Goal: Task Accomplishment & Management: Use online tool/utility

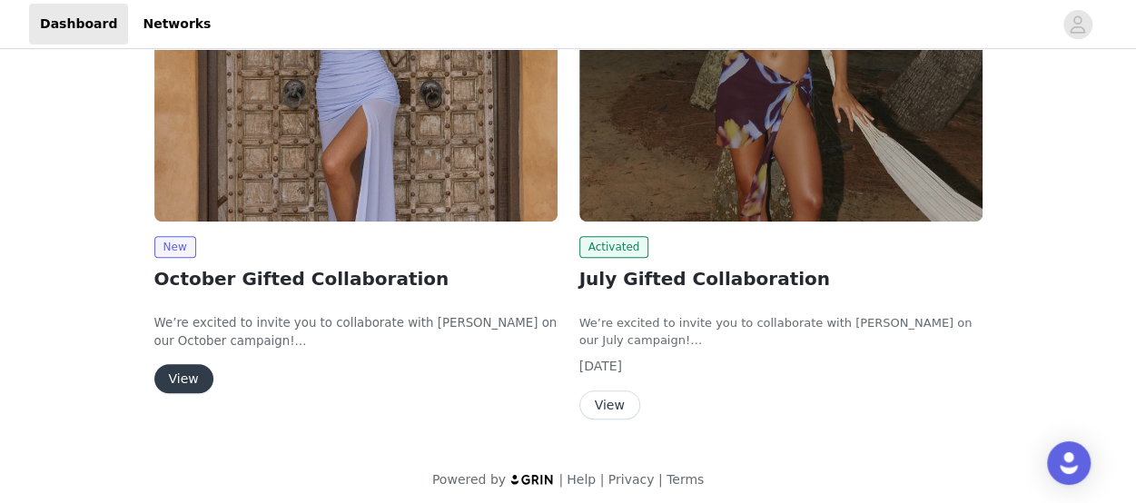
scroll to position [376, 0]
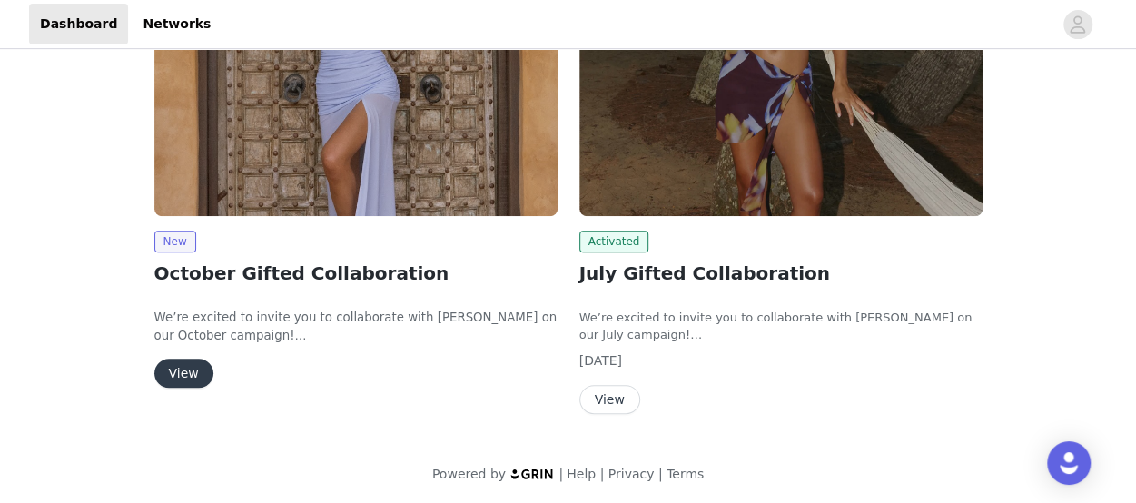
click at [612, 401] on button "View" at bounding box center [610, 399] width 61 height 29
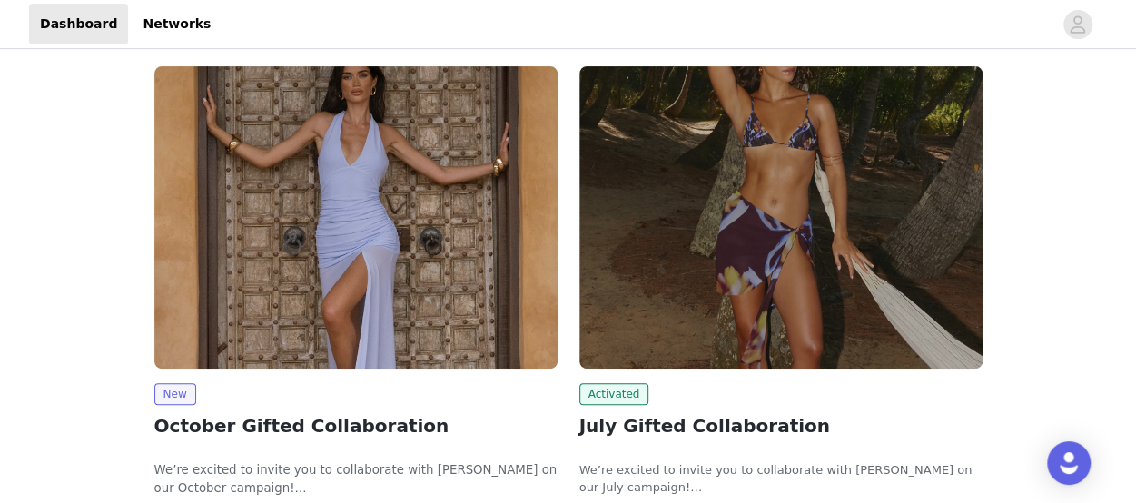
scroll to position [203, 0]
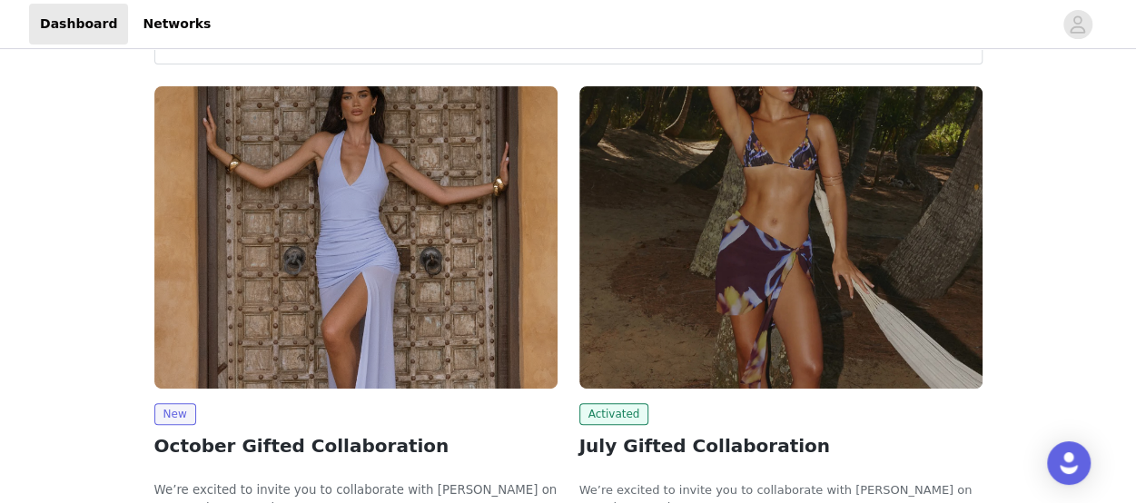
click at [253, 310] on img at bounding box center [355, 237] width 403 height 302
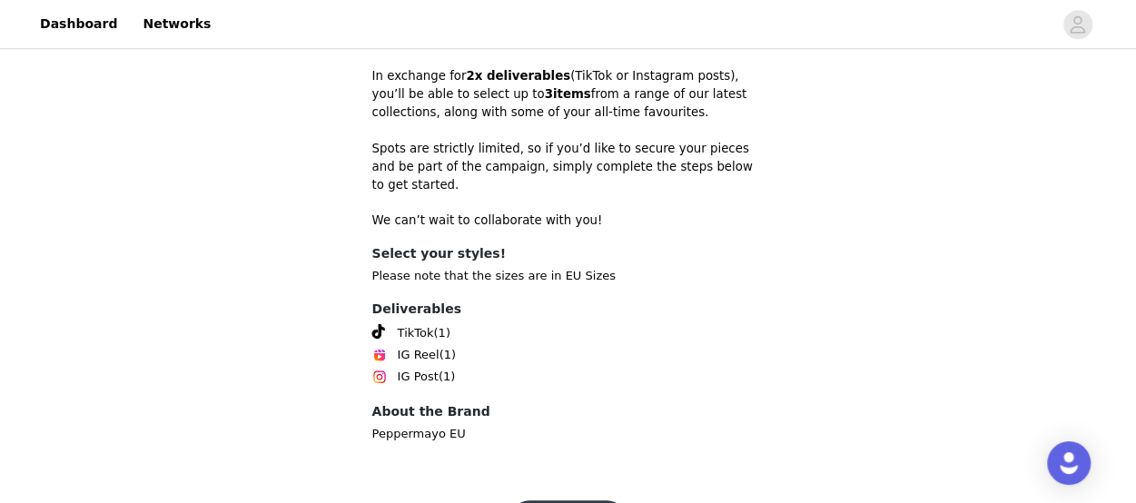
scroll to position [659, 0]
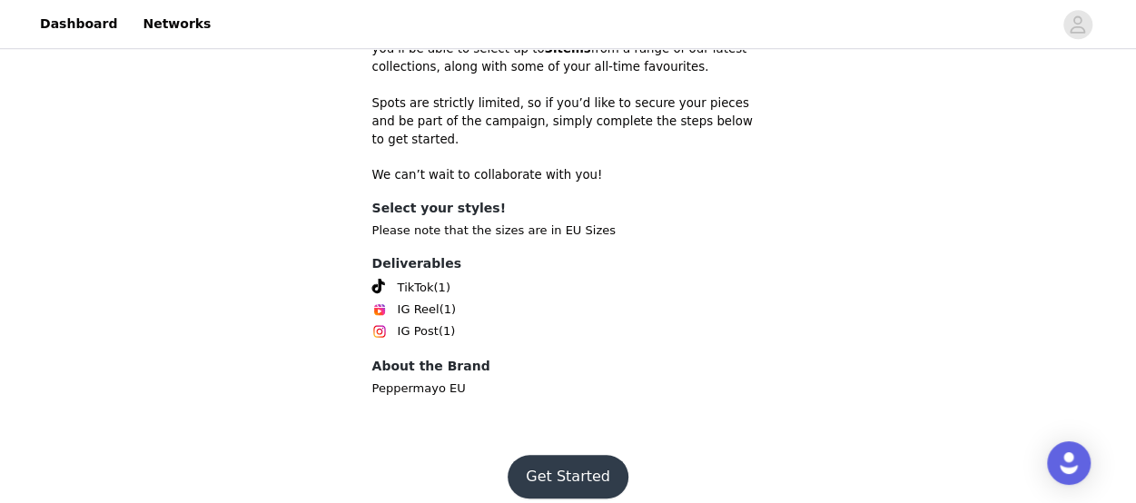
click at [541, 455] on button "Get Started" at bounding box center [568, 477] width 121 height 44
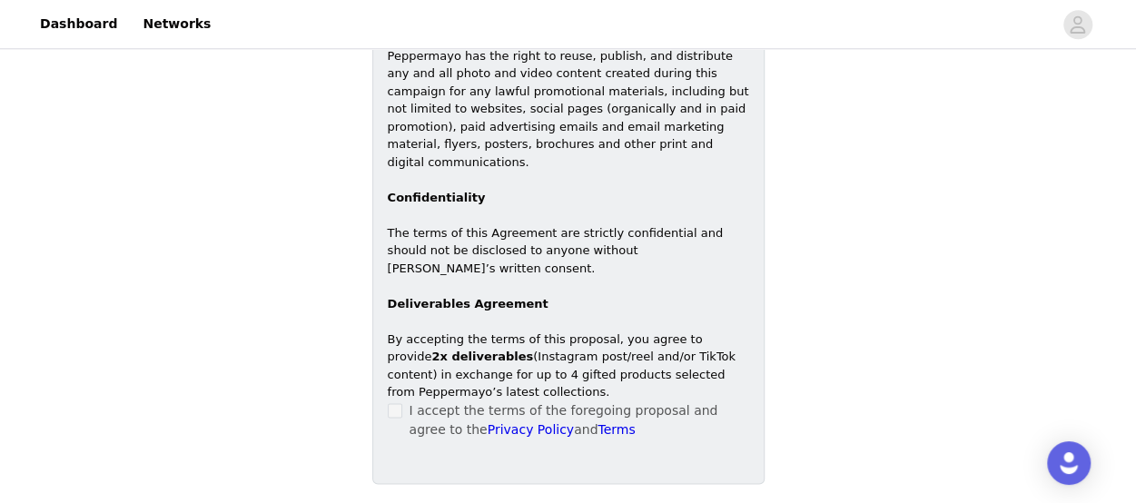
scroll to position [1109, 0]
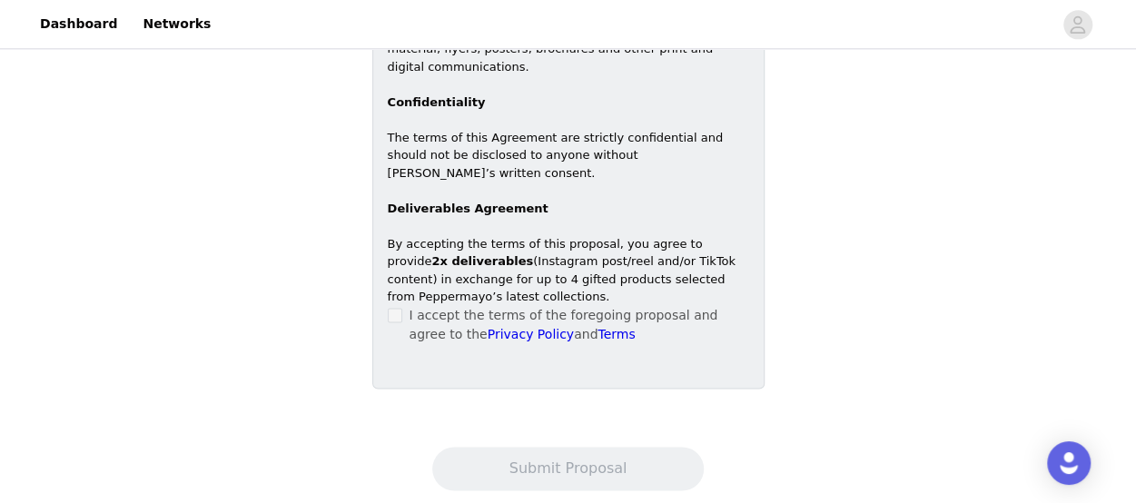
click at [394, 308] on span at bounding box center [395, 315] width 15 height 15
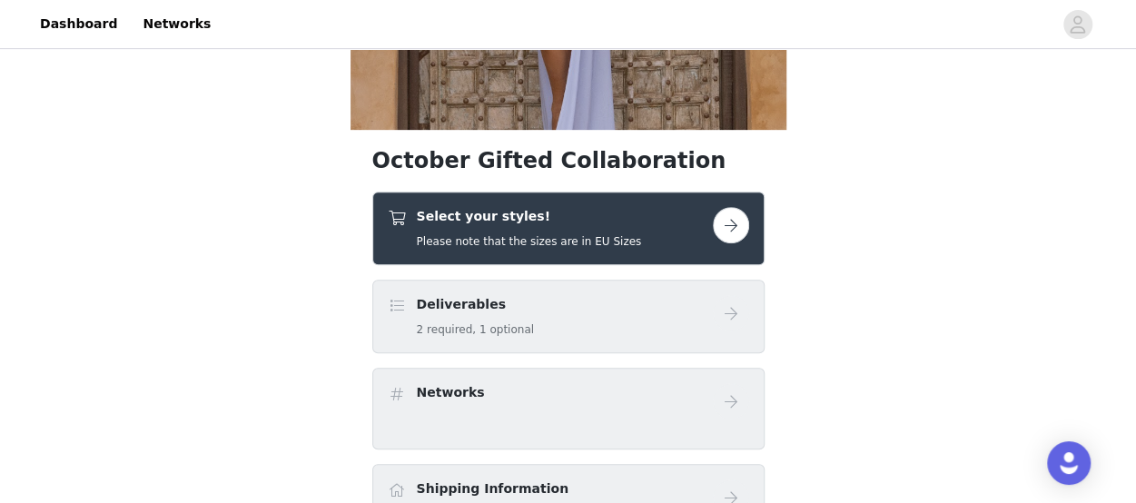
scroll to position [321, 0]
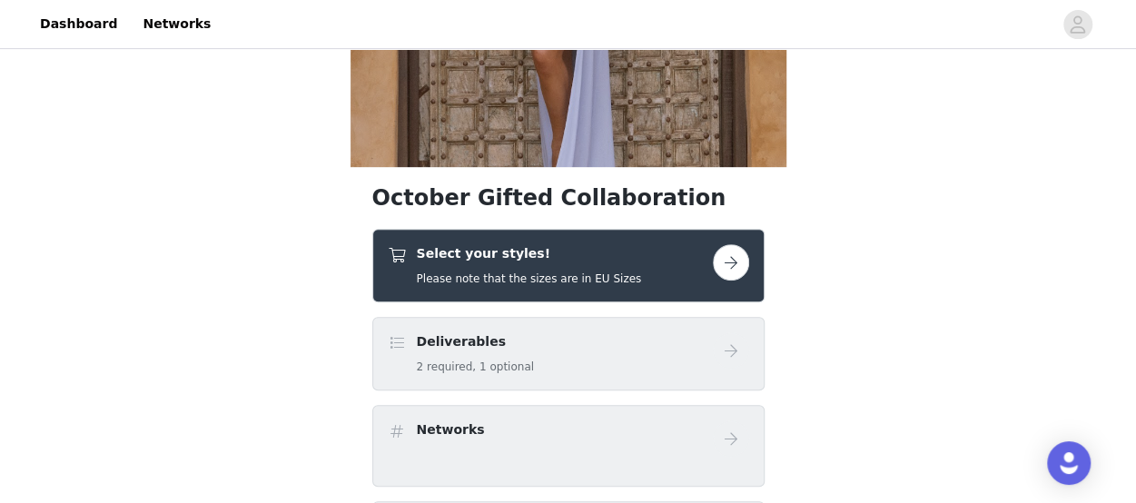
click at [740, 264] on button "button" at bounding box center [731, 262] width 36 height 36
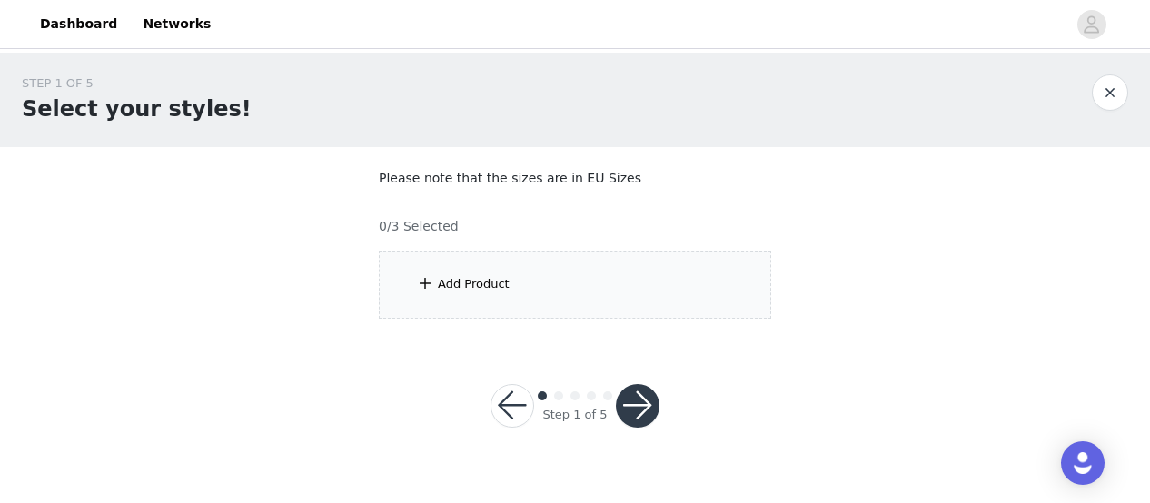
click at [464, 273] on div "Add Product" at bounding box center [575, 285] width 392 height 68
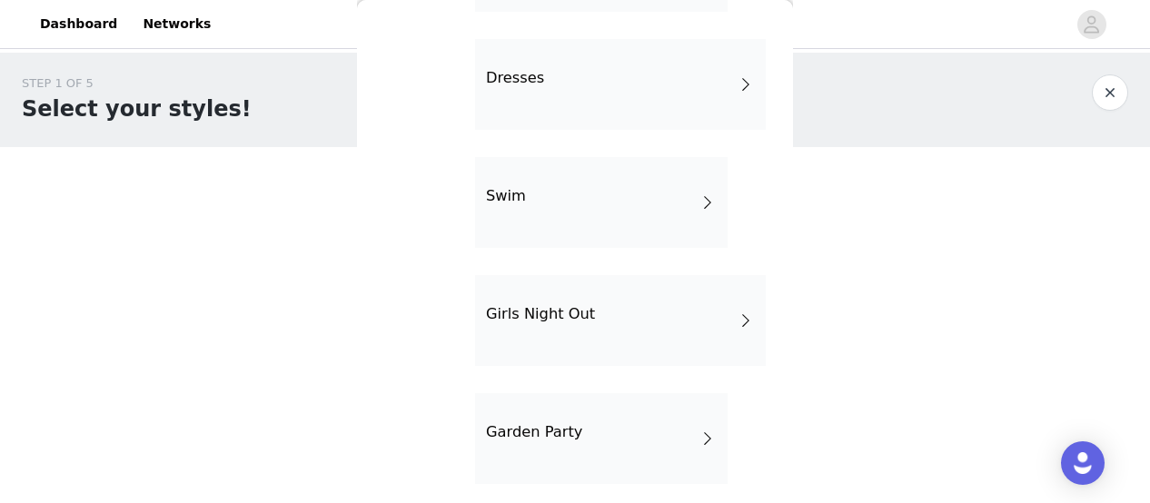
scroll to position [532, 0]
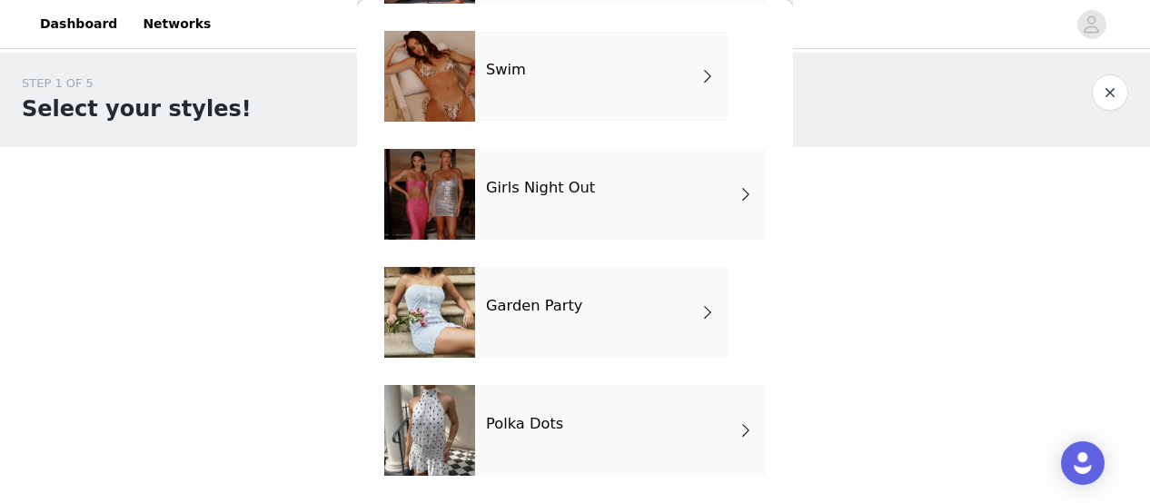
click at [524, 416] on h4 "Polka Dots" at bounding box center [524, 424] width 77 height 16
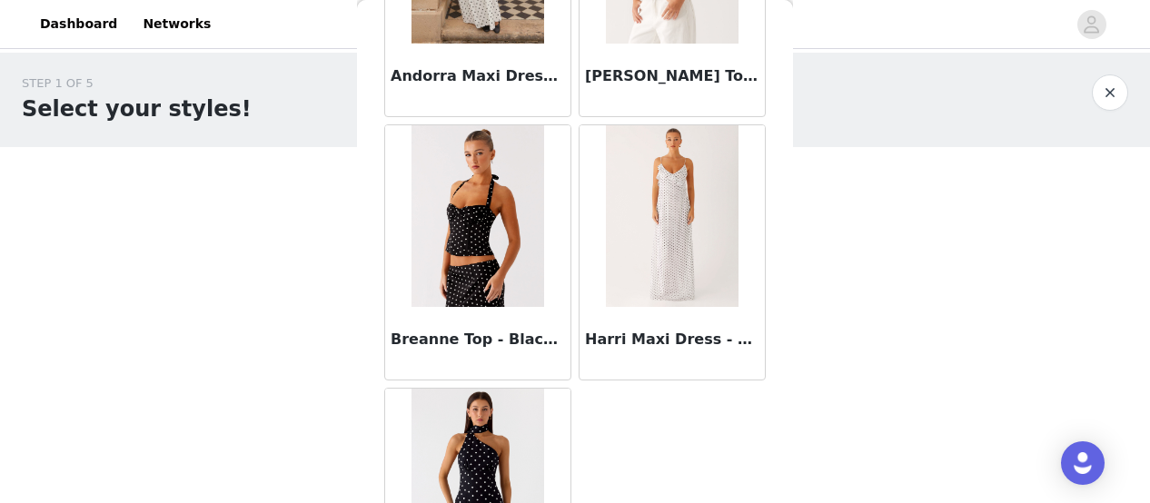
scroll to position [1686, 0]
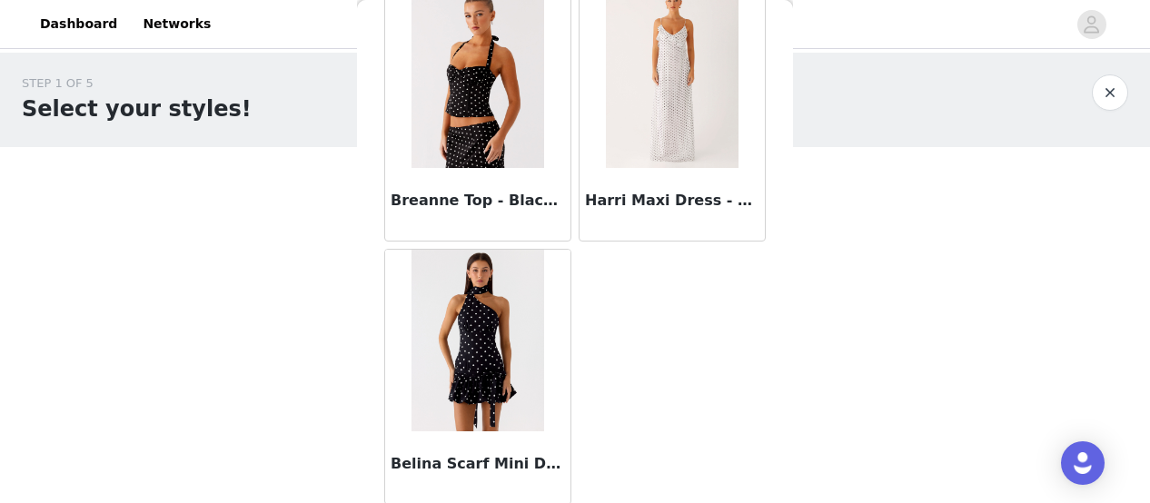
click at [471, 297] on img at bounding box center [477, 341] width 132 height 182
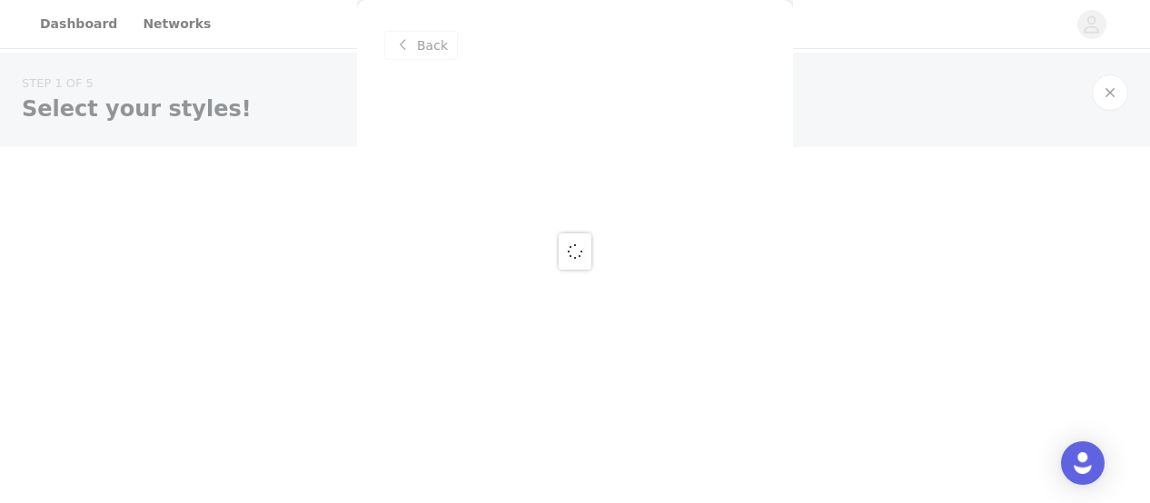
scroll to position [0, 0]
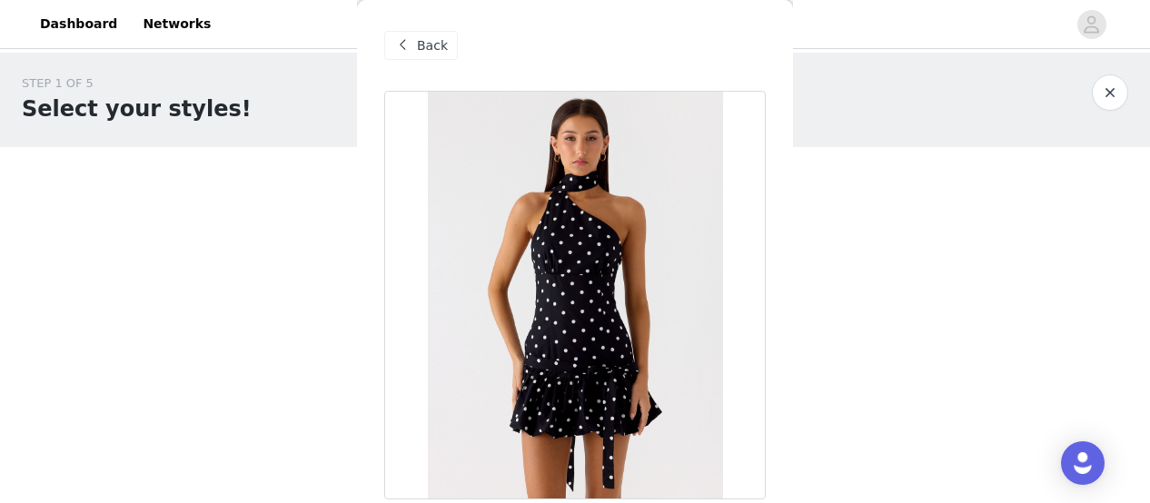
click at [418, 39] on span "Back" at bounding box center [432, 45] width 31 height 19
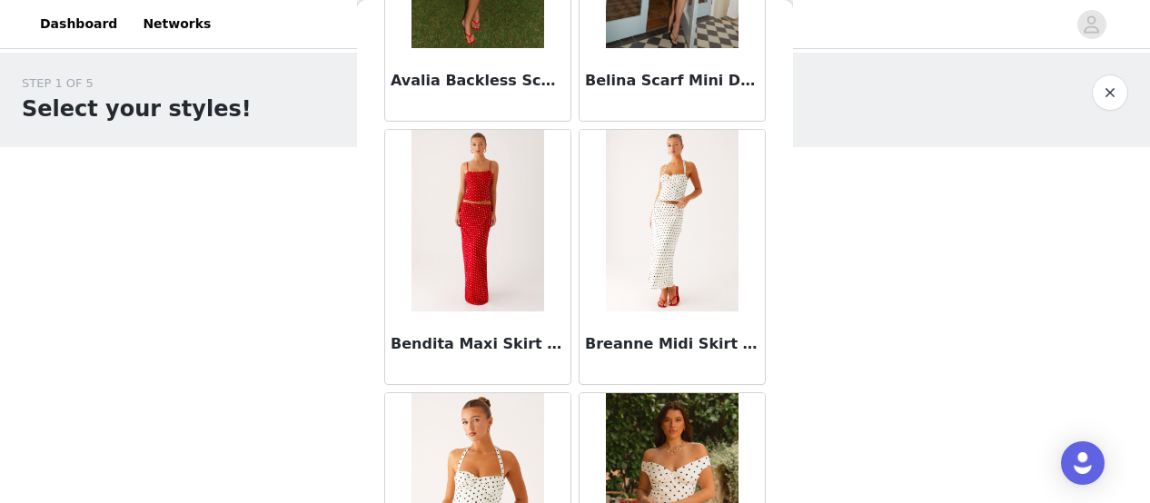
scroll to position [86, 0]
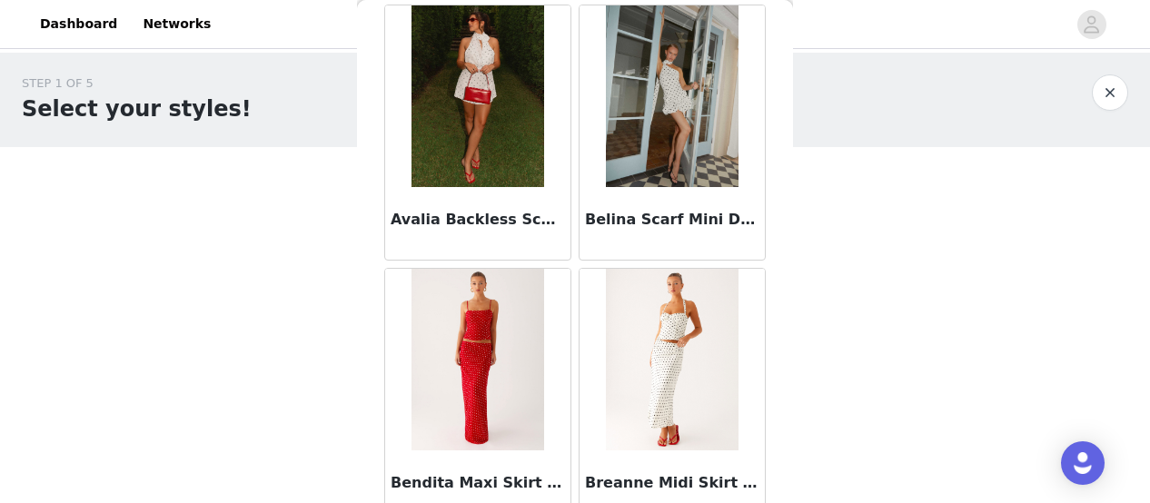
click at [633, 153] on img at bounding box center [672, 96] width 132 height 182
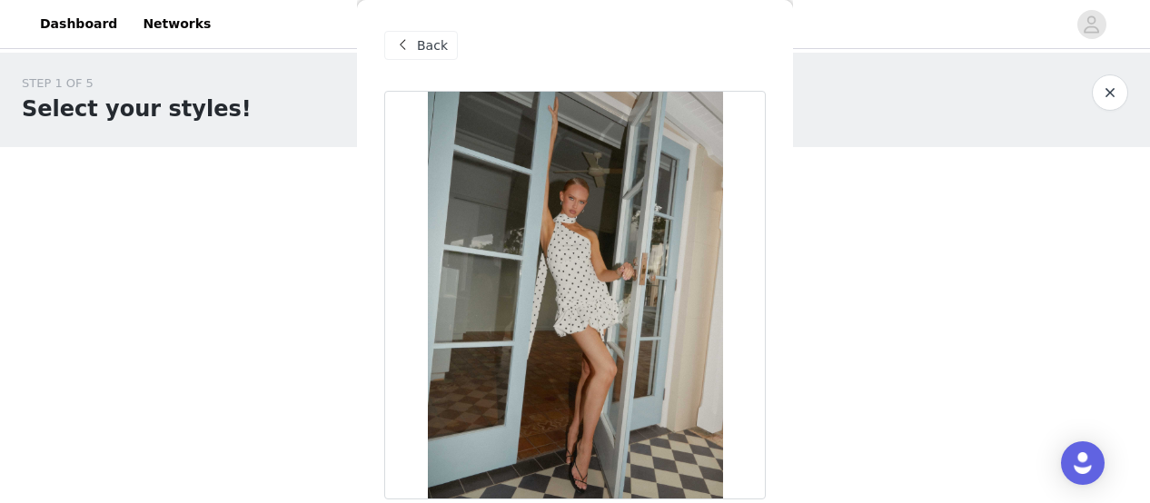
scroll to position [498, 0]
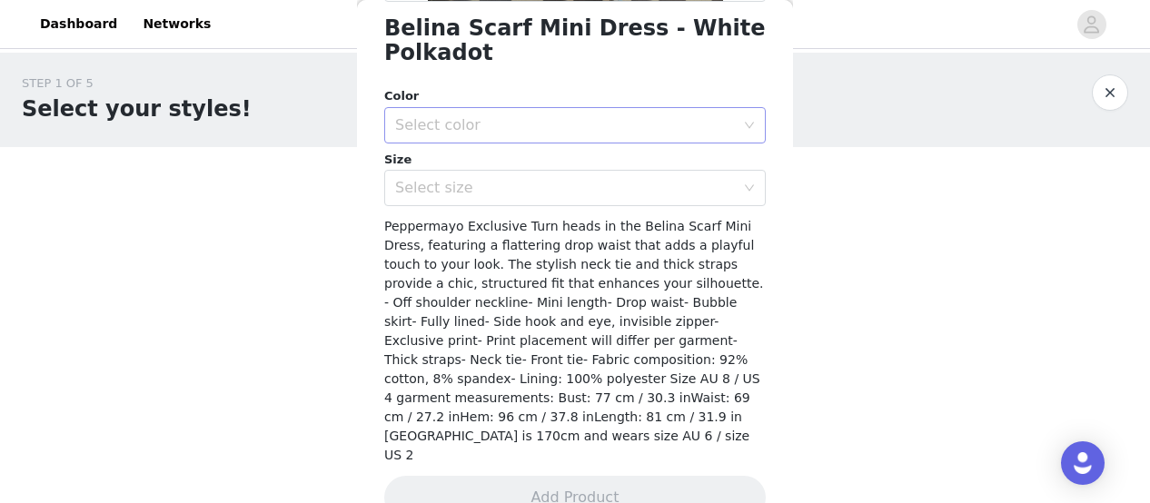
click at [444, 131] on div "Select color" at bounding box center [565, 125] width 340 height 18
click at [460, 159] on li "White Polkadot" at bounding box center [568, 165] width 368 height 29
click at [464, 179] on div "Select size" at bounding box center [565, 188] width 340 height 18
click at [458, 119] on div "White Polkadot" at bounding box center [449, 125] width 109 height 35
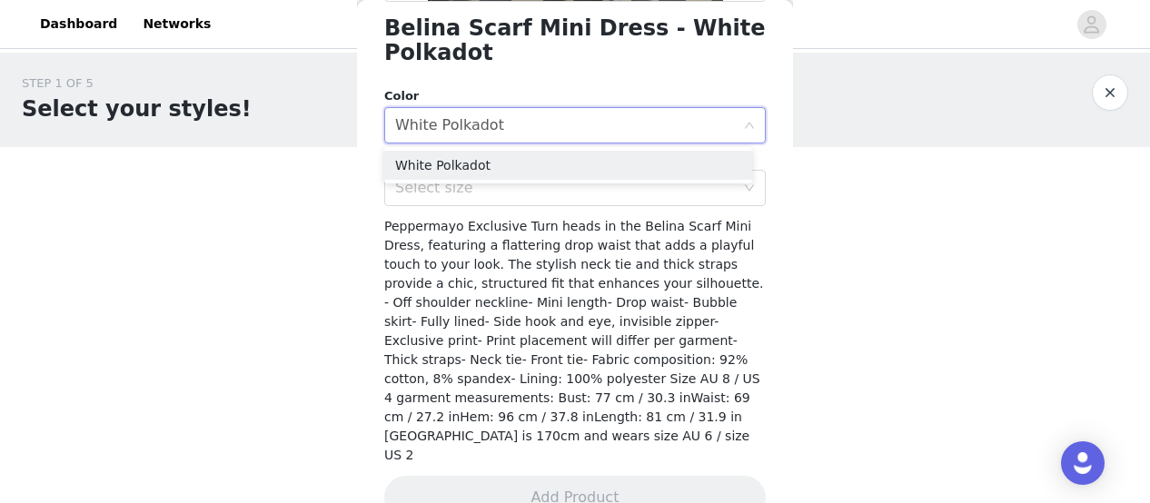
click at [540, 63] on h1 "Belina Scarf Mini Dress - White Polkadot" at bounding box center [575, 40] width 382 height 49
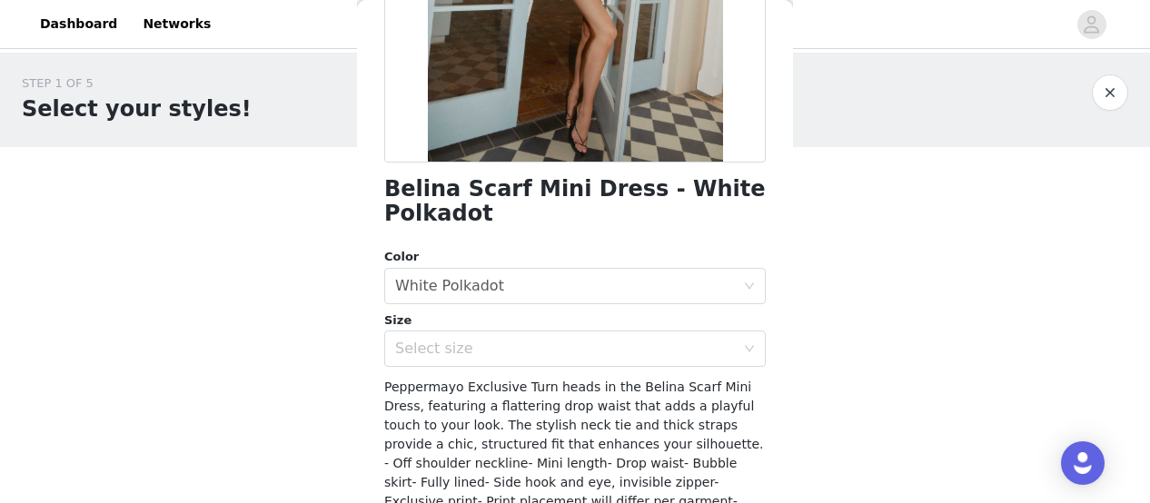
scroll to position [298, 0]
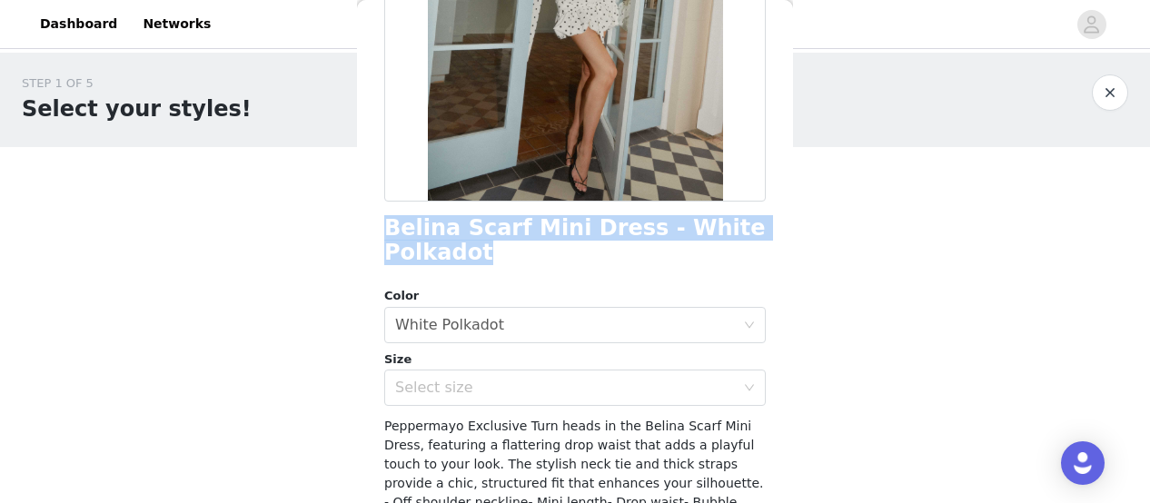
drag, startPoint x: 489, startPoint y: 264, endPoint x: 386, endPoint y: 226, distance: 109.5
click at [386, 226] on h1 "Belina Scarf Mini Dress - White Polkadot" at bounding box center [575, 240] width 382 height 49
copy h1 "Belina Scarf Mini Dress - White Polkadot"
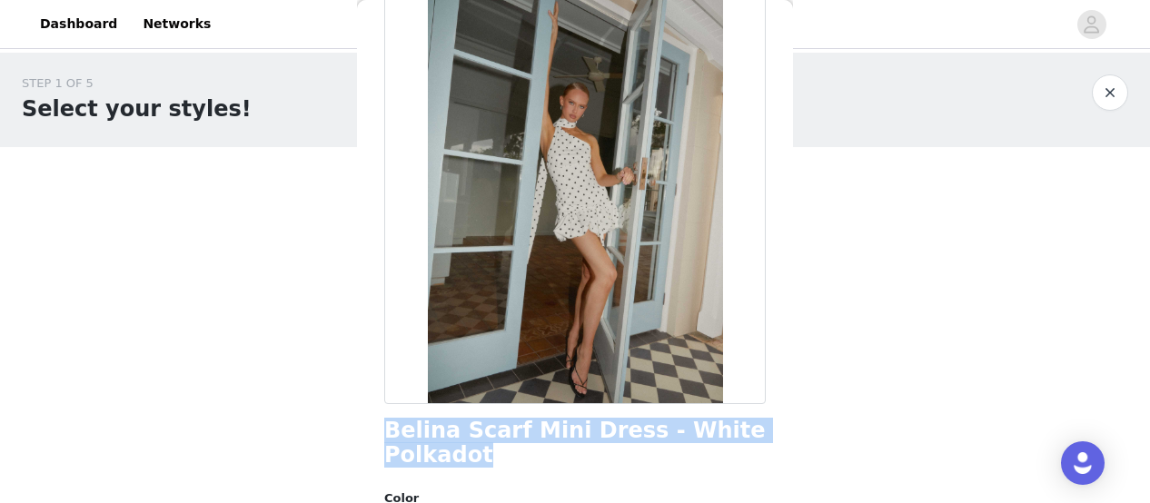
scroll to position [0, 0]
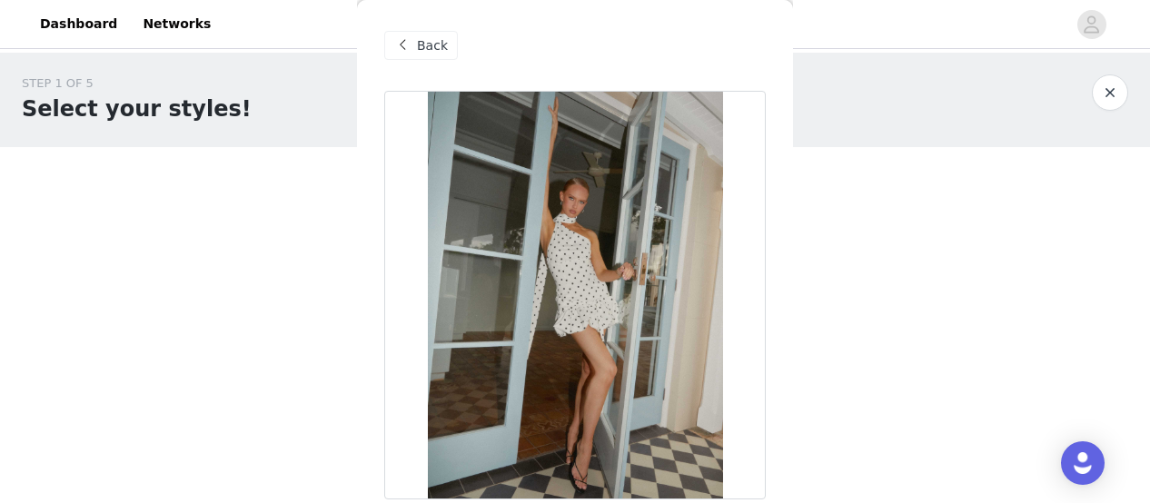
click at [403, 55] on span at bounding box center [402, 46] width 22 height 22
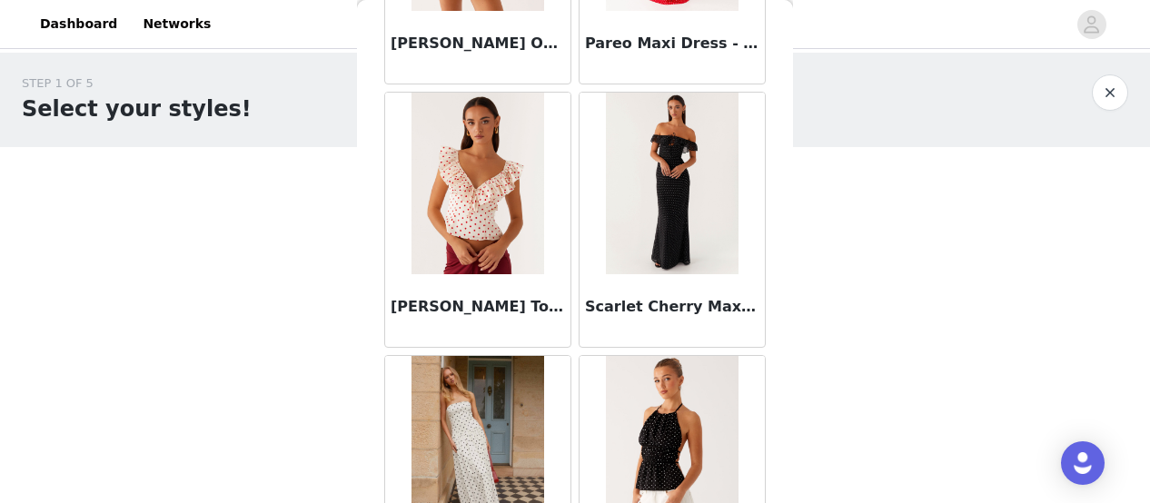
scroll to position [1049, 0]
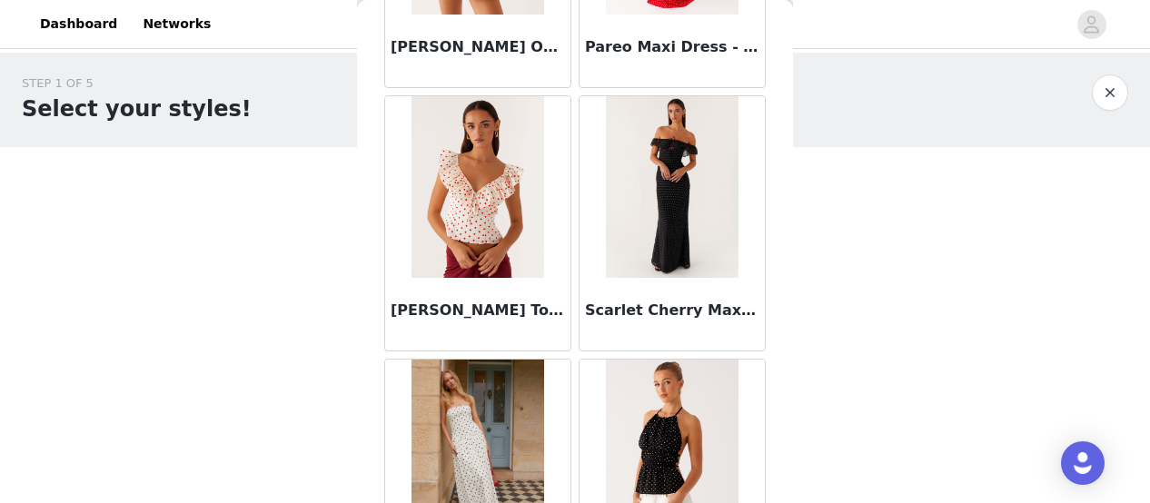
click at [640, 248] on img at bounding box center [672, 187] width 132 height 182
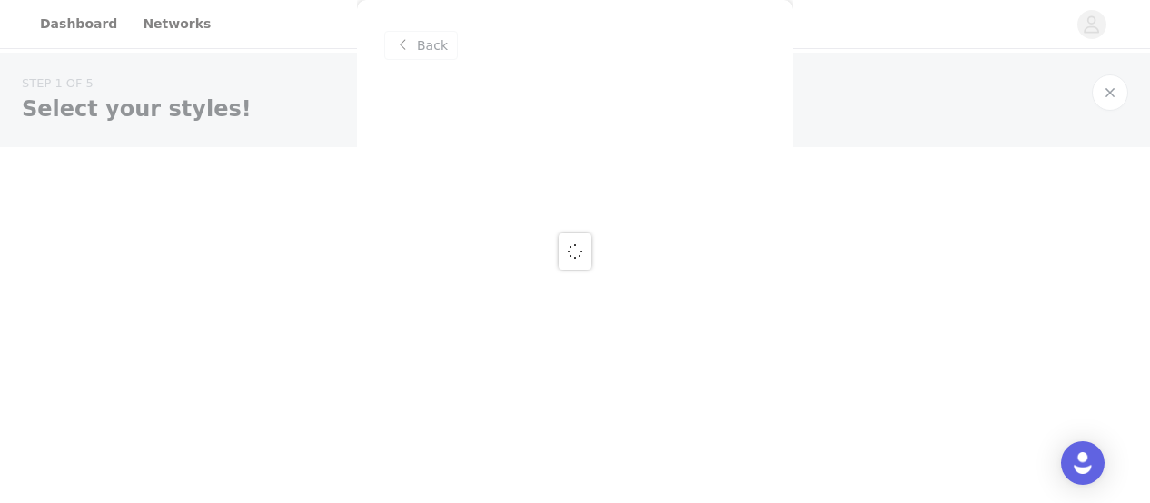
scroll to position [0, 0]
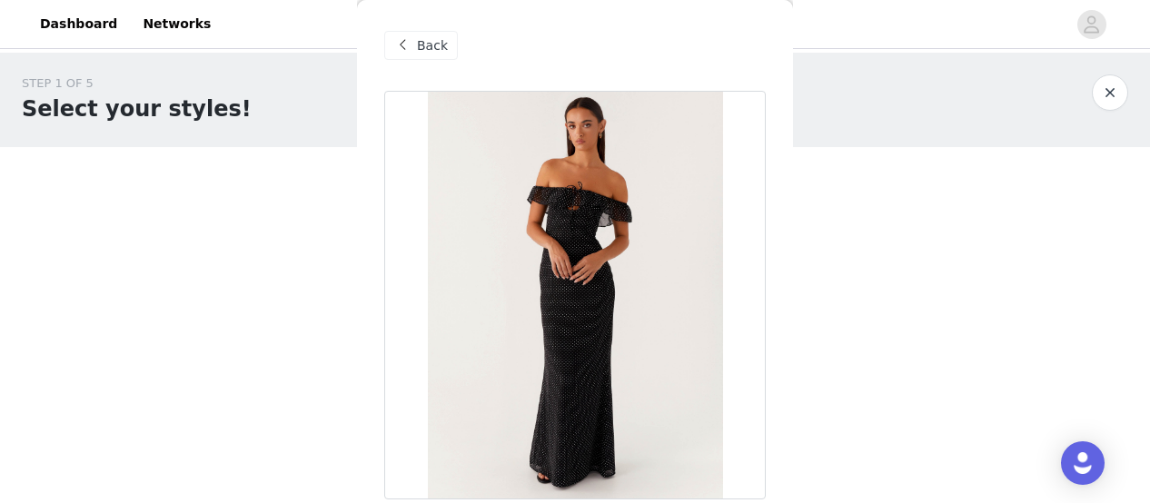
click at [411, 41] on span at bounding box center [402, 46] width 22 height 22
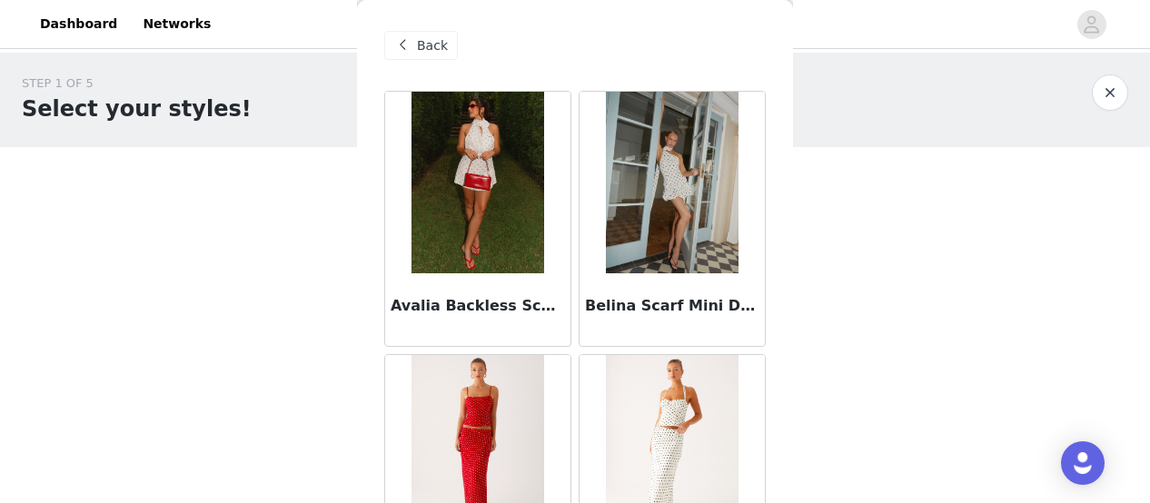
click at [420, 39] on span "Back" at bounding box center [432, 45] width 31 height 19
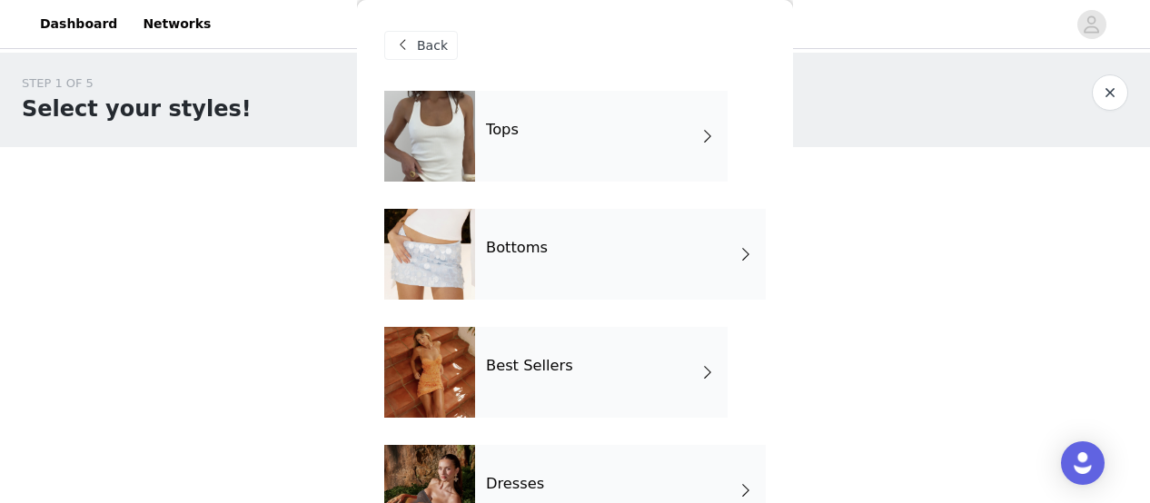
scroll to position [532, 0]
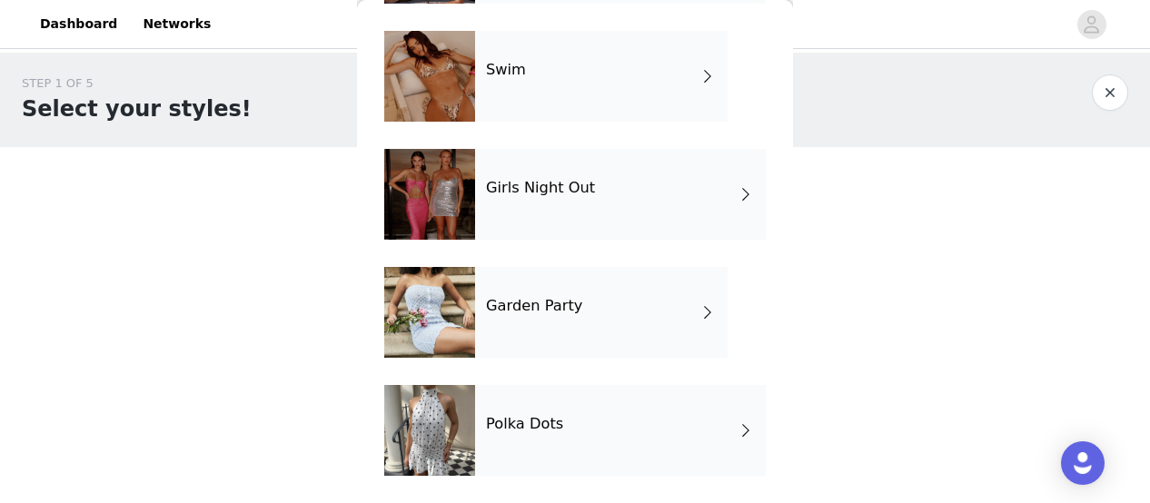
click at [530, 317] on div "Garden Party" at bounding box center [601, 312] width 253 height 91
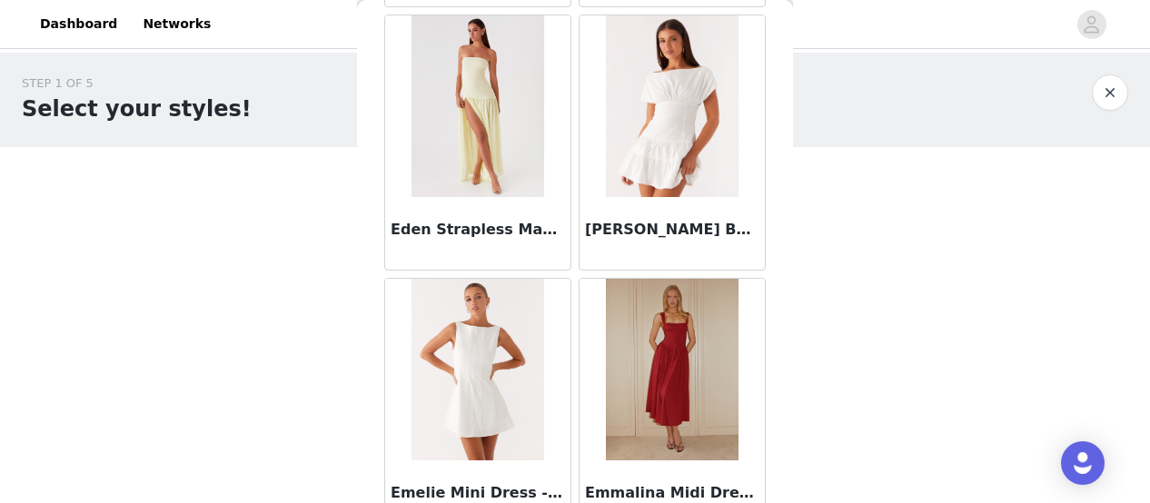
scroll to position [2270, 0]
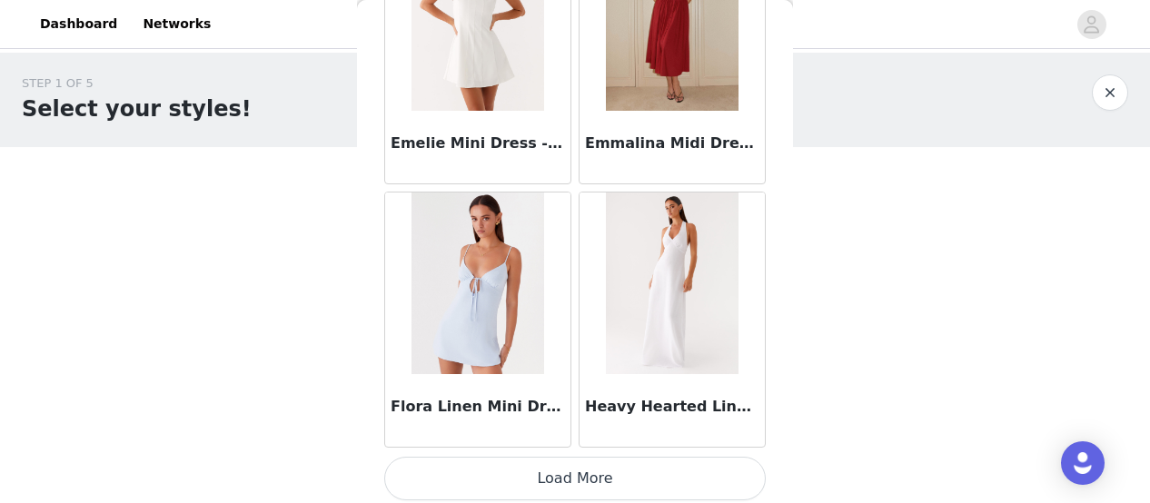
click at [558, 464] on button "Load More" at bounding box center [575, 479] width 382 height 44
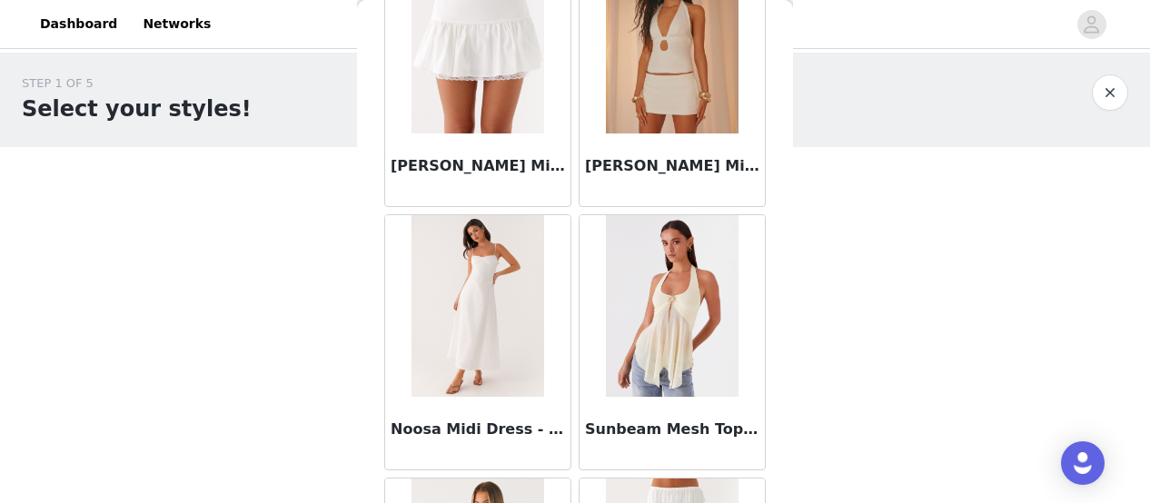
scroll to position [3824, 0]
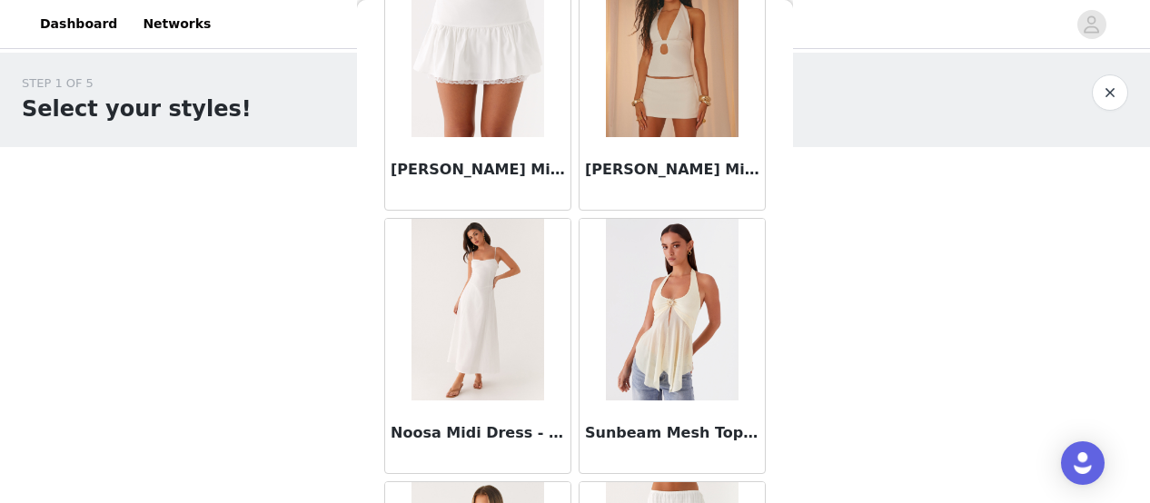
click at [671, 164] on h3 "[PERSON_NAME] Micro Skort - Cream" at bounding box center [672, 170] width 174 height 22
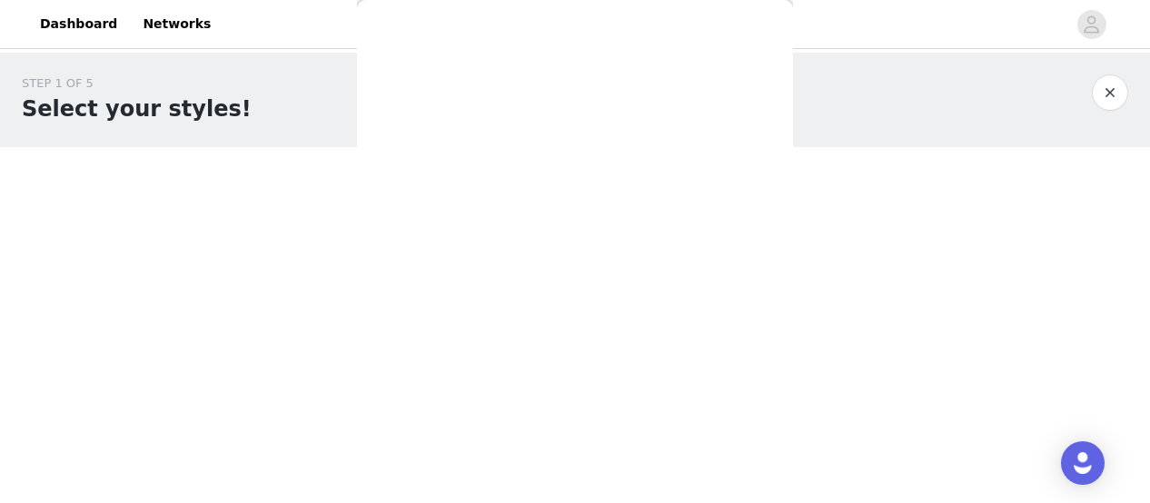
scroll to position [0, 0]
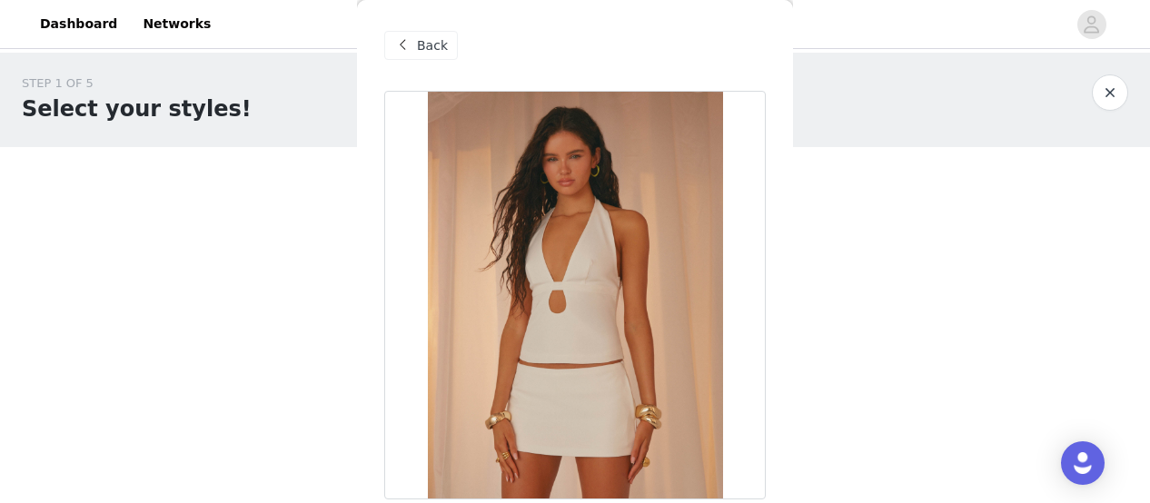
click at [432, 45] on span "Back" at bounding box center [432, 45] width 31 height 19
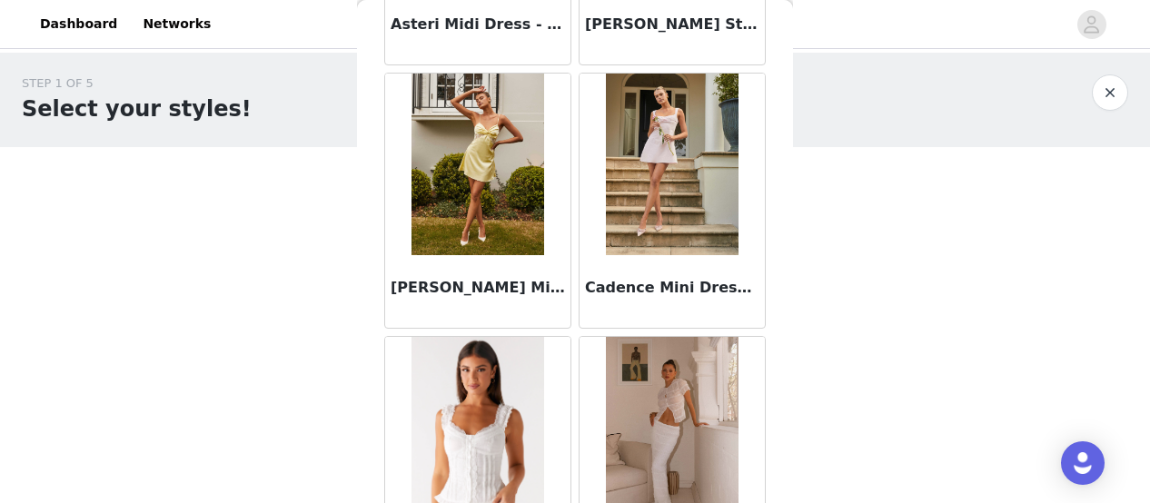
scroll to position [1073, 0]
click at [506, 177] on img at bounding box center [477, 164] width 132 height 182
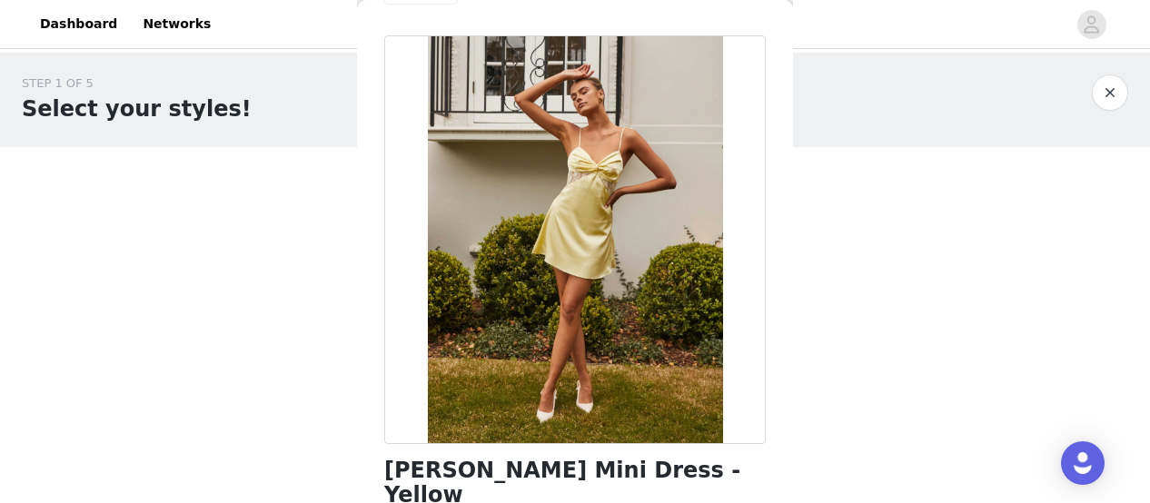
scroll to position [33, 0]
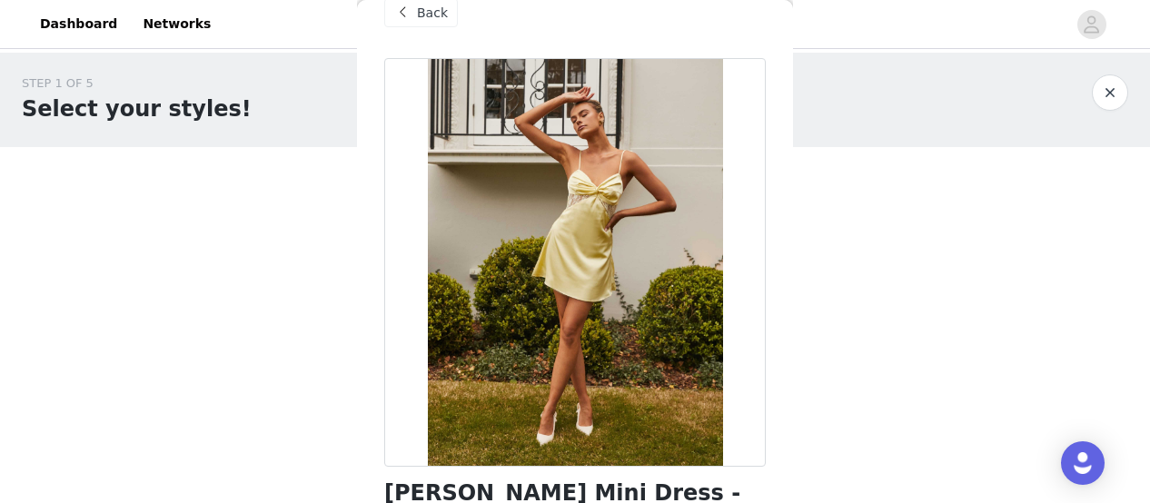
click at [407, 21] on span at bounding box center [402, 13] width 22 height 22
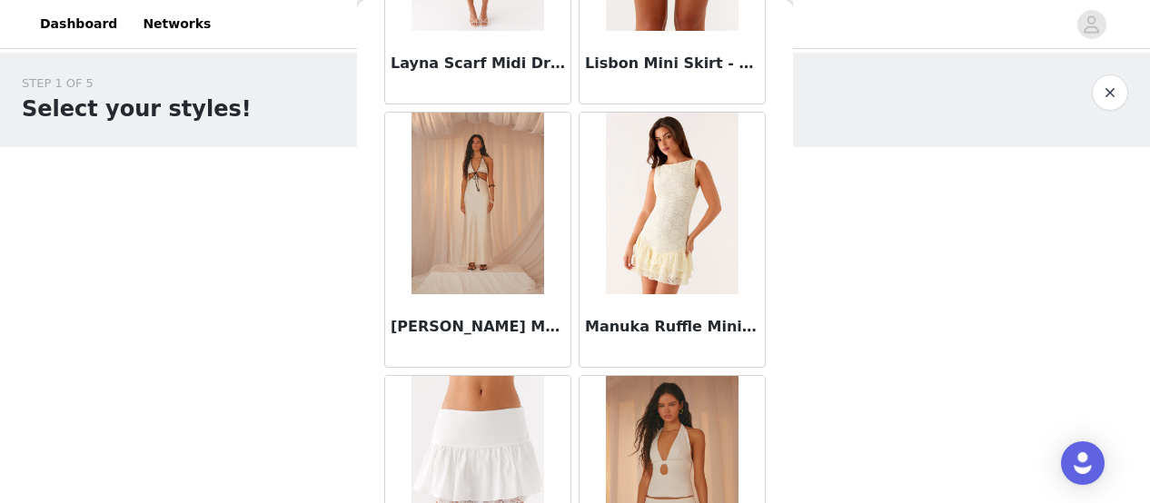
scroll to position [3404, 0]
click at [502, 173] on img at bounding box center [477, 203] width 132 height 182
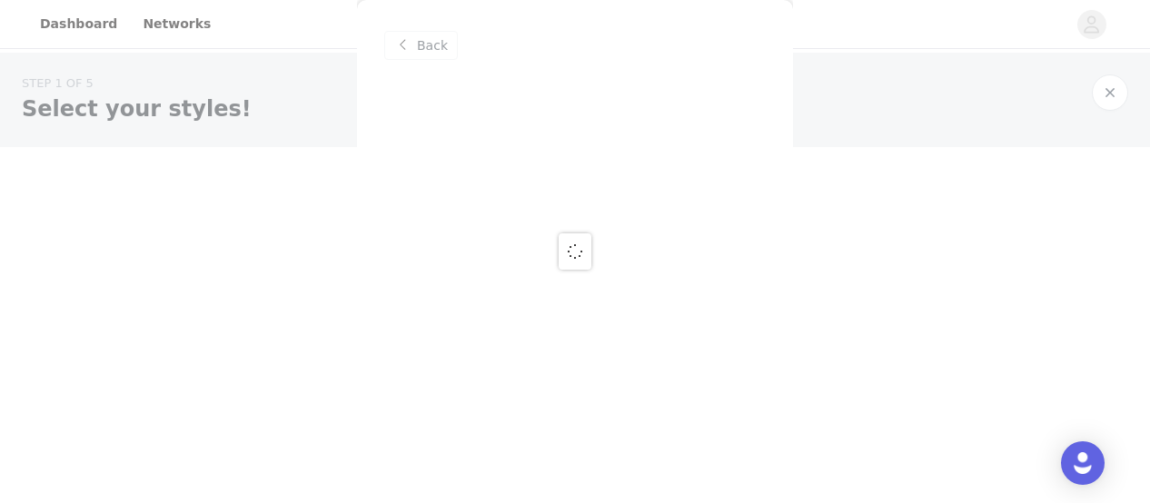
scroll to position [0, 0]
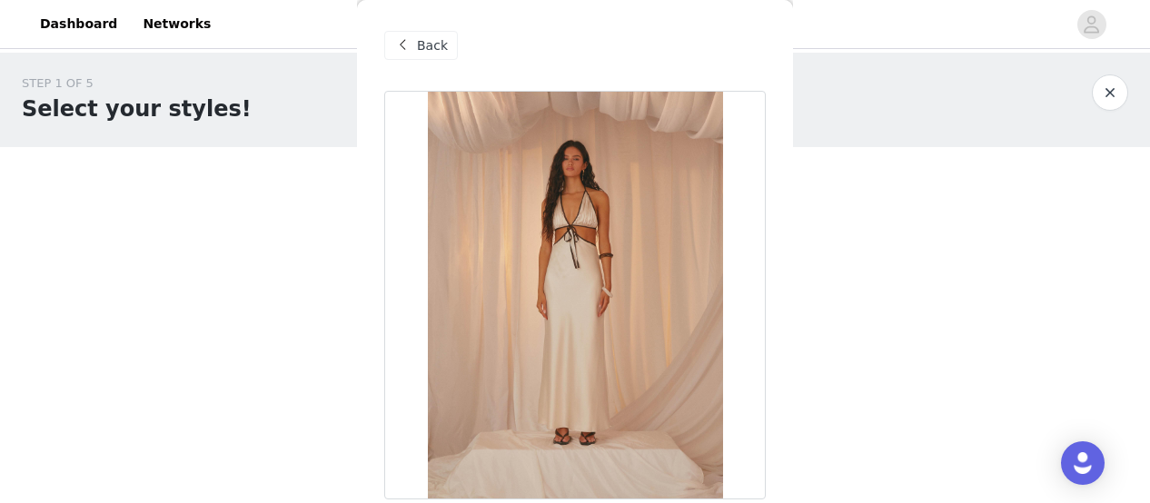
click at [561, 267] on div at bounding box center [575, 295] width 382 height 409
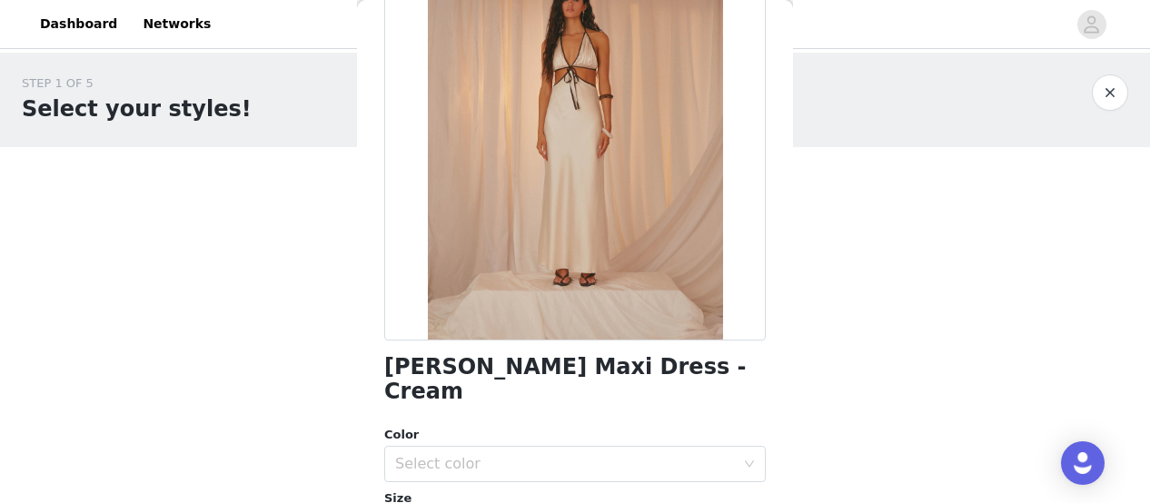
scroll to position [157, 0]
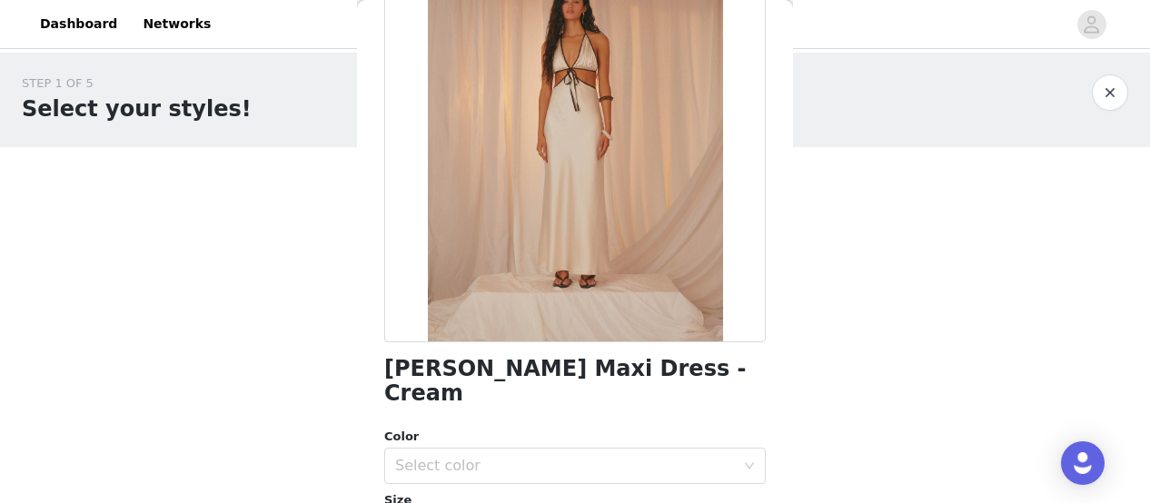
click at [606, 165] on div at bounding box center [575, 138] width 382 height 409
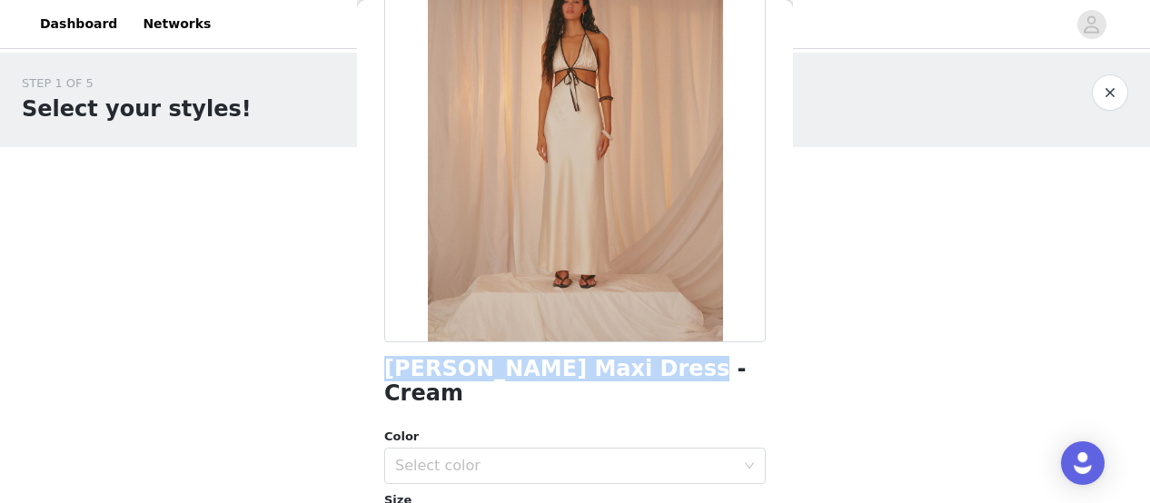
drag, startPoint x: 641, startPoint y: 374, endPoint x: 389, endPoint y: 370, distance: 252.6
click at [389, 370] on h1 "[PERSON_NAME] Maxi Dress - Cream" at bounding box center [575, 381] width 382 height 49
copy h1 "[PERSON_NAME] Maxi Dress - Cream"
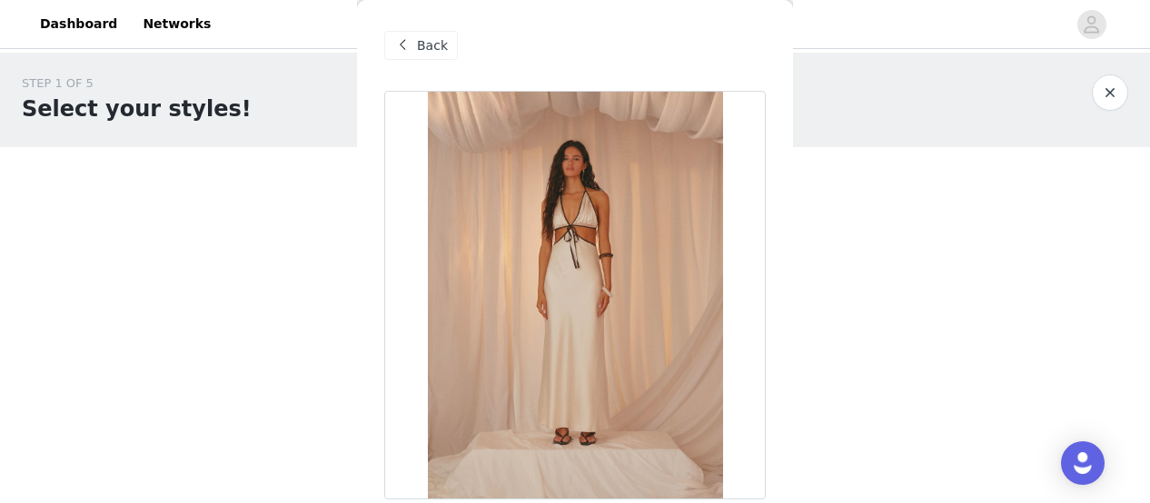
click at [420, 43] on span "Back" at bounding box center [432, 45] width 31 height 19
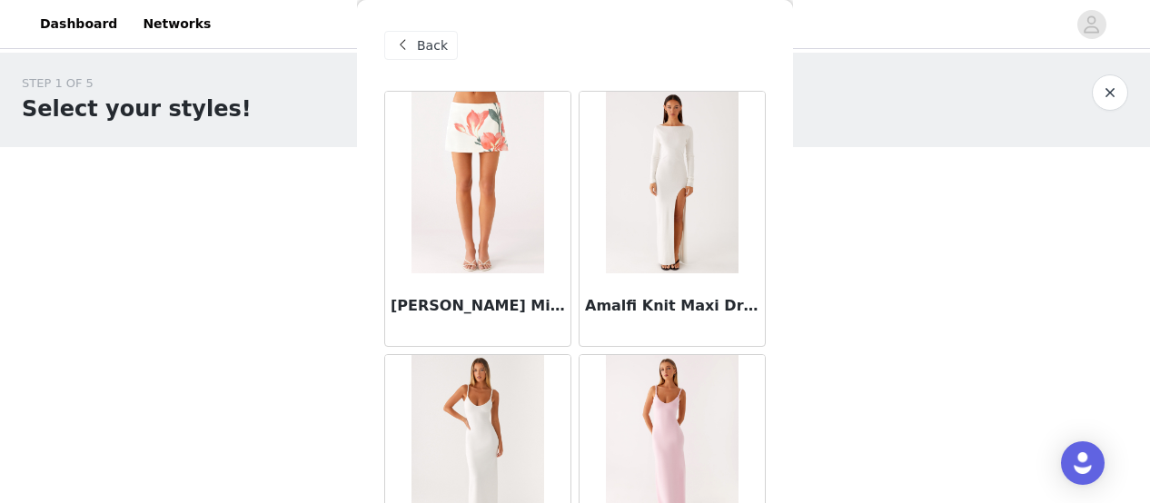
click at [418, 49] on span "Back" at bounding box center [432, 45] width 31 height 19
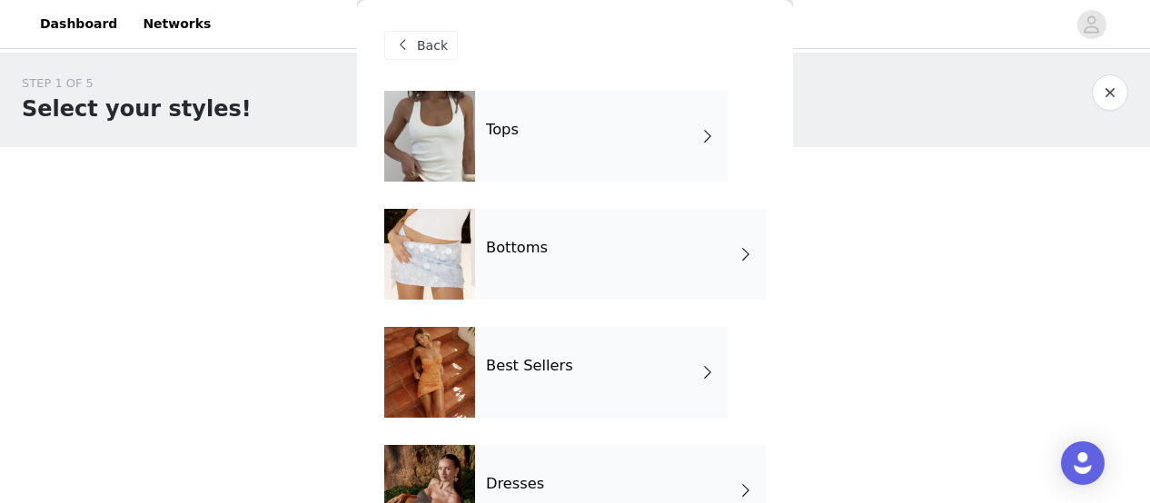
scroll to position [532, 0]
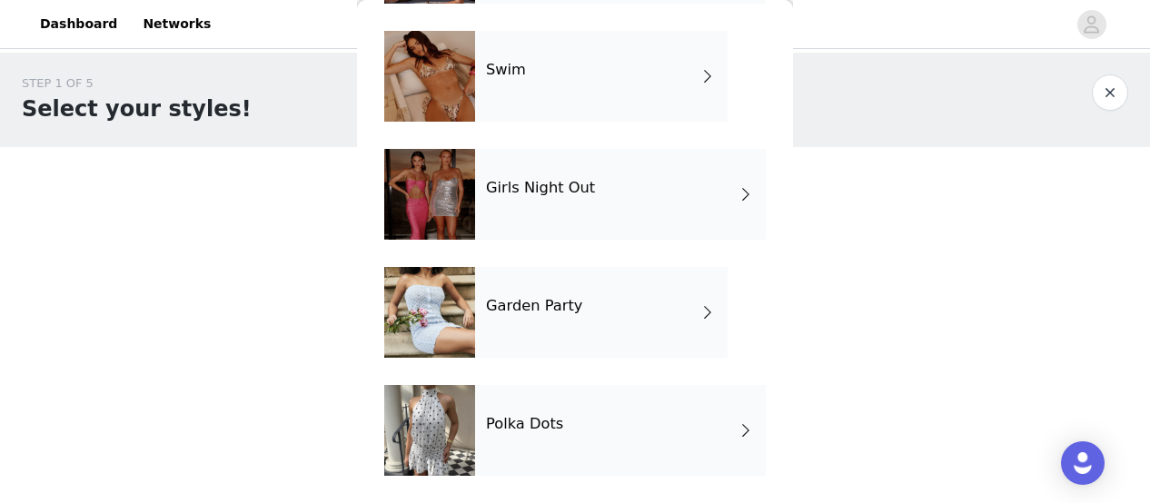
click at [578, 217] on div "Girls Night Out" at bounding box center [620, 194] width 291 height 91
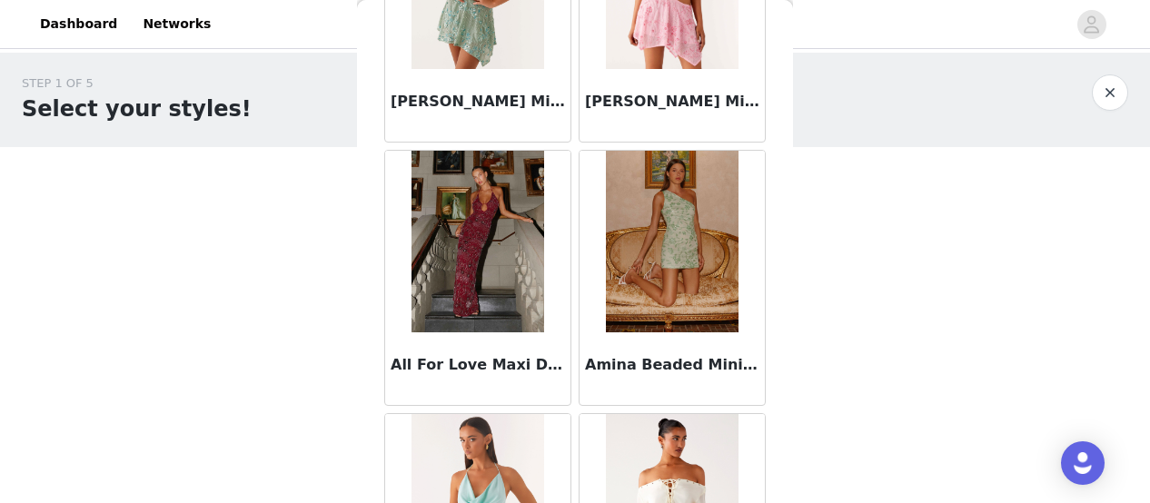
scroll to position [732, 0]
click at [505, 221] on img at bounding box center [477, 241] width 132 height 182
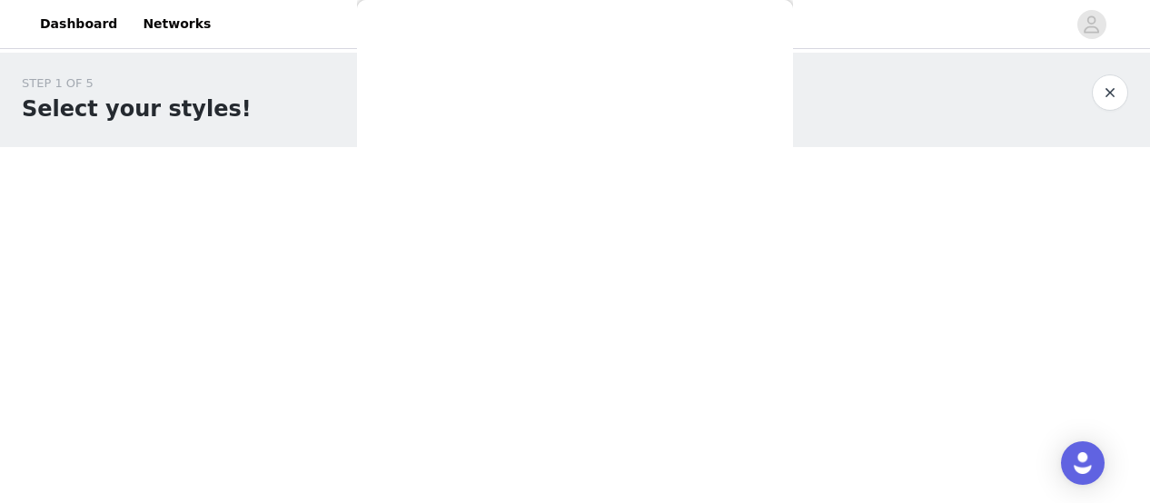
click at [505, 221] on div "Back After Midnight Low Rise Sequin Mini Shorts - Olive After Midnight Low Rise…" at bounding box center [575, 251] width 436 height 503
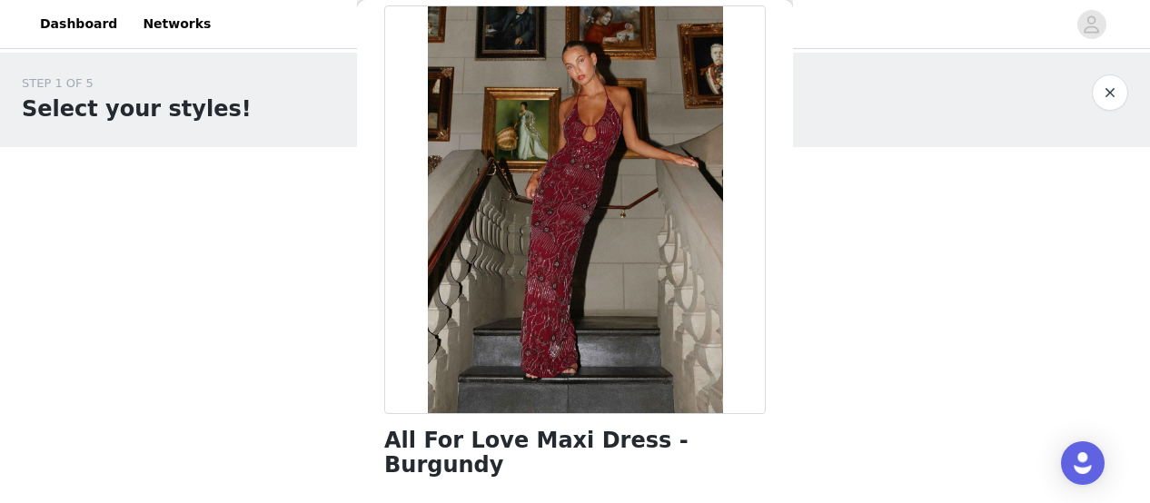
scroll to position [0, 0]
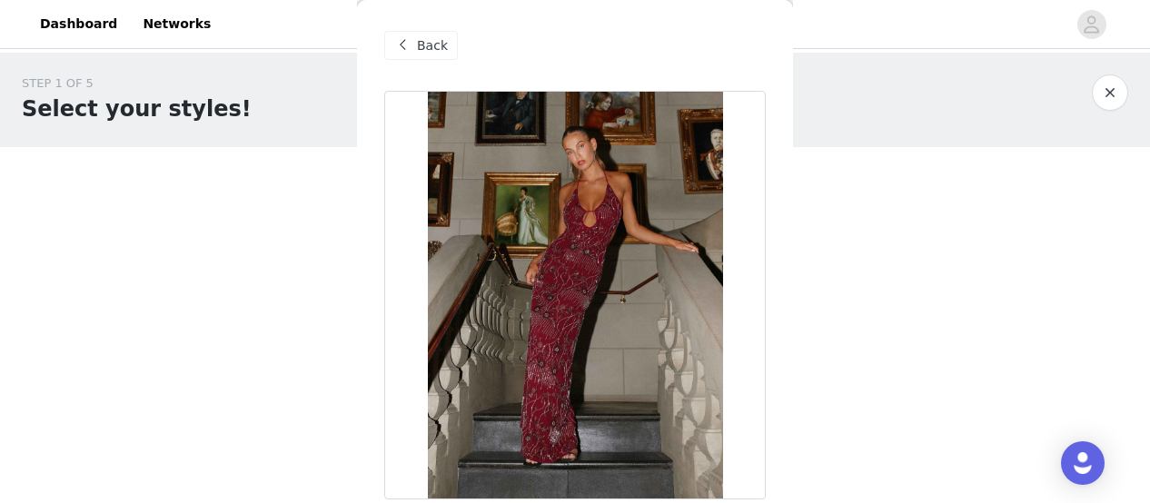
click at [570, 193] on div at bounding box center [575, 295] width 382 height 409
click at [420, 45] on span "Back" at bounding box center [432, 45] width 31 height 19
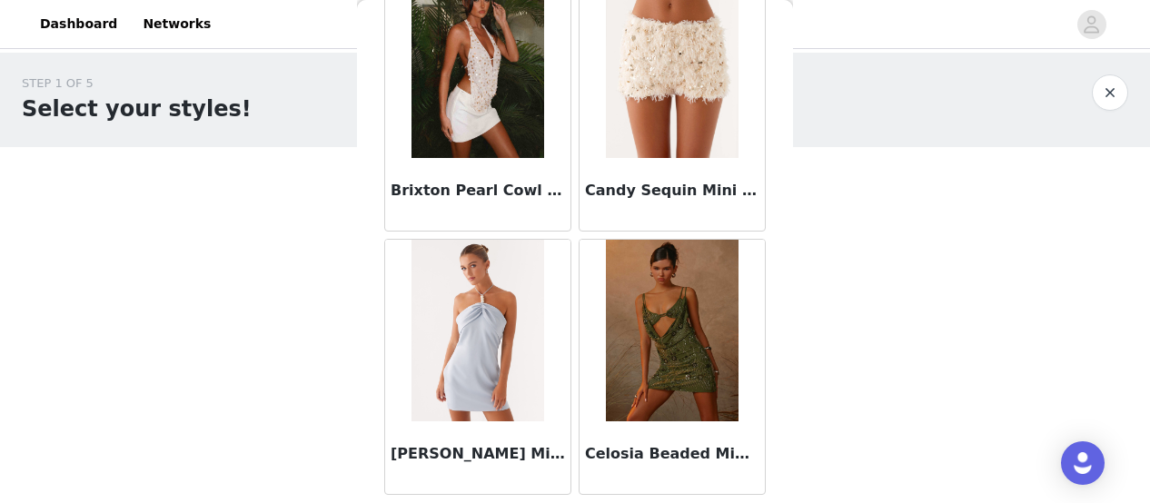
scroll to position [2270, 0]
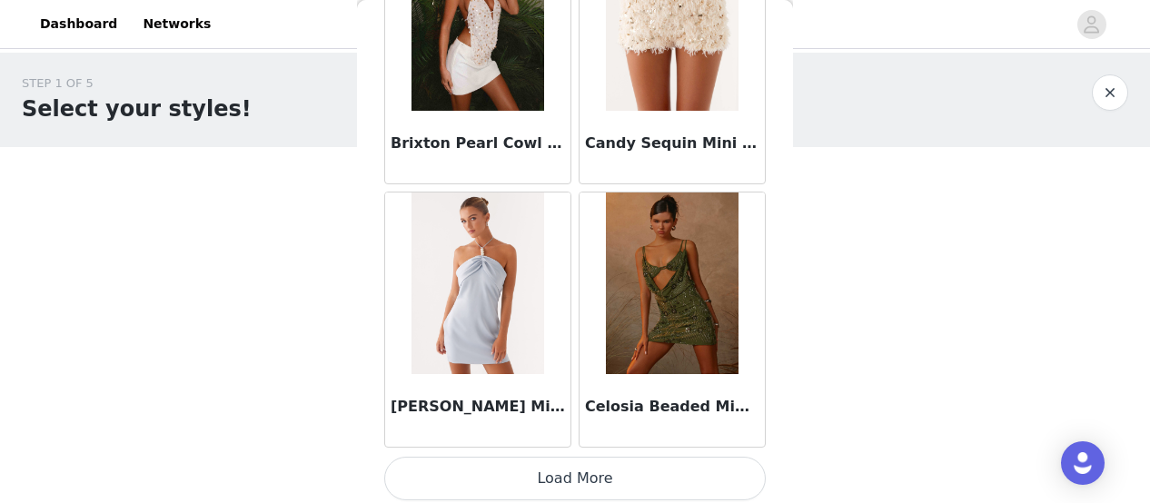
click at [560, 475] on button "Load More" at bounding box center [575, 479] width 382 height 44
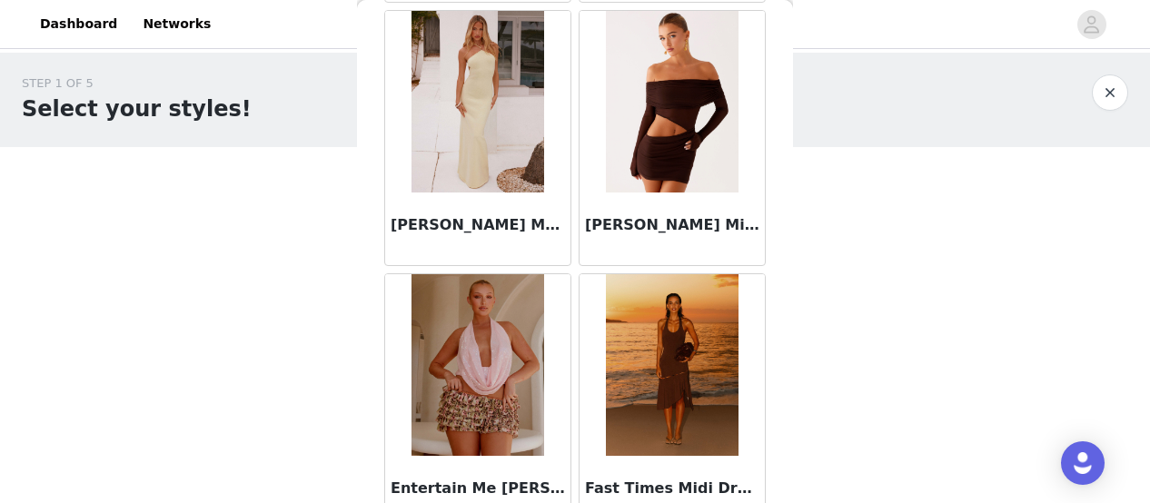
scroll to position [3535, 0]
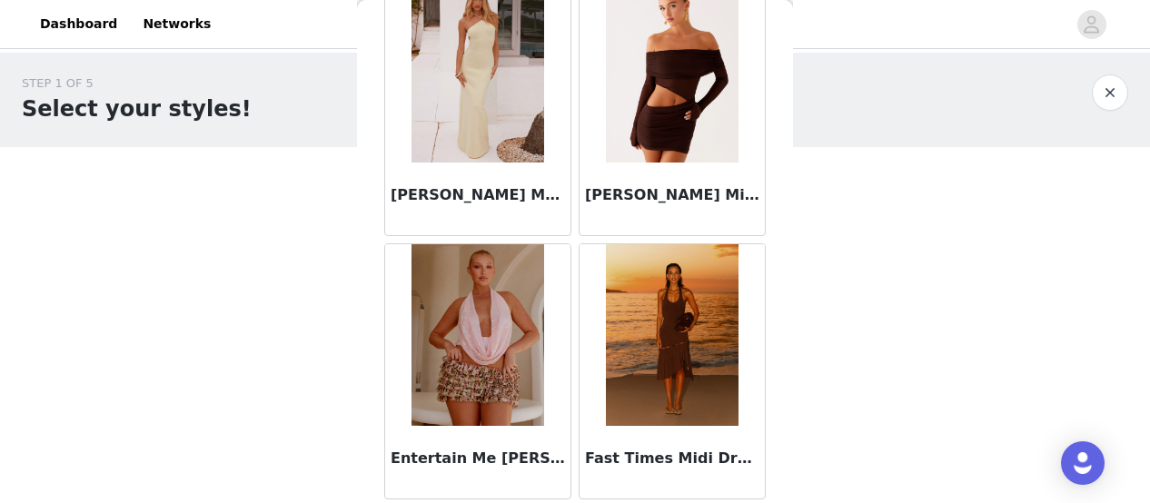
click at [527, 143] on img at bounding box center [477, 72] width 132 height 182
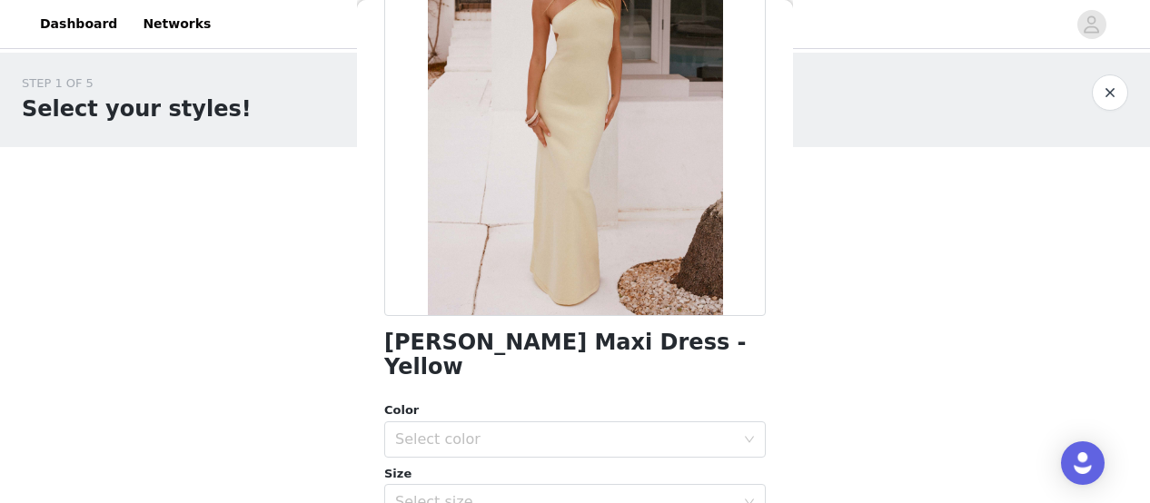
scroll to position [104, 0]
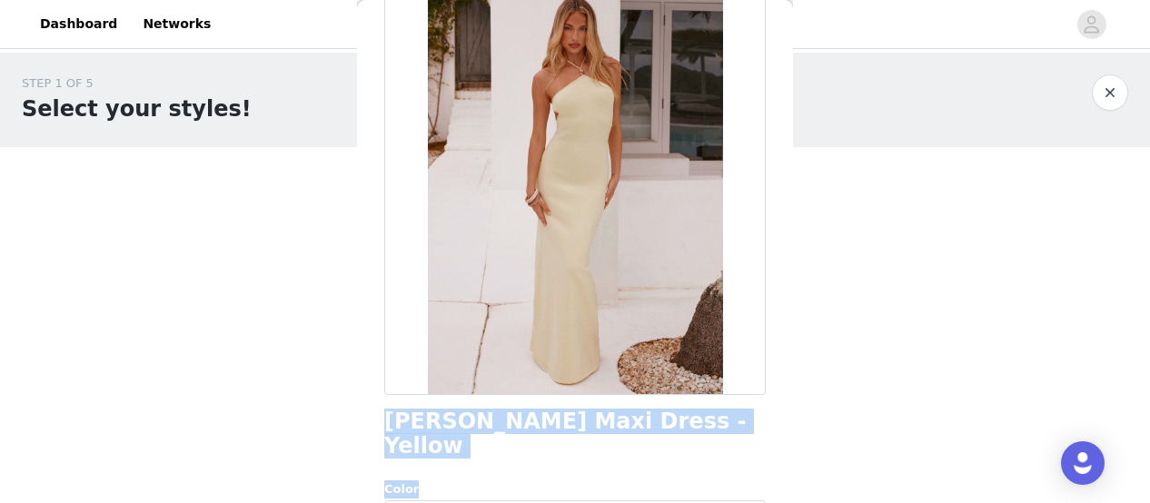
drag, startPoint x: 710, startPoint y: 436, endPoint x: 388, endPoint y: 416, distance: 323.1
click at [388, 416] on div "Elisha Knit Maxi Dress - Yellow Color Select color Size Select size Peppermayo …" at bounding box center [575, 450] width 382 height 929
copy div "[PERSON_NAME] Maxi Dress - Yellow Color"
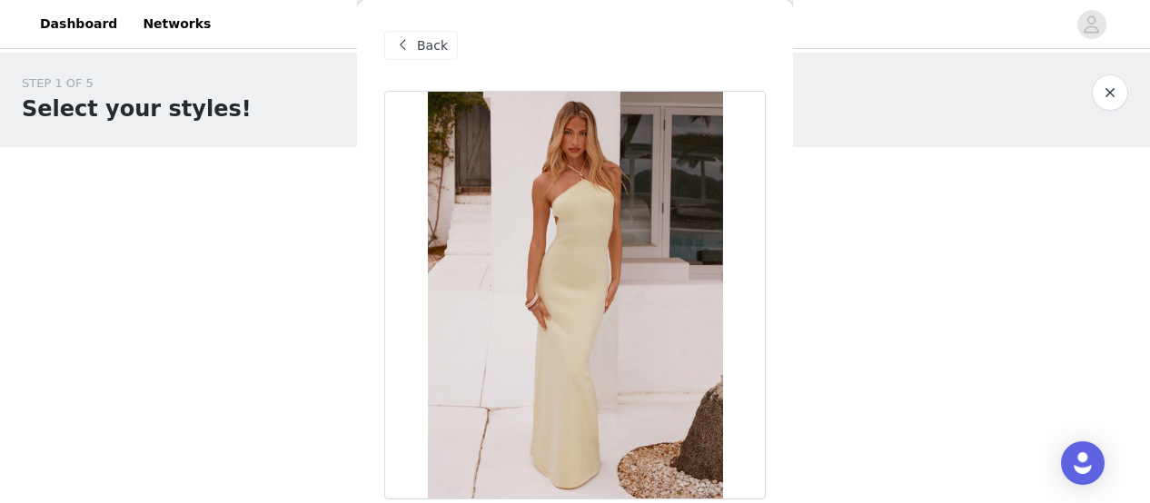
click at [427, 40] on span "Back" at bounding box center [432, 45] width 31 height 19
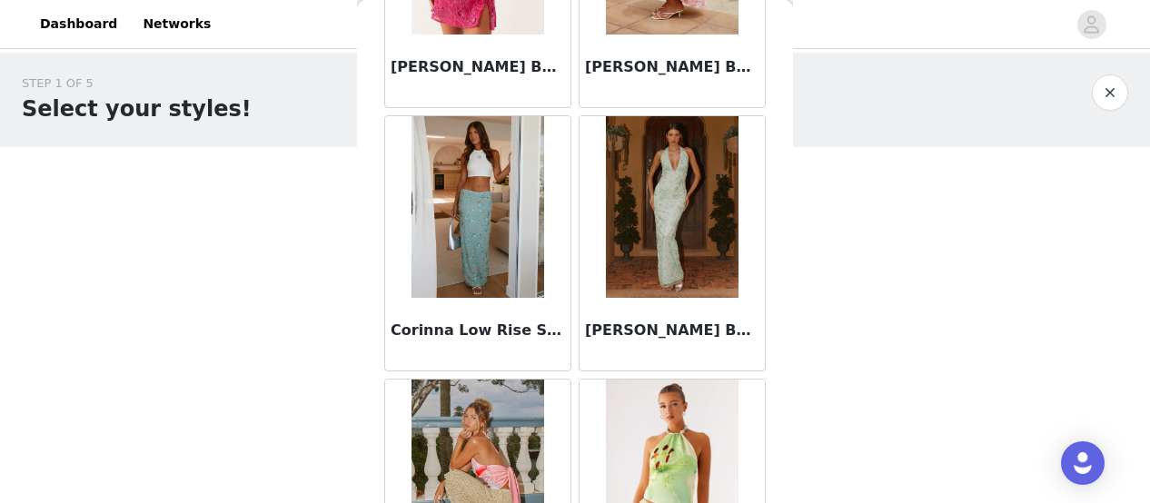
scroll to position [2874, 0]
click at [643, 207] on img at bounding box center [672, 206] width 132 height 182
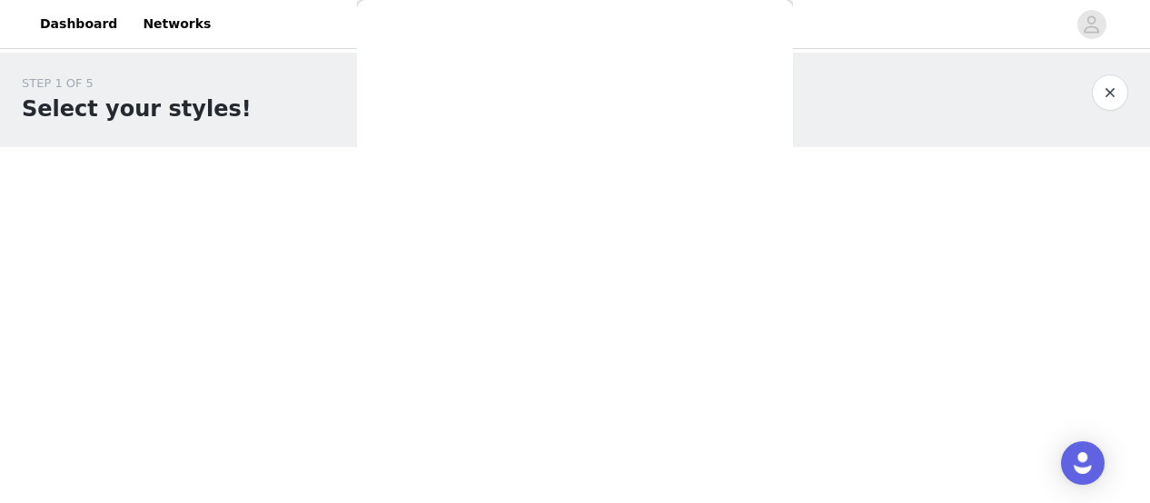
click at [643, 207] on div "Back After Midnight Low Rise Sequin Mini Shorts - Olive After Midnight Low Rise…" at bounding box center [575, 251] width 436 height 503
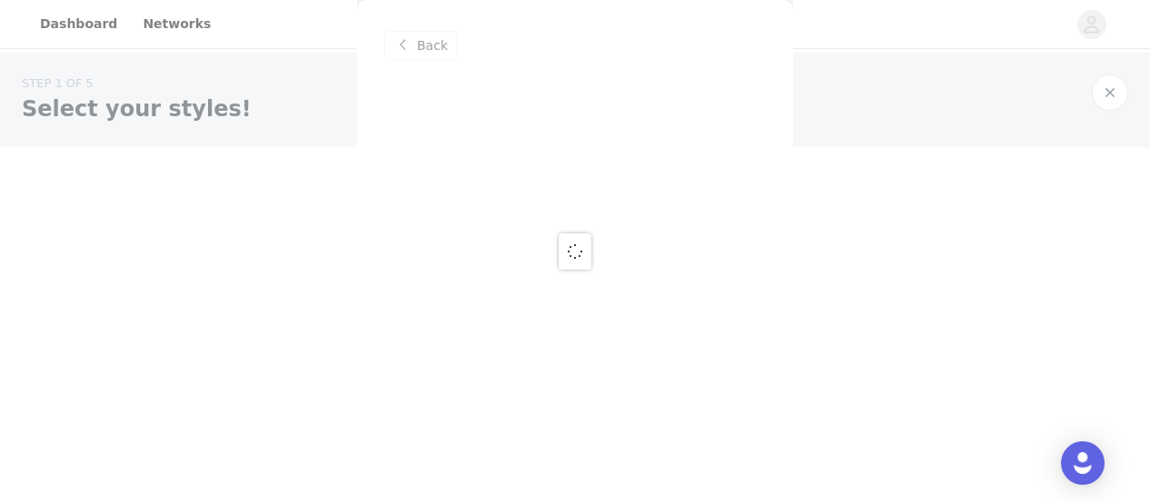
scroll to position [0, 0]
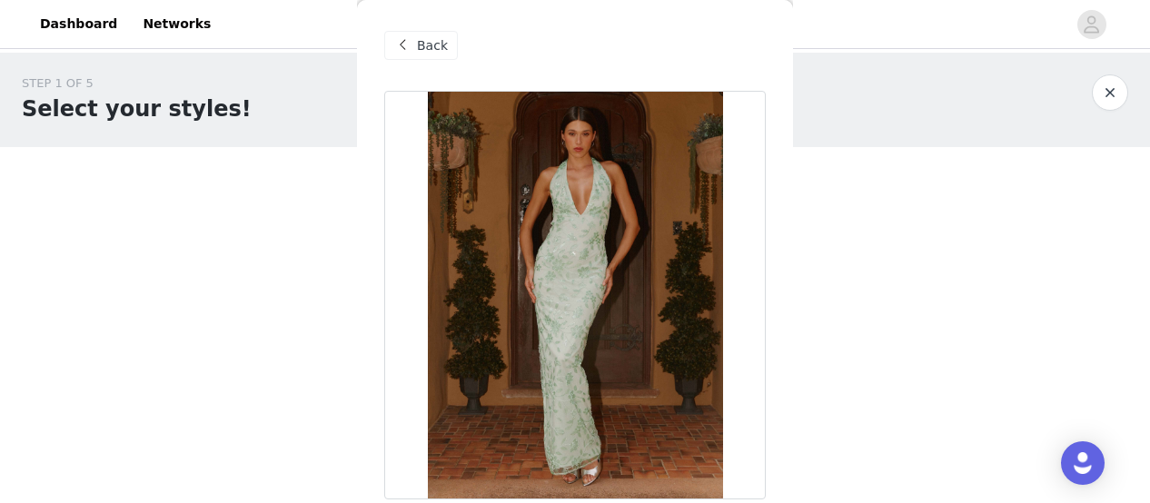
click at [402, 45] on span at bounding box center [402, 46] width 22 height 22
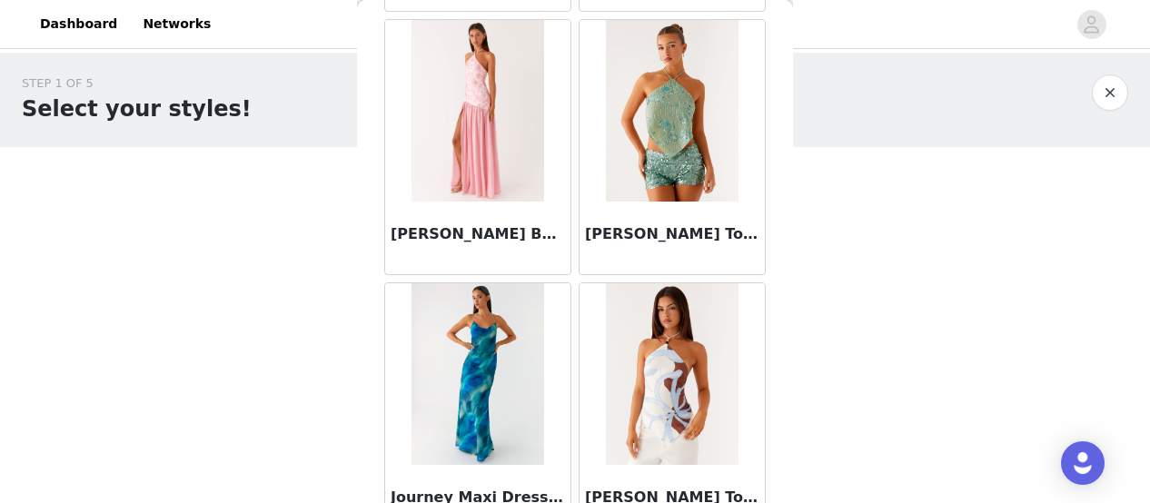
scroll to position [4815, 0]
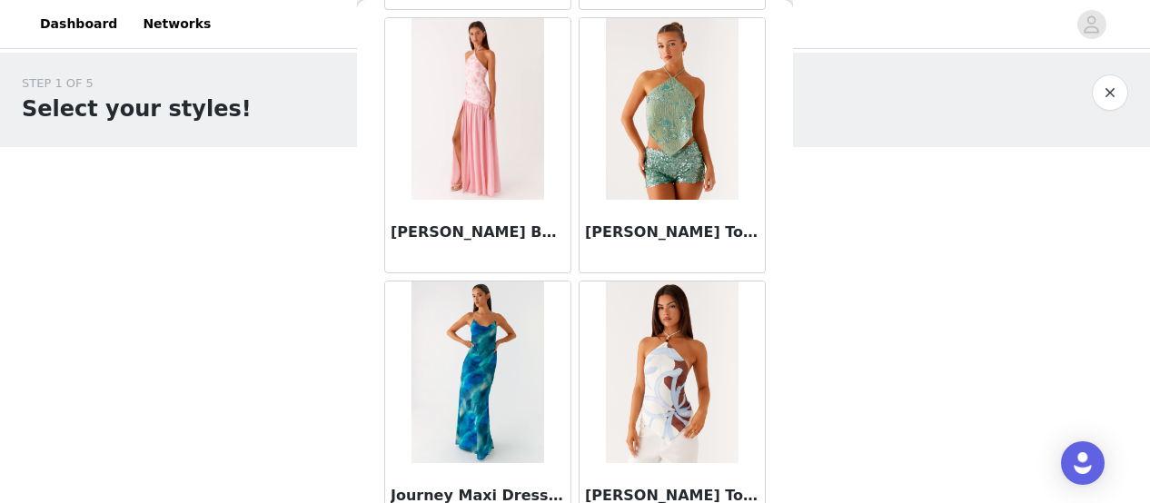
click at [455, 167] on img at bounding box center [477, 109] width 132 height 182
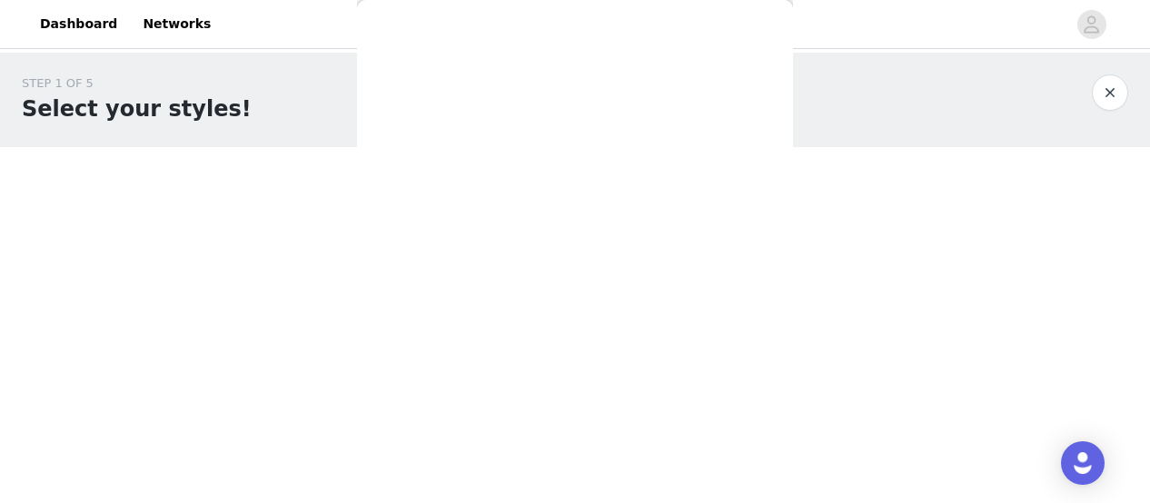
click at [455, 167] on div "Back After Midnight Low Rise Sequin Mini Shorts - Olive After Midnight Low Rise…" at bounding box center [575, 251] width 436 height 503
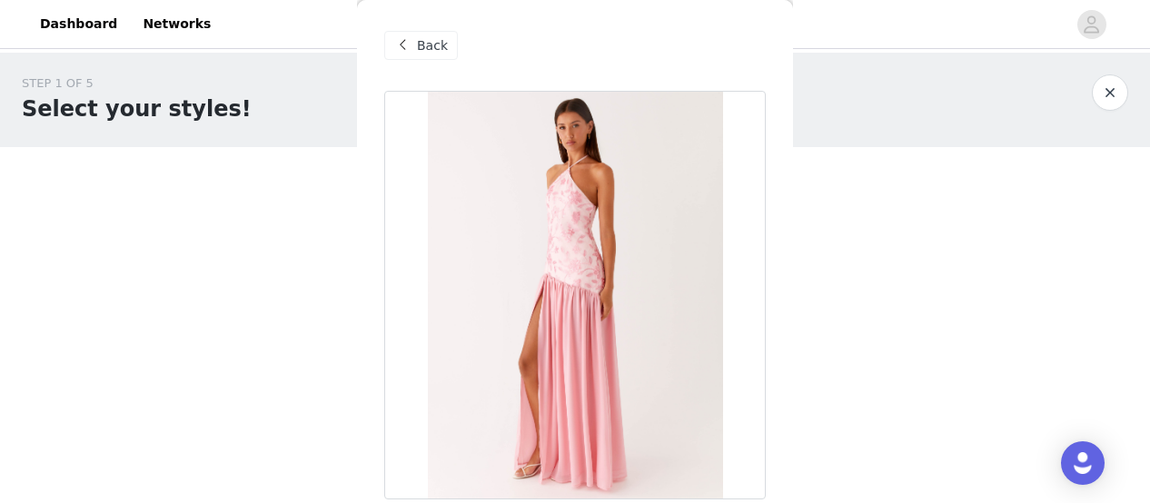
click at [412, 54] on span at bounding box center [402, 46] width 22 height 22
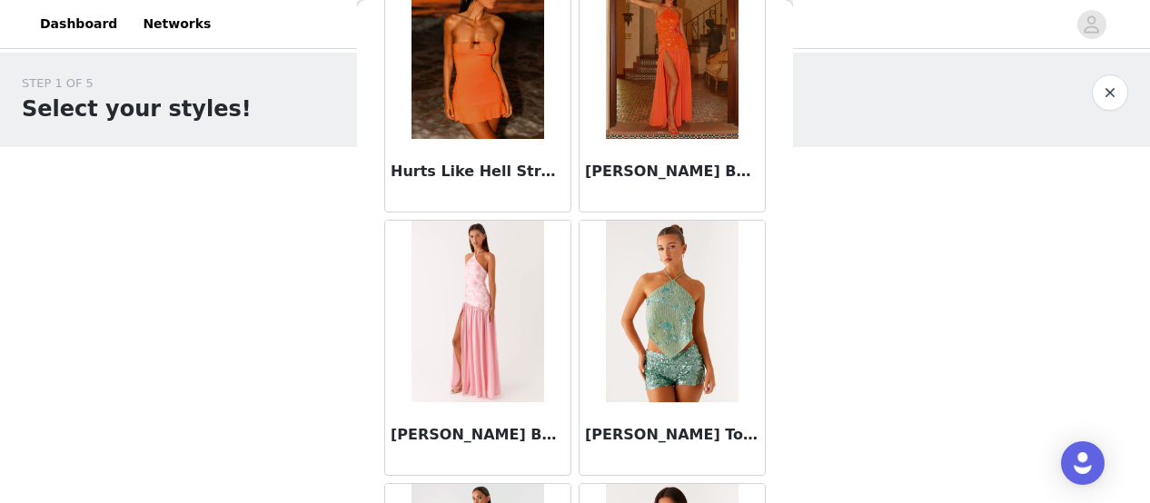
scroll to position [4898, 0]
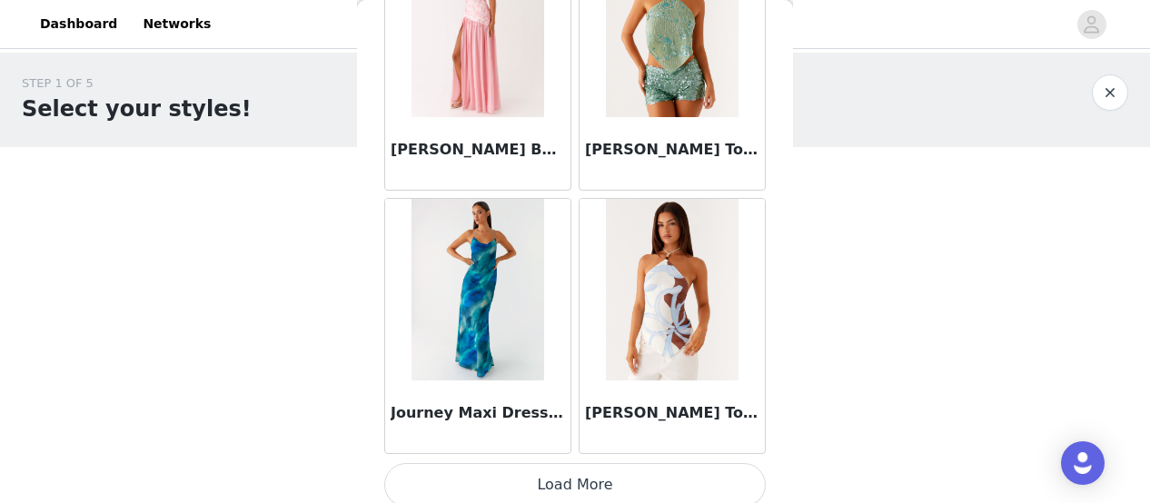
click at [546, 485] on button "Load More" at bounding box center [575, 485] width 382 height 44
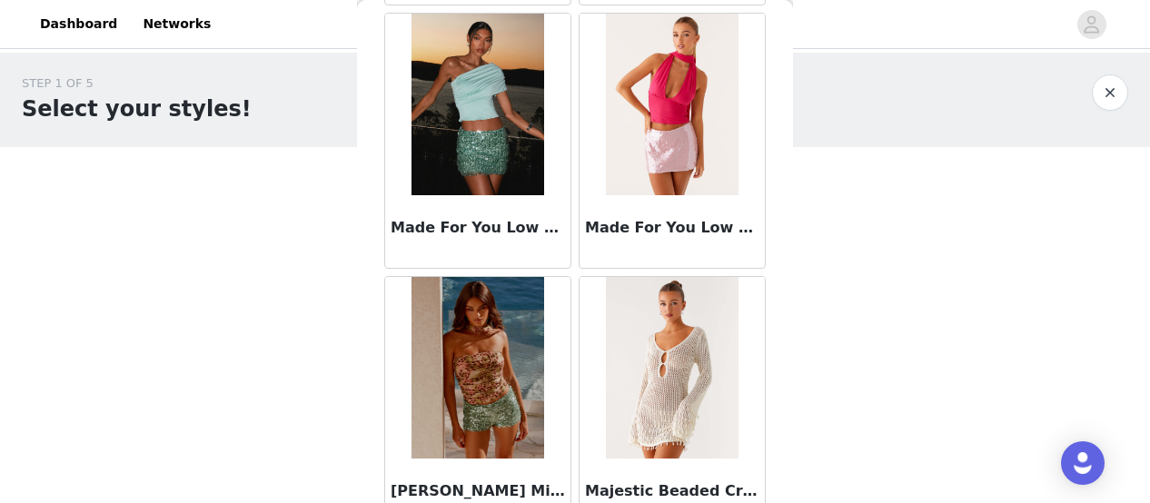
scroll to position [7526, 0]
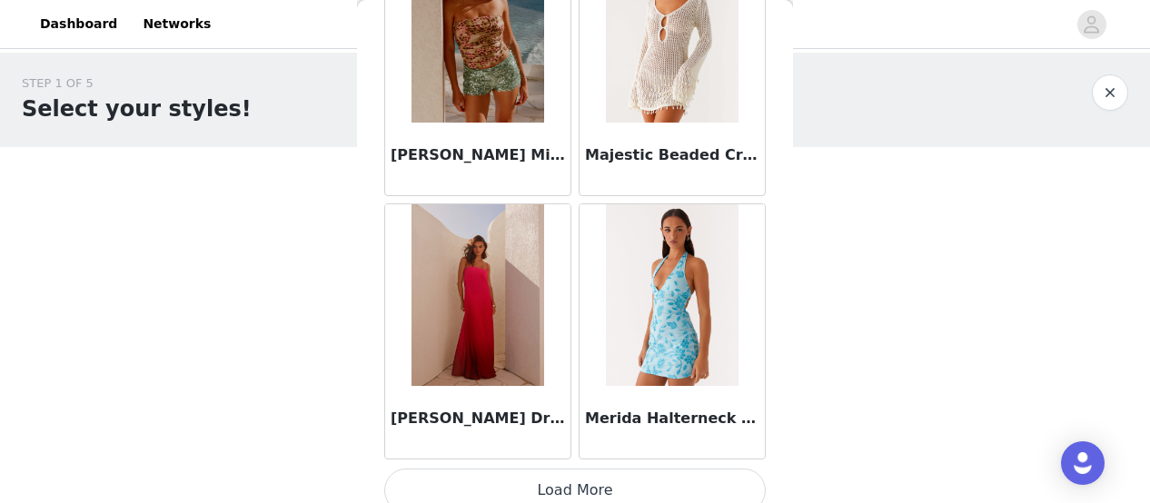
click at [581, 471] on button "Load More" at bounding box center [575, 491] width 382 height 44
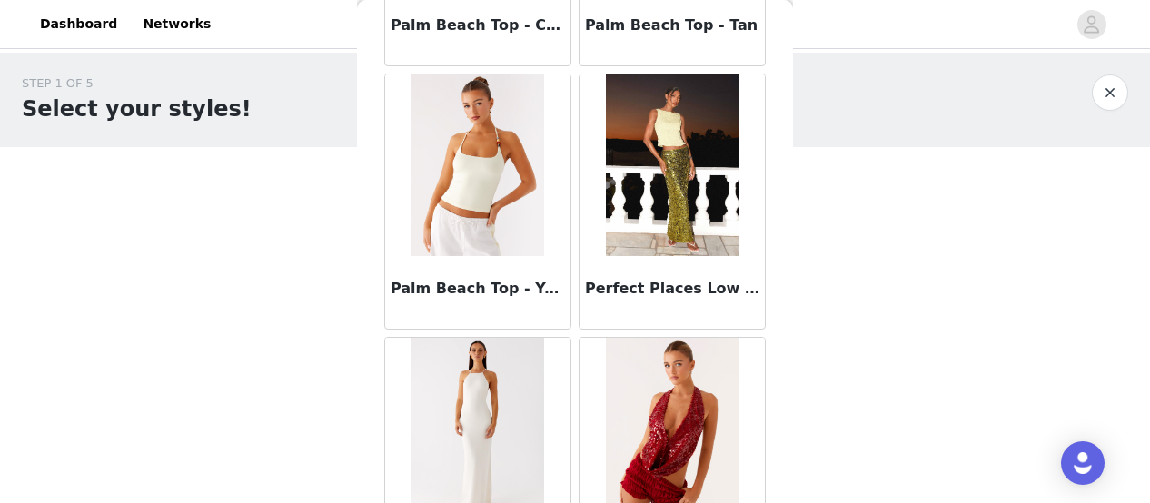
scroll to position [10154, 0]
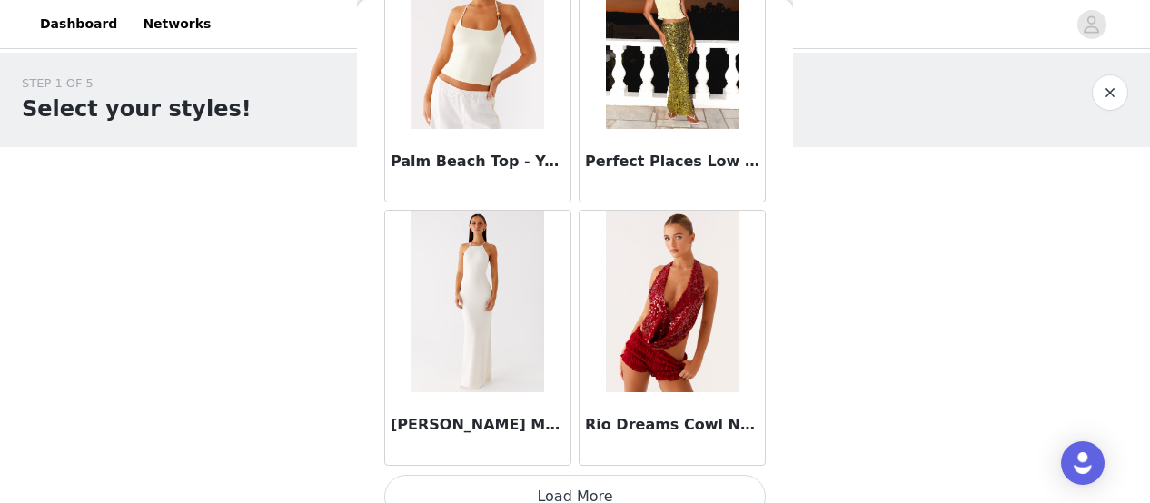
click at [581, 475] on button "Load More" at bounding box center [575, 497] width 382 height 44
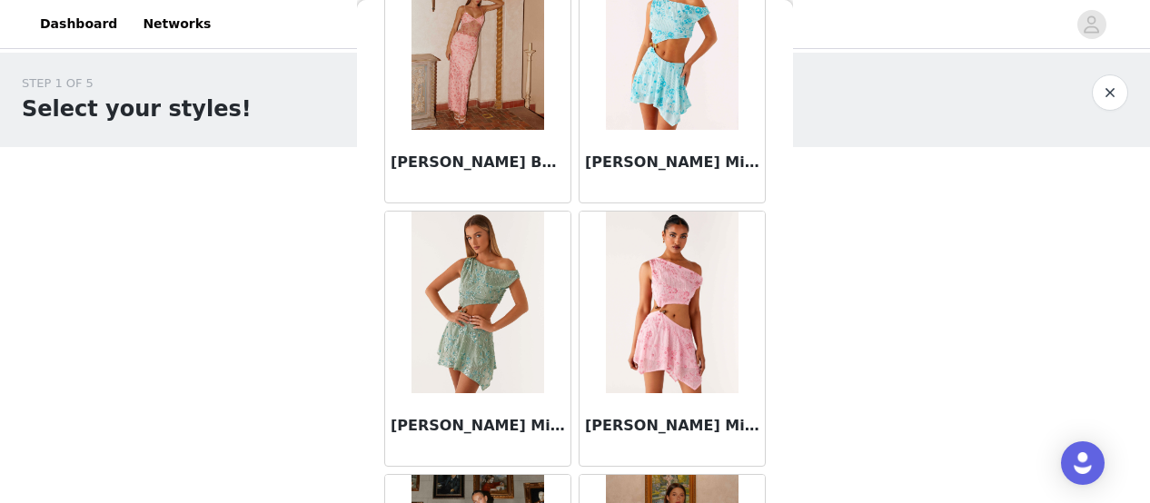
scroll to position [0, 0]
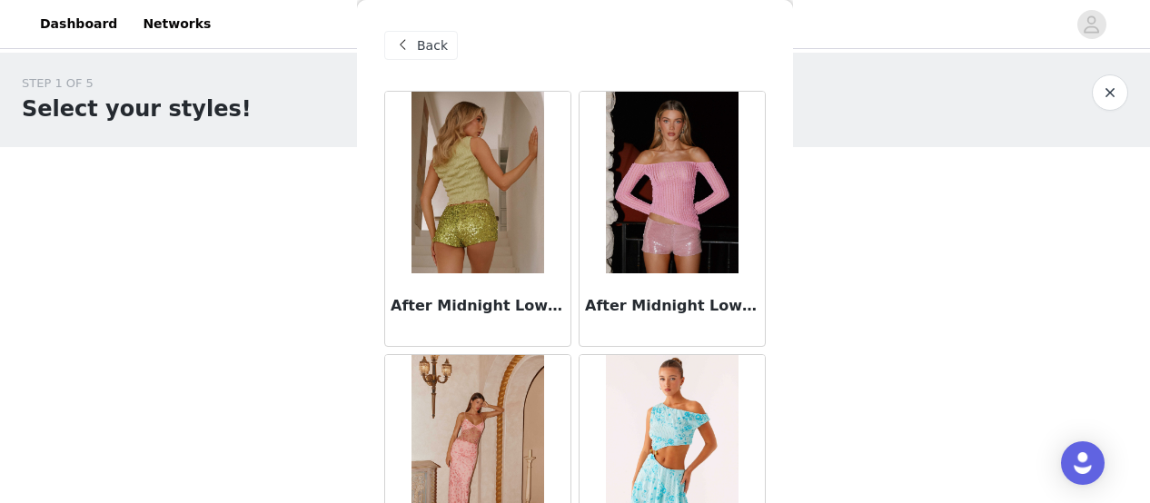
click at [415, 48] on div "Back" at bounding box center [421, 45] width 74 height 29
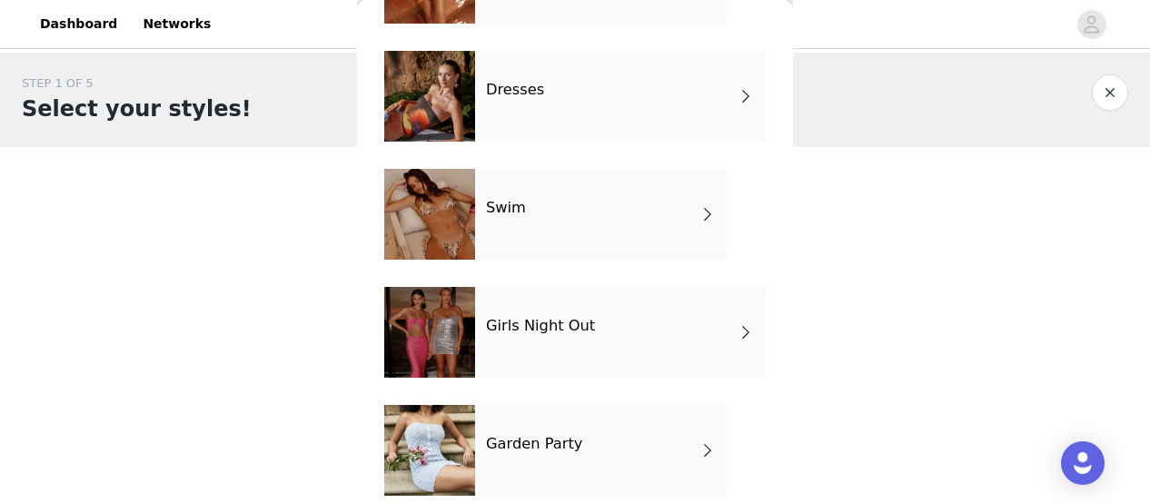
scroll to position [393, 0]
click at [518, 203] on h4 "Swim" at bounding box center [506, 209] width 40 height 16
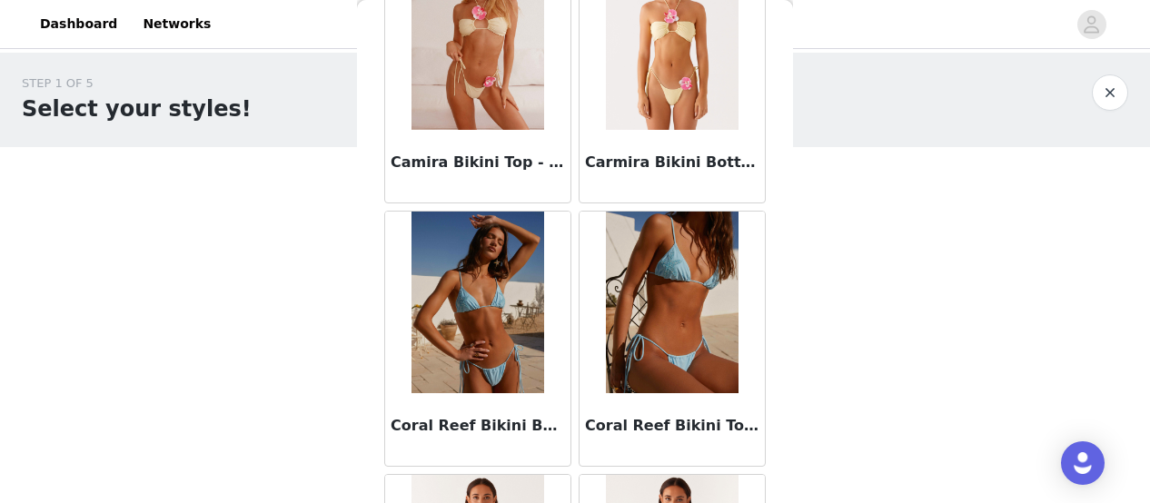
scroll to position [2270, 0]
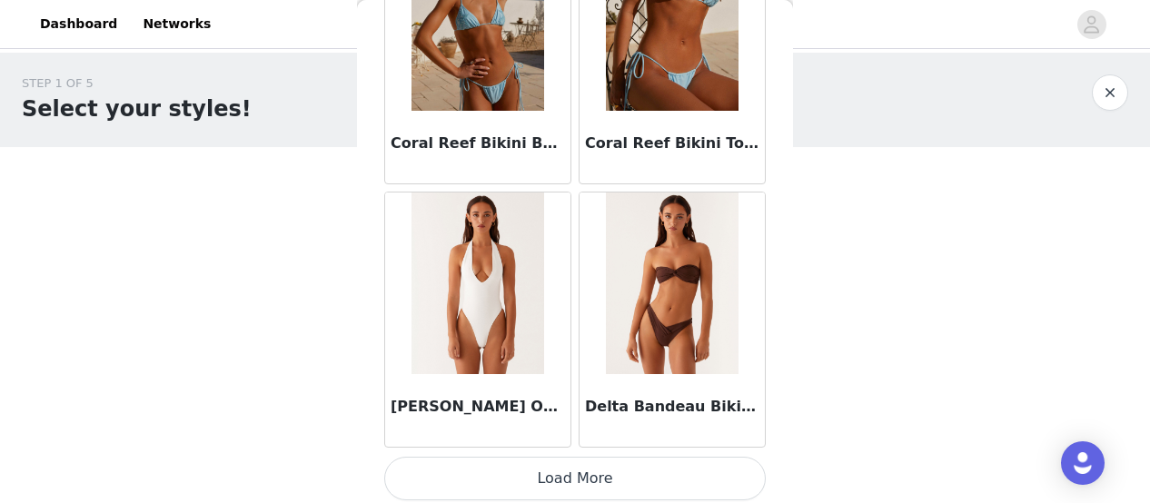
click at [541, 468] on button "Load More" at bounding box center [575, 479] width 382 height 44
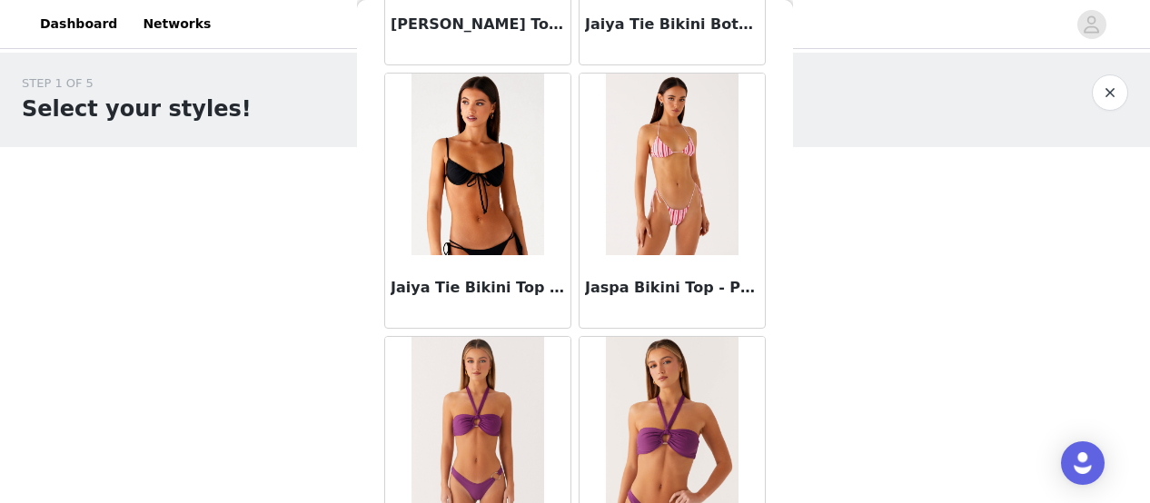
scroll to position [4898, 0]
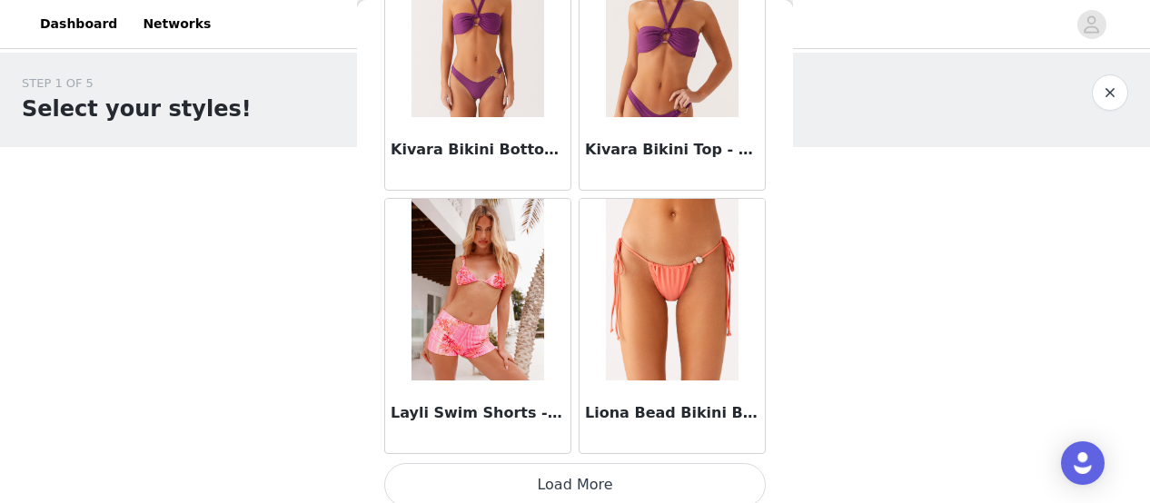
click at [578, 475] on button "Load More" at bounding box center [575, 485] width 382 height 44
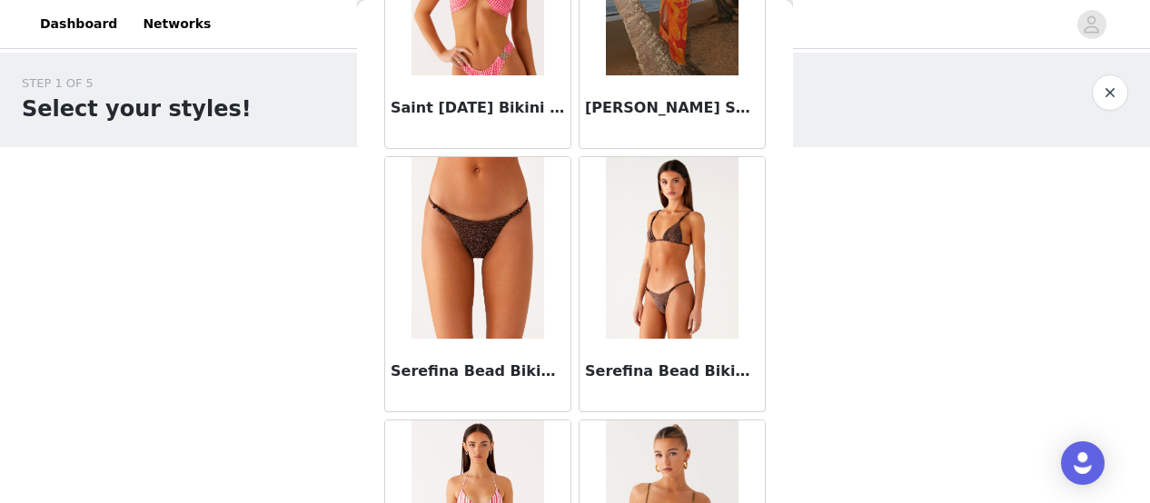
scroll to position [7526, 0]
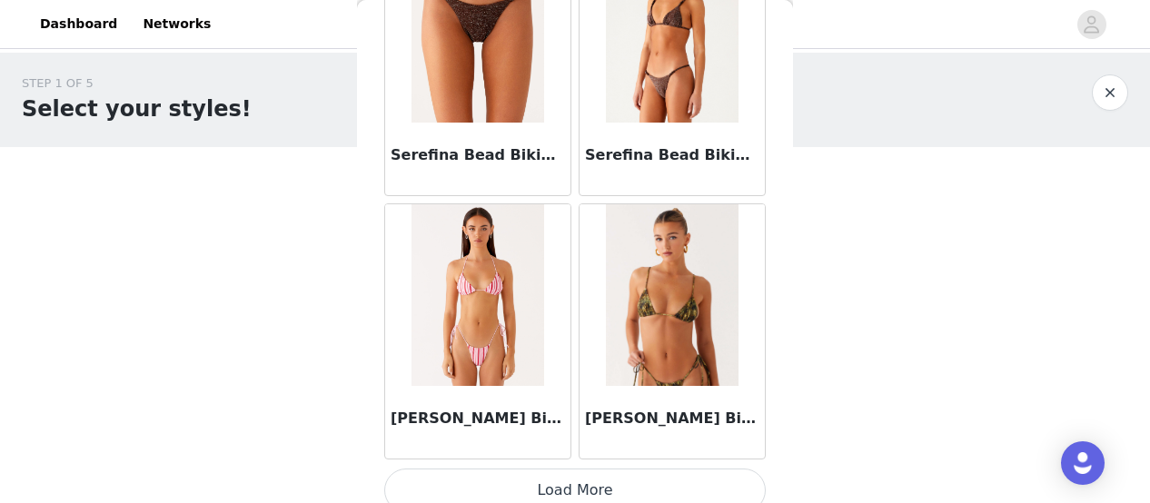
click at [570, 469] on button "Load More" at bounding box center [575, 491] width 382 height 44
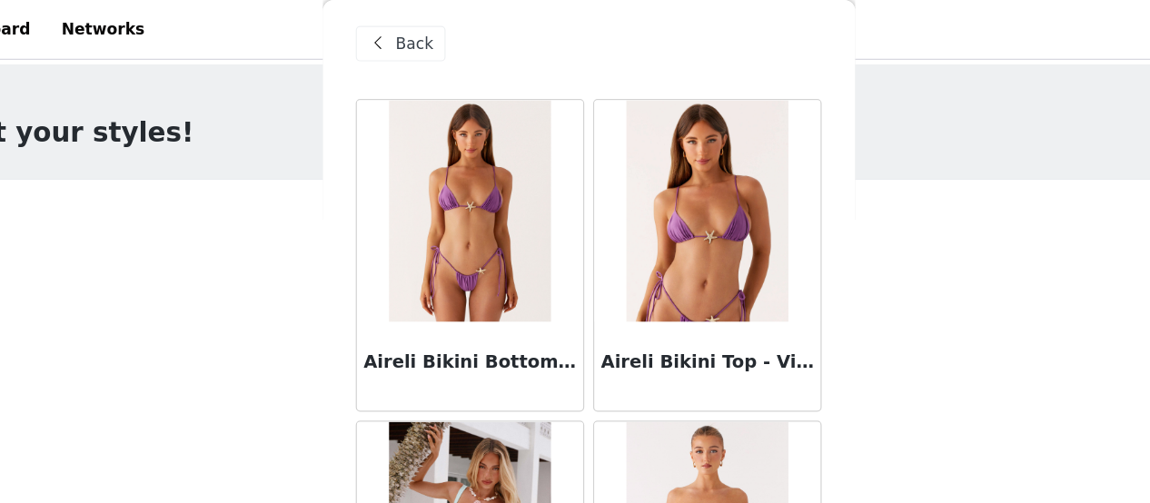
scroll to position [0, 0]
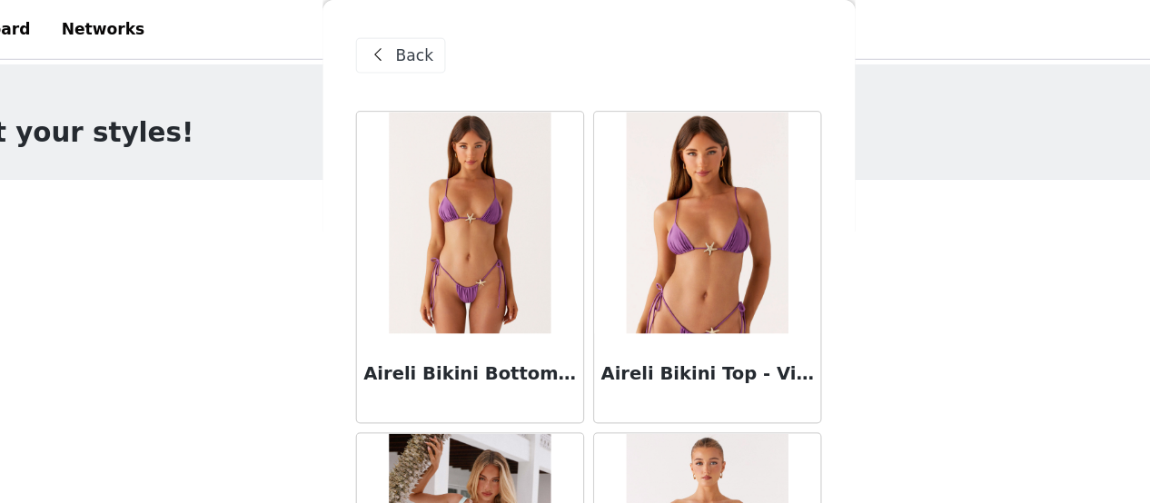
click at [419, 37] on span "Back" at bounding box center [432, 45] width 31 height 19
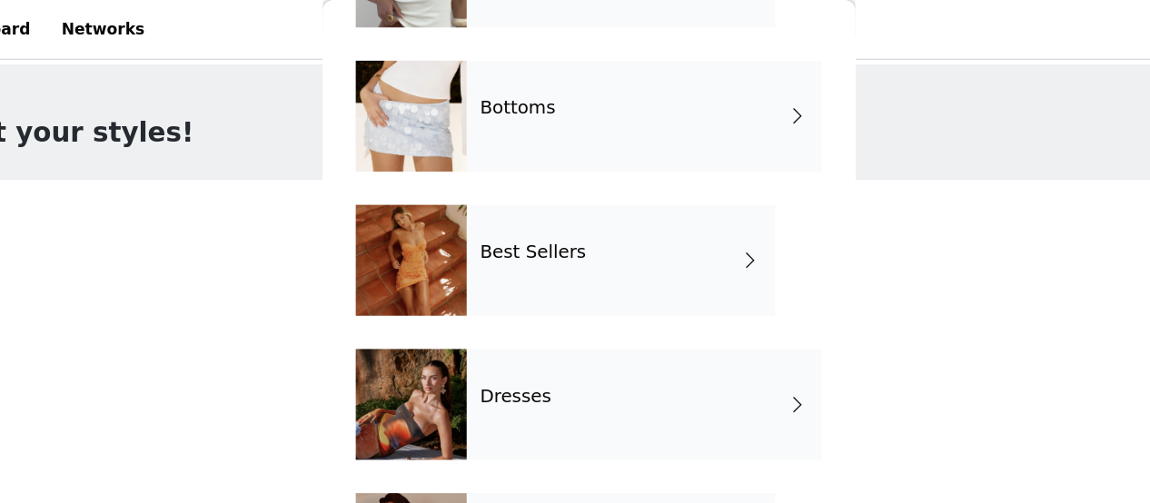
scroll to position [160, 0]
drag, startPoint x: 506, startPoint y: 221, endPoint x: 507, endPoint y: 173, distance: 47.2
click at [507, 173] on div "Best Sellers" at bounding box center [601, 212] width 253 height 91
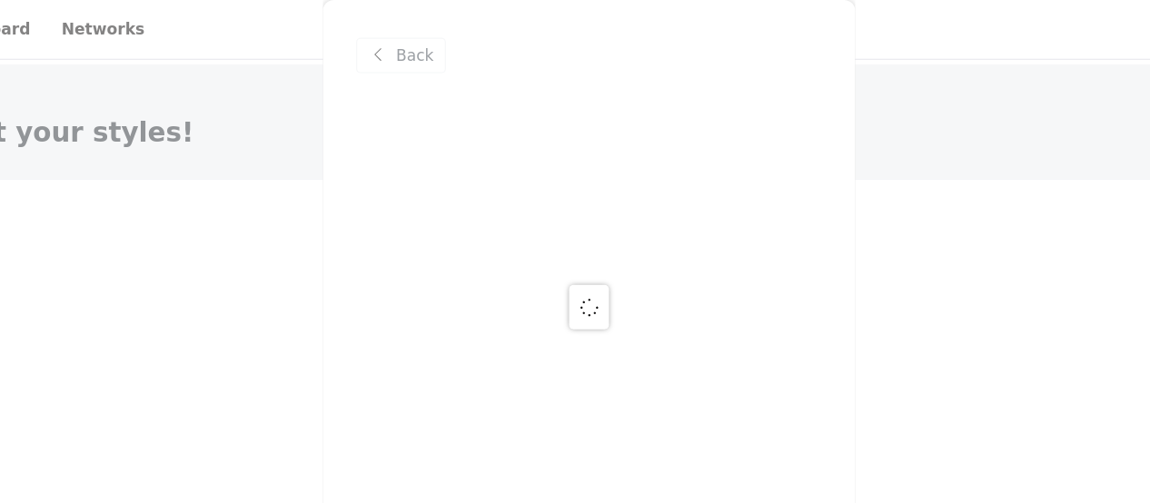
scroll to position [0, 0]
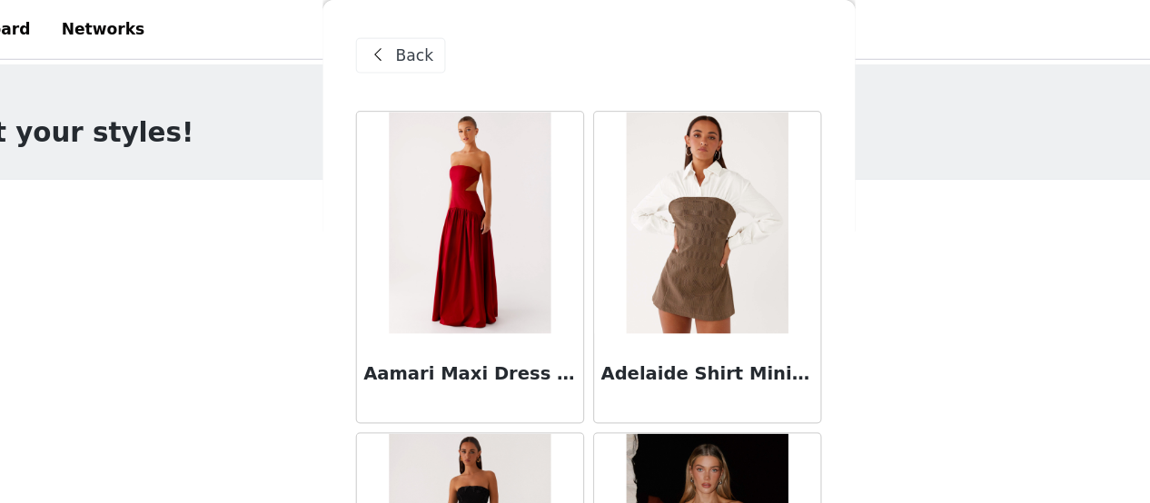
click at [404, 41] on span at bounding box center [402, 46] width 22 height 22
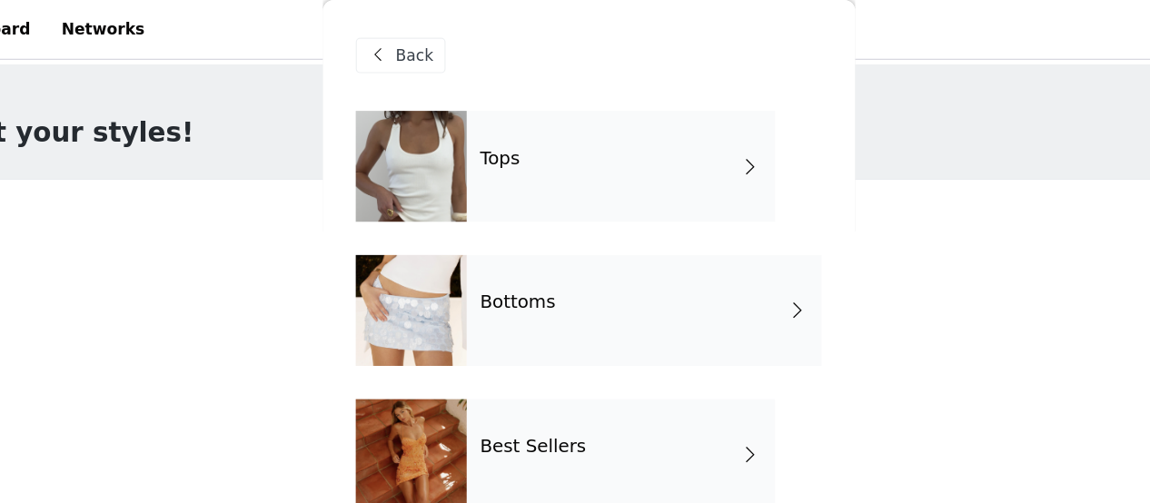
click at [481, 340] on div "Best Sellers" at bounding box center [601, 372] width 253 height 91
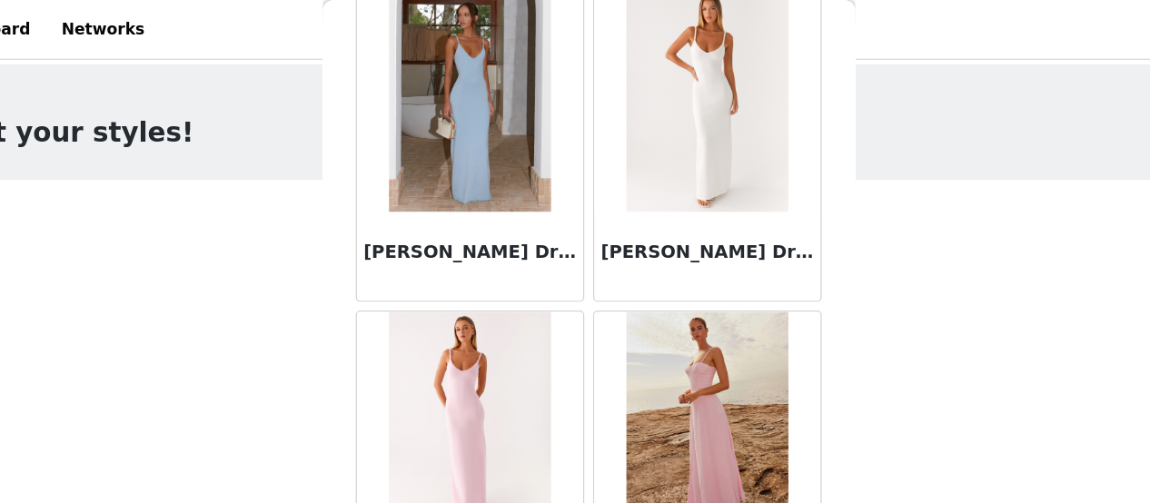
scroll to position [1658, 0]
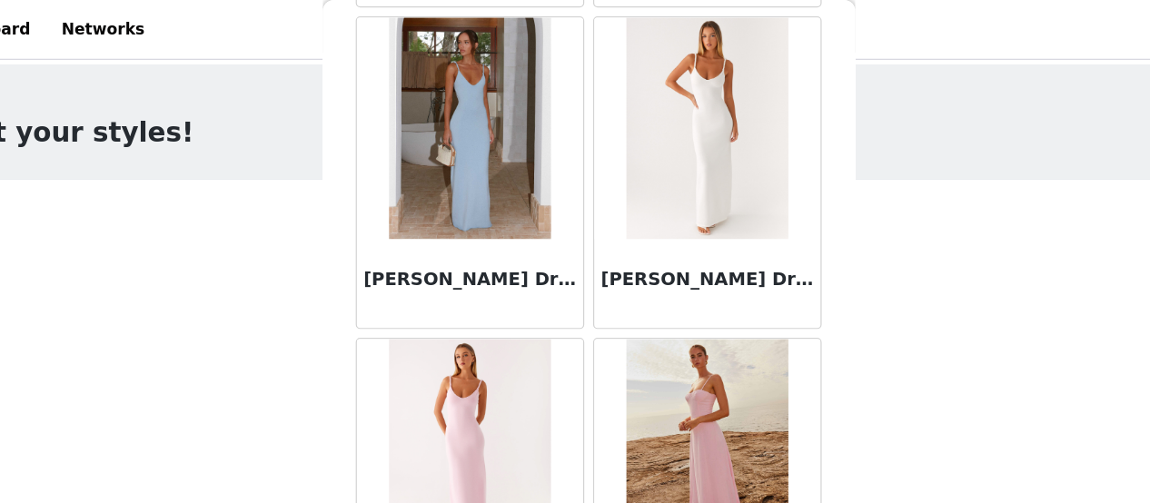
drag, startPoint x: 530, startPoint y: 227, endPoint x: 392, endPoint y: 226, distance: 138.1
click at [392, 226] on h3 "[PERSON_NAME] Dress - Blue" at bounding box center [478, 229] width 174 height 22
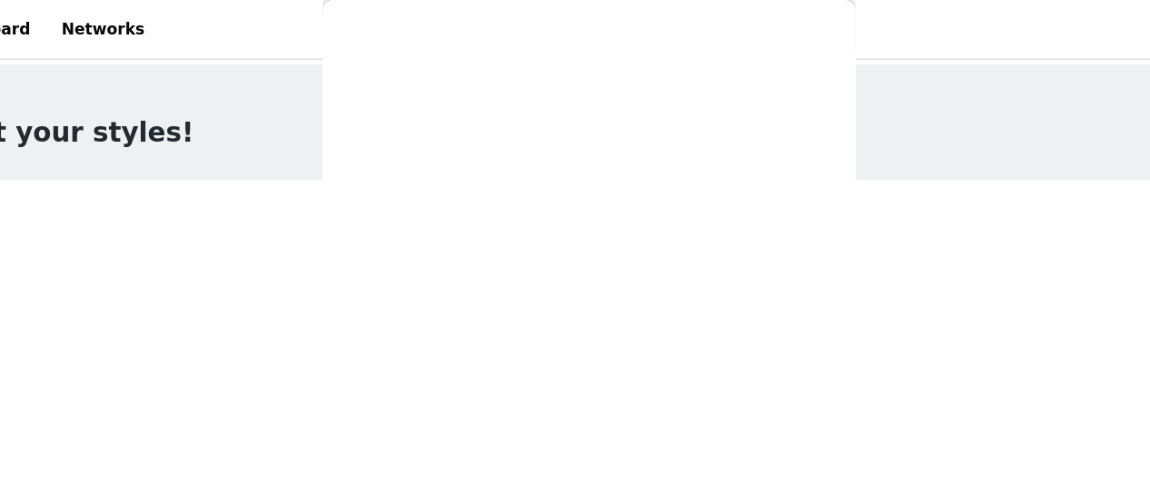
scroll to position [0, 0]
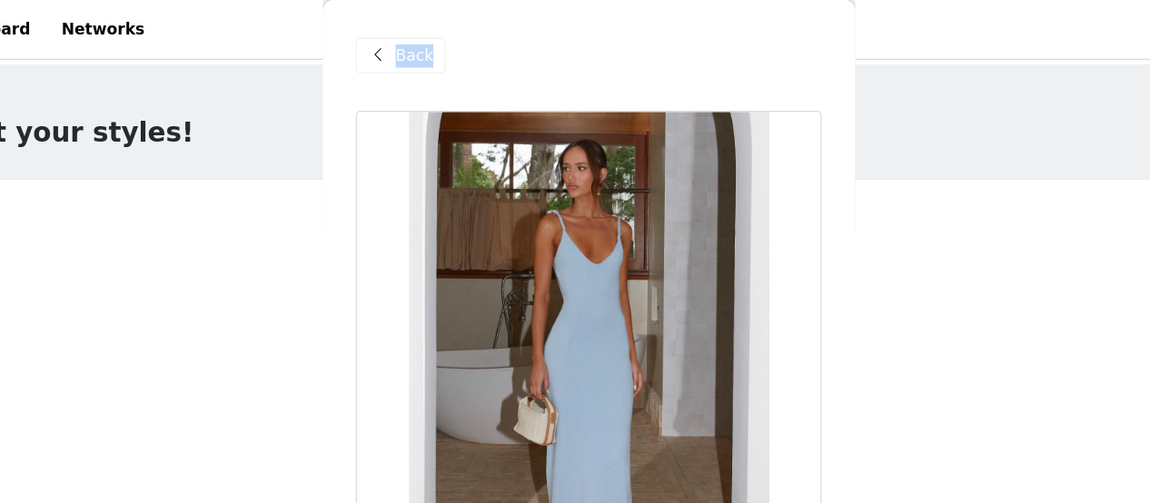
drag, startPoint x: 392, startPoint y: 226, endPoint x: 427, endPoint y: 226, distance: 34.5
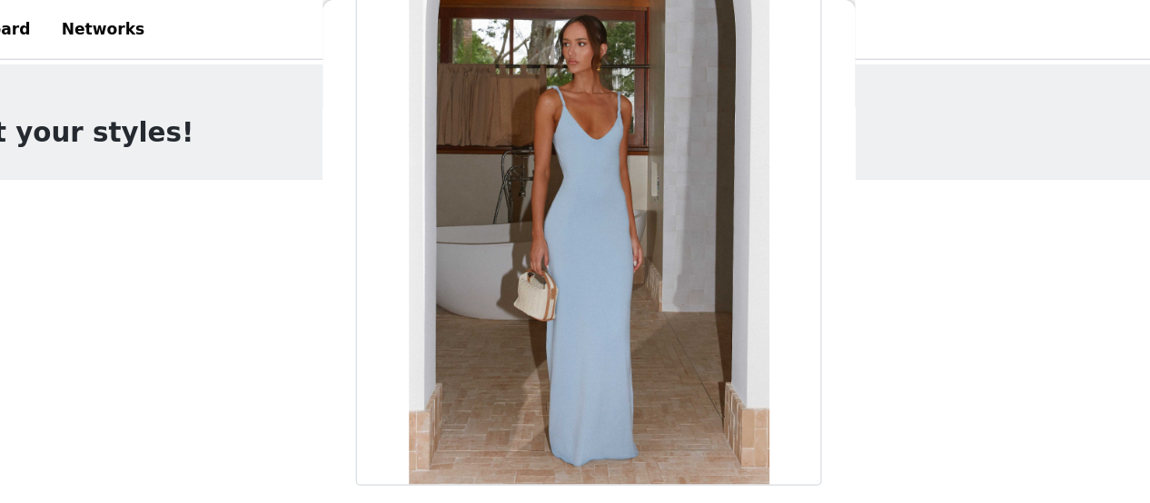
scroll to position [42, 0]
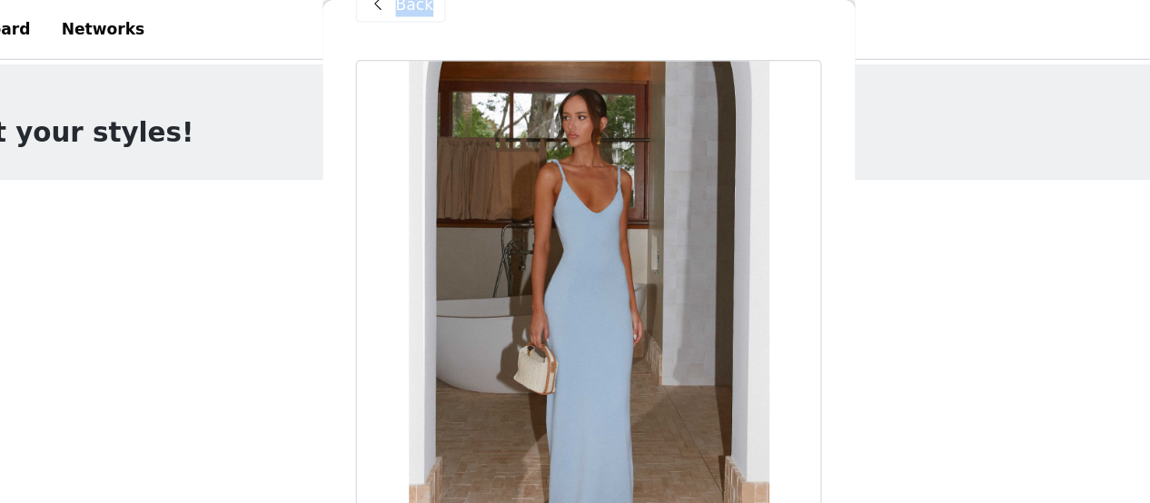
click at [431, 10] on span "Back" at bounding box center [432, 4] width 31 height 19
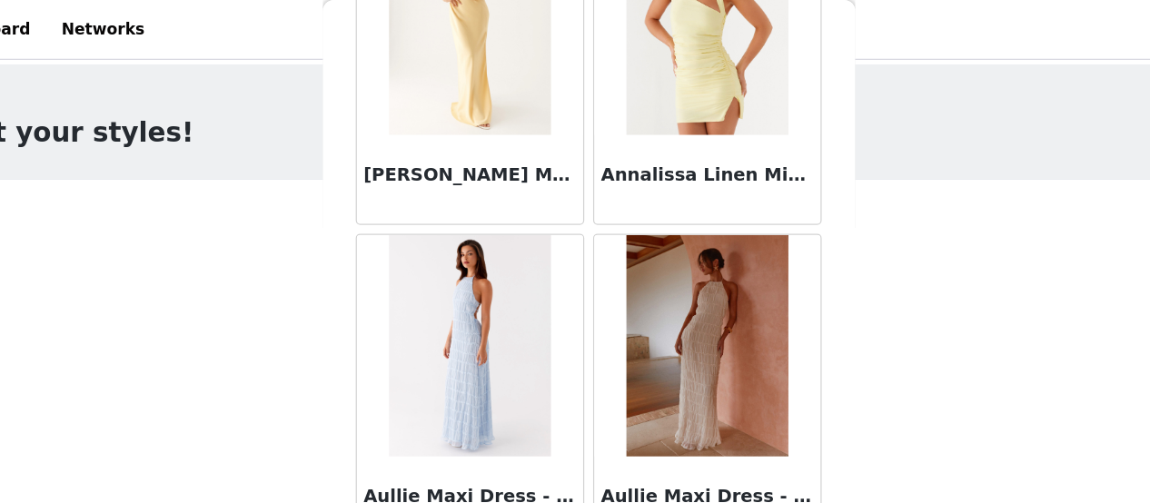
scroll to position [0, 0]
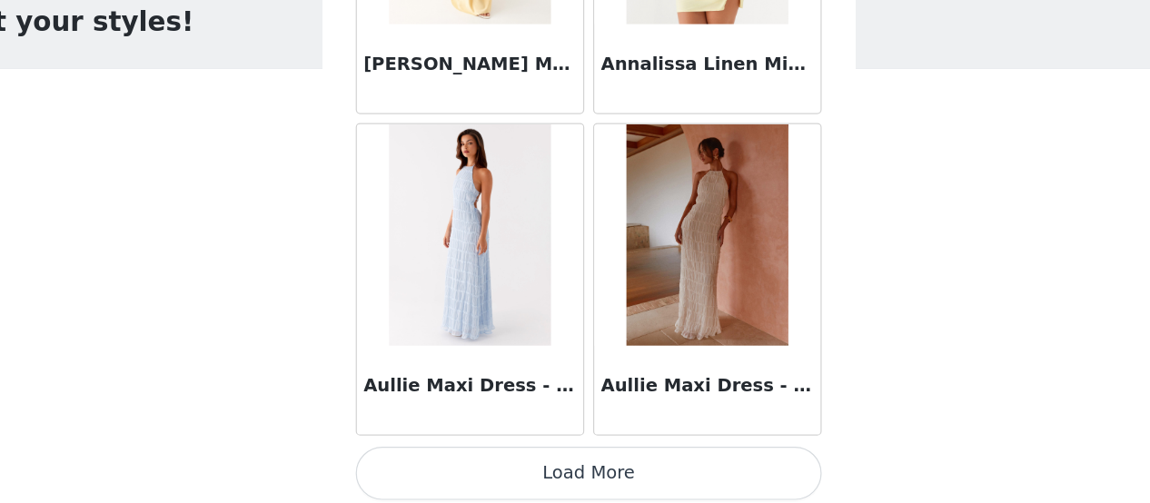
click at [598, 491] on button "Load More" at bounding box center [575, 479] width 382 height 44
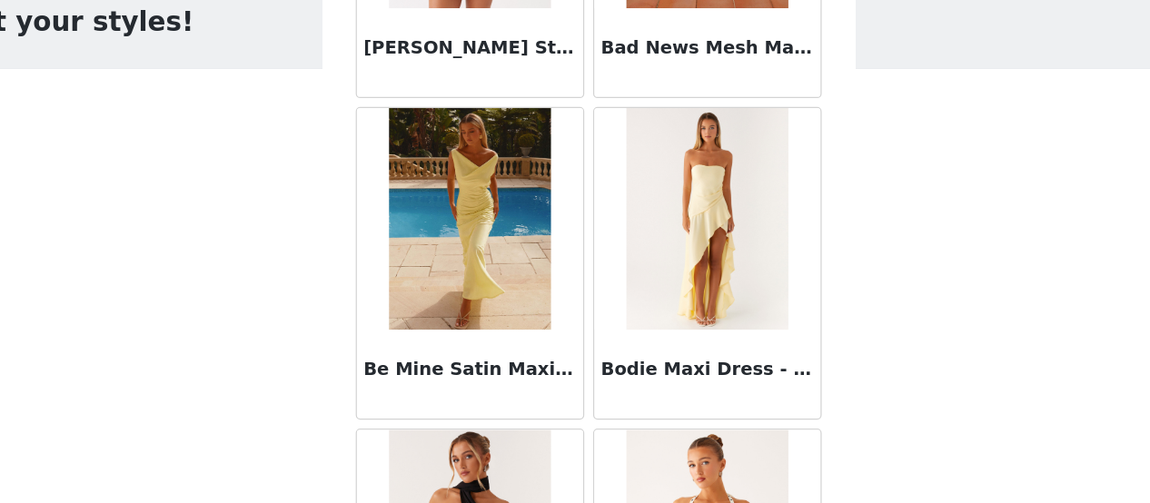
scroll to position [3072, 0]
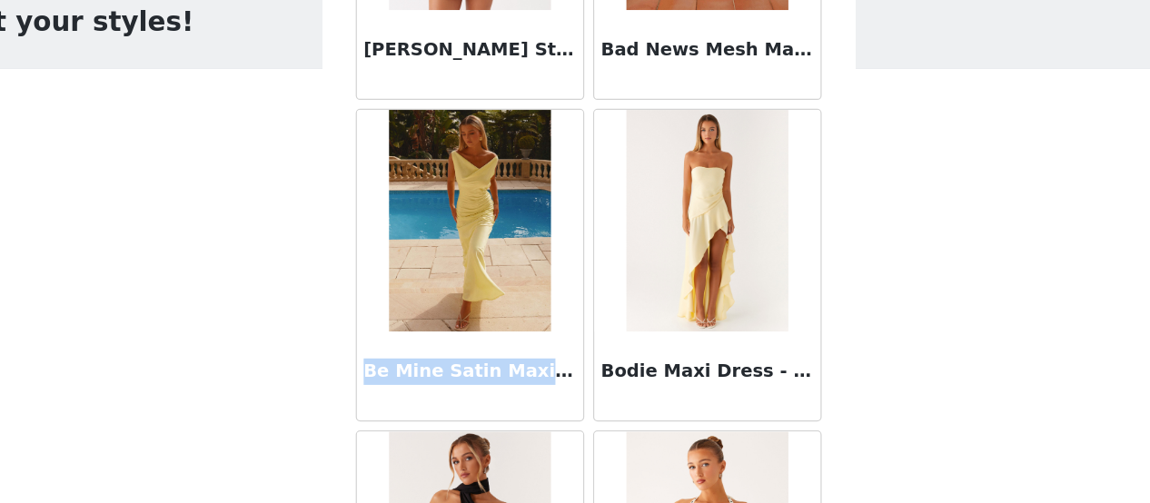
drag, startPoint x: 542, startPoint y: 382, endPoint x: 392, endPoint y: 382, distance: 149.9
click at [392, 384] on h3 "Be Mine Satin Maxi Dress - Canary" at bounding box center [478, 395] width 174 height 22
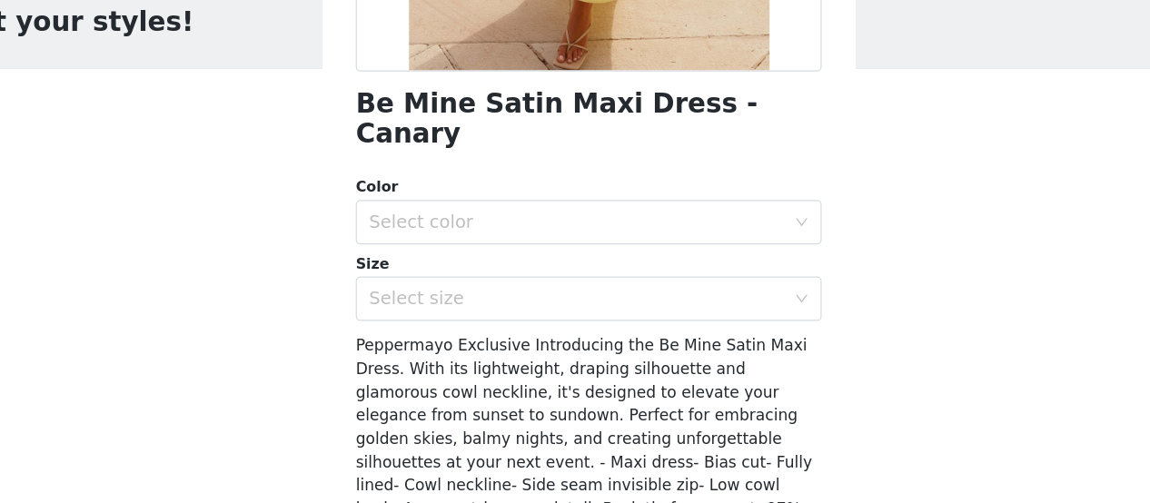
scroll to position [352, 0]
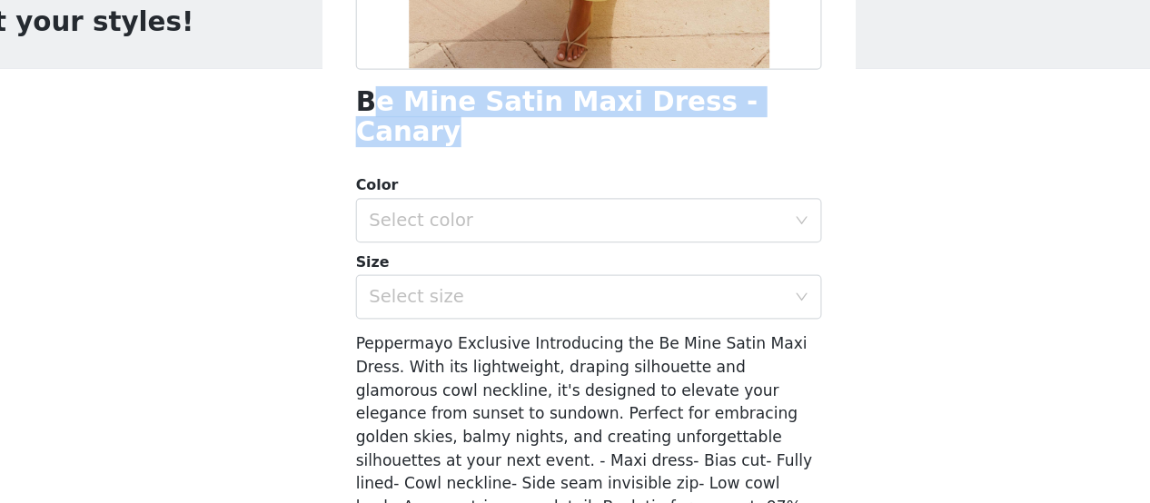
drag, startPoint x: 729, startPoint y: 182, endPoint x: 392, endPoint y: 178, distance: 337.0
click at [392, 178] on div "Be Mine Satin Maxi Dress - Canary" at bounding box center [575, 187] width 382 height 49
copy h1 "e Mine Satin Maxi Dress - Canary"
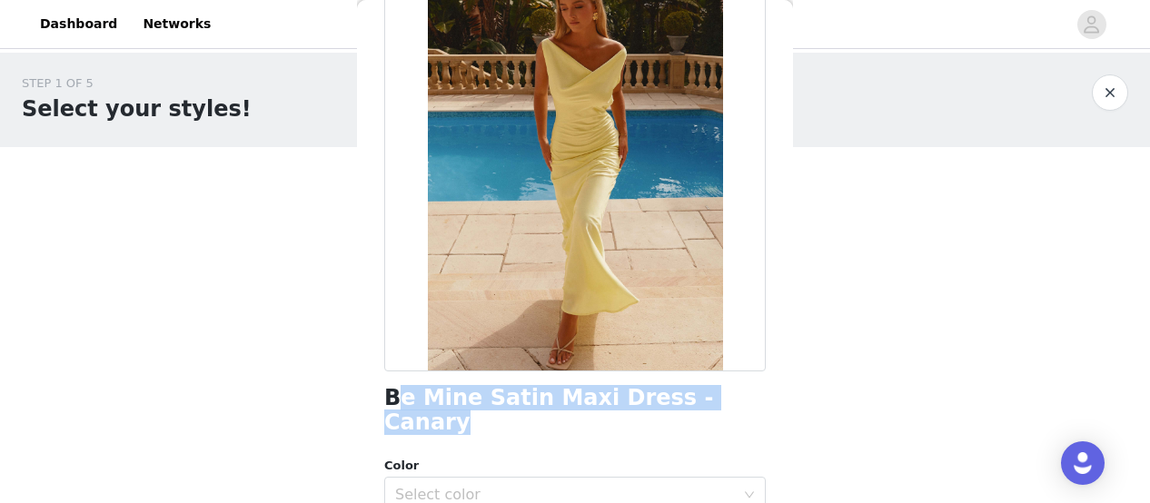
scroll to position [0, 0]
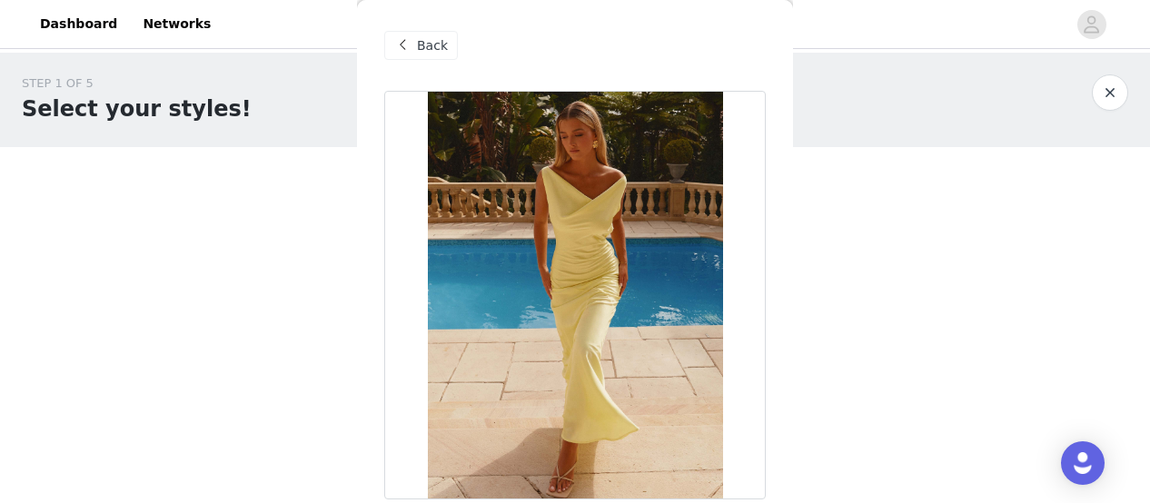
click at [440, 46] on span "Back" at bounding box center [432, 45] width 31 height 19
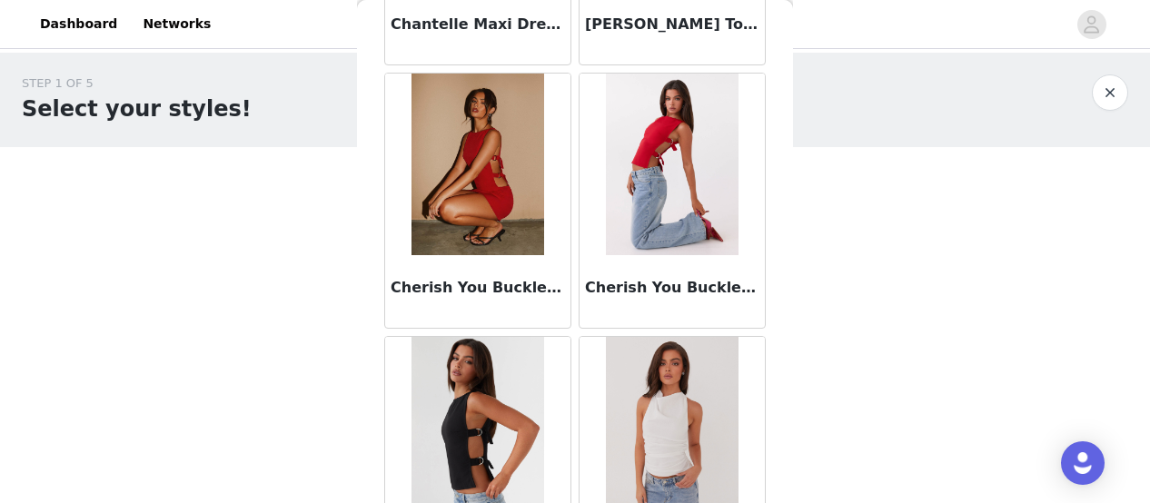
scroll to position [4898, 0]
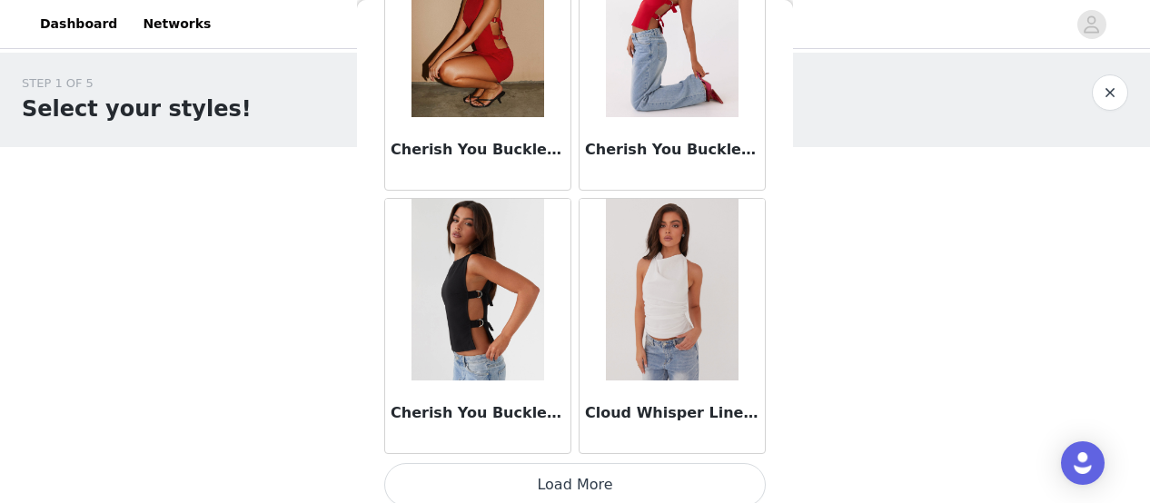
click at [519, 464] on button "Load More" at bounding box center [575, 485] width 382 height 44
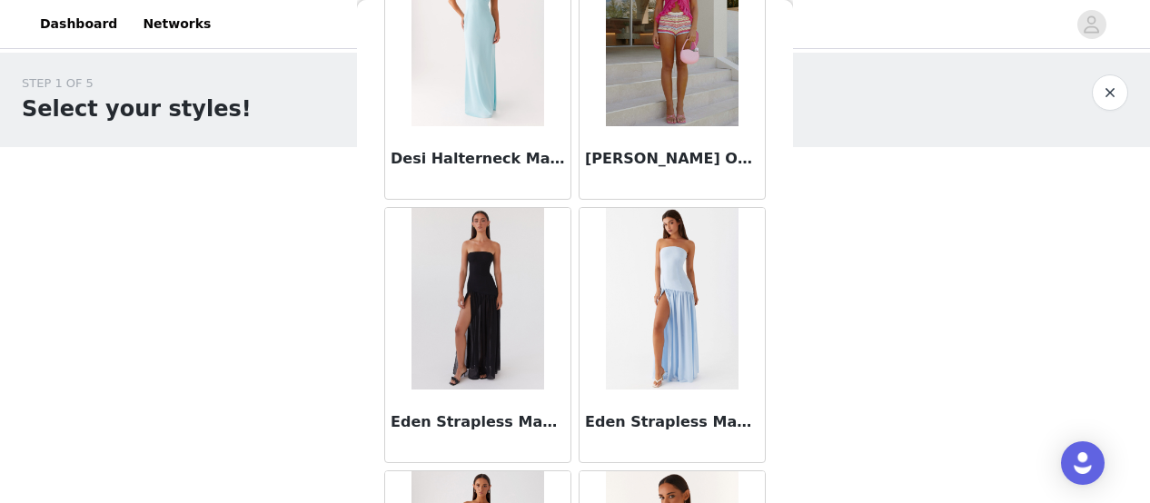
scroll to position [5679, 0]
drag, startPoint x: 579, startPoint y: 408, endPoint x: 725, endPoint y: 412, distance: 146.3
click at [725, 412] on h3 "Eden Strapless Maxi Dress - Blue" at bounding box center [672, 422] width 174 height 22
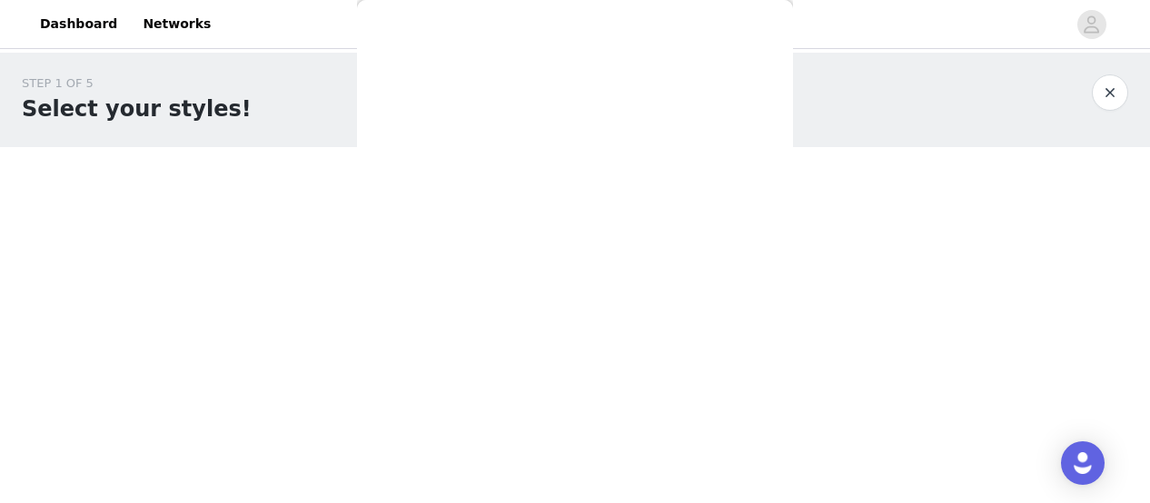
copy h3 "Eden Strapless Maxi D"
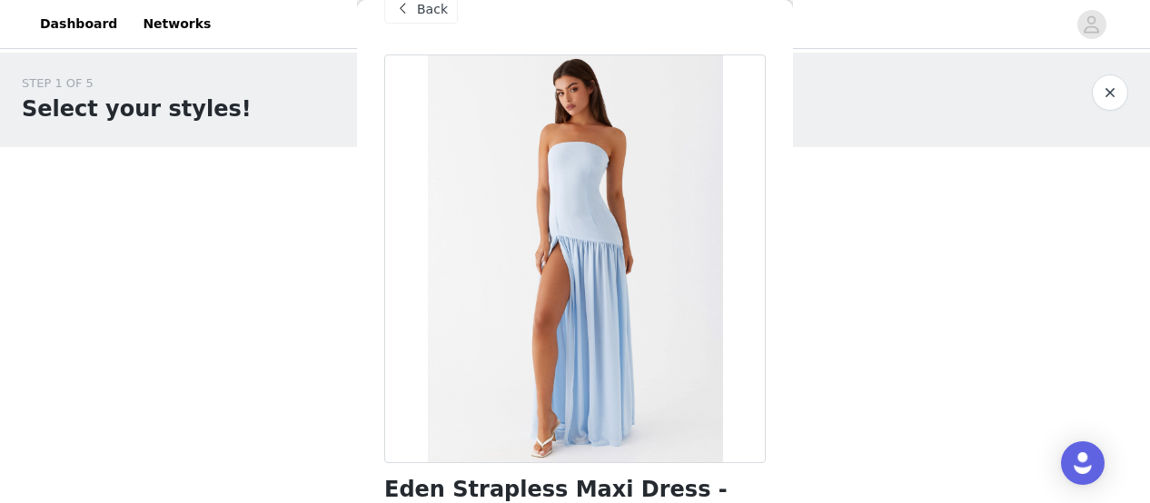
scroll to position [0, 0]
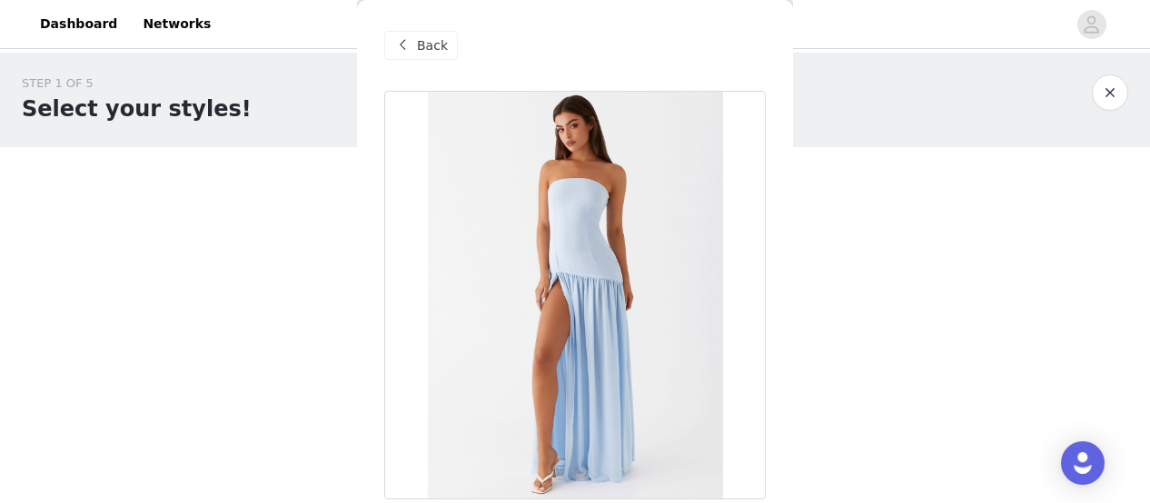
click at [426, 39] on span "Back" at bounding box center [432, 45] width 31 height 19
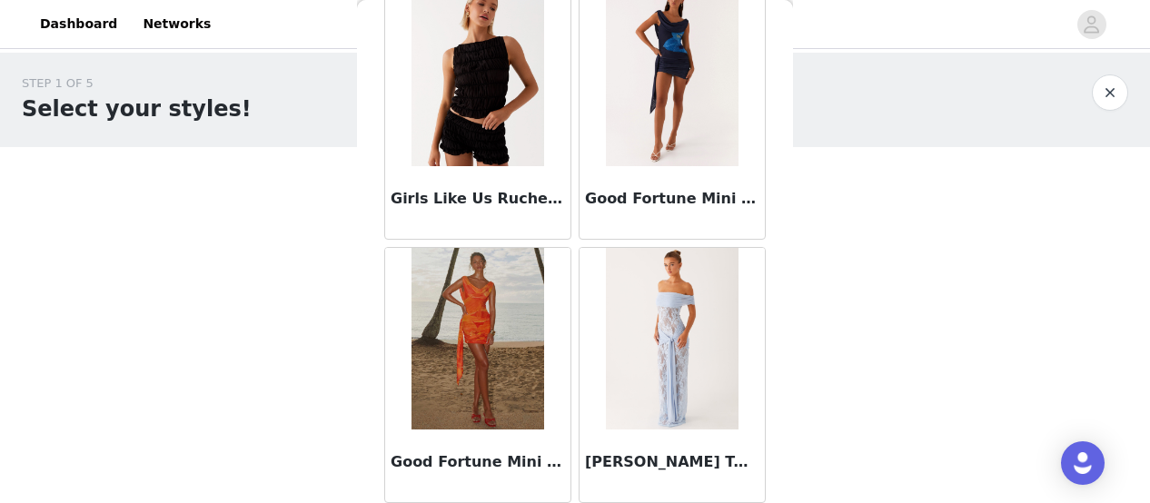
scroll to position [7526, 0]
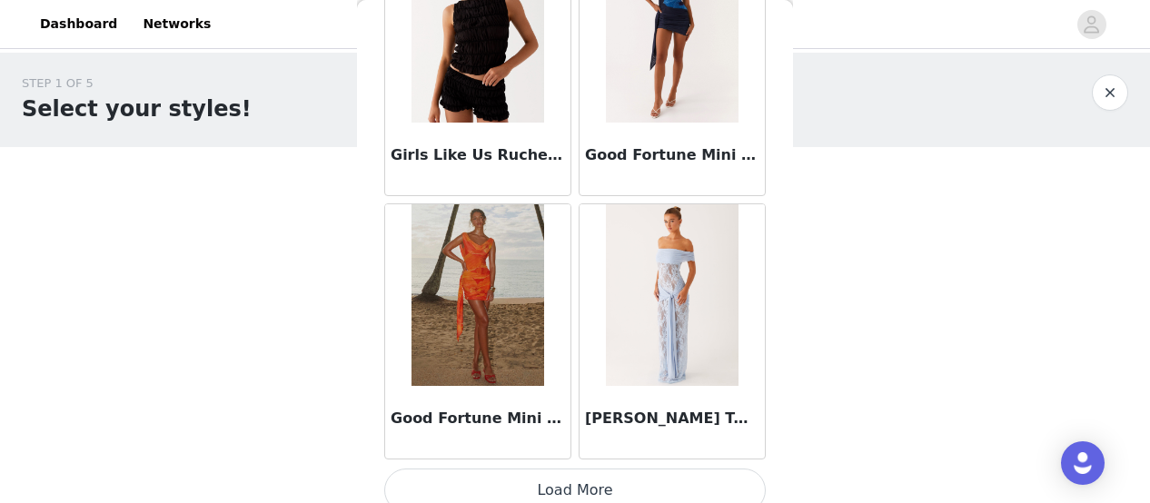
click at [560, 471] on button "Load More" at bounding box center [575, 491] width 382 height 44
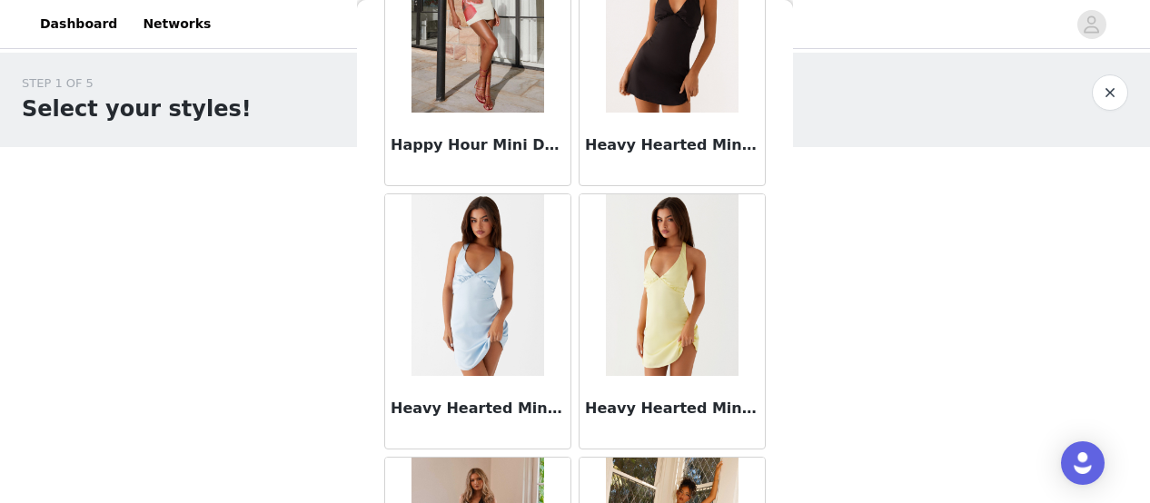
scroll to position [8069, 0]
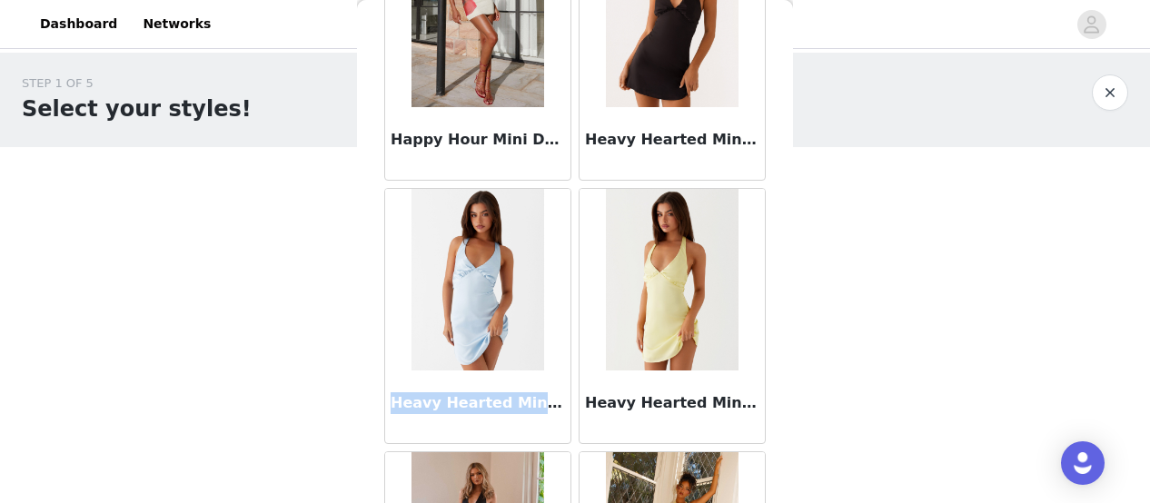
drag, startPoint x: 393, startPoint y: 383, endPoint x: 552, endPoint y: 384, distance: 159.0
click at [552, 392] on h3 "Heavy Hearted Mini Dress - Blue" at bounding box center [478, 403] width 174 height 22
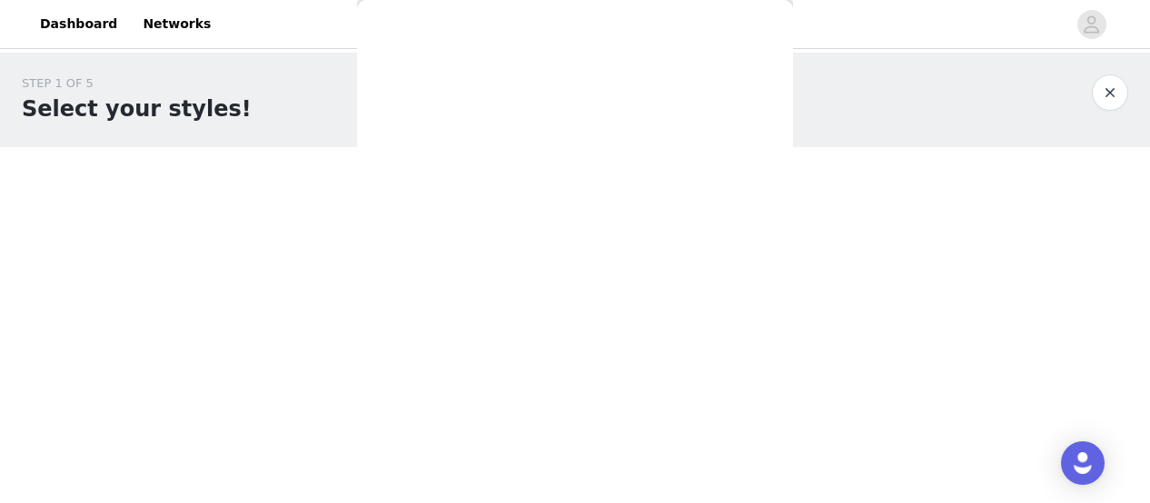
scroll to position [0, 0]
copy h3 "Heavy Hearted Mini Dre"
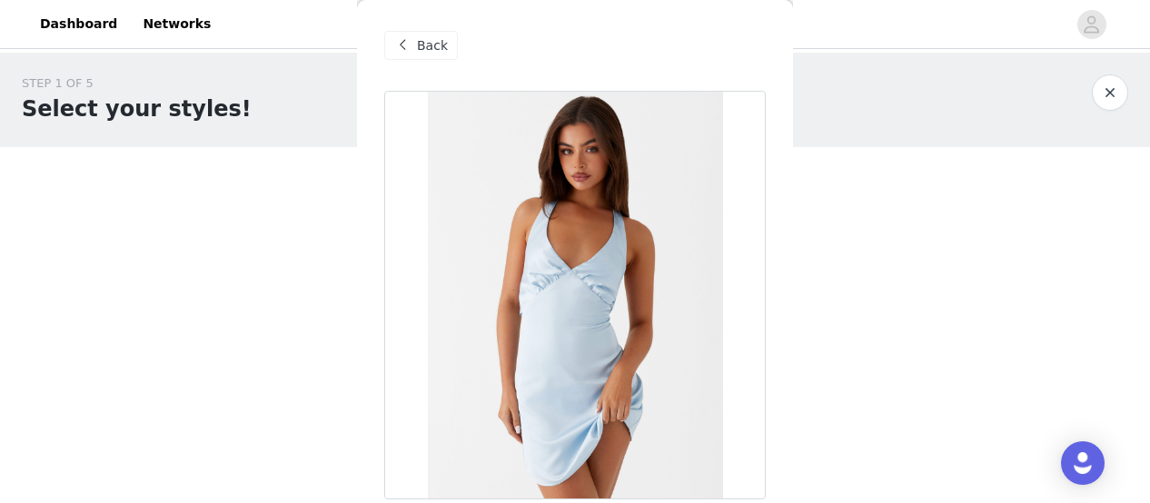
click at [405, 50] on span at bounding box center [402, 46] width 22 height 22
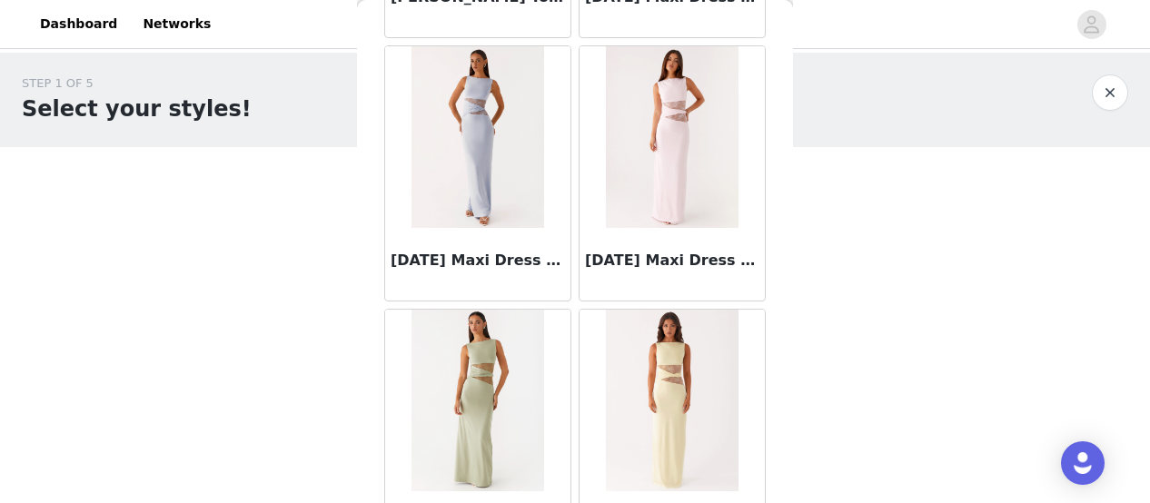
scroll to position [10056, 0]
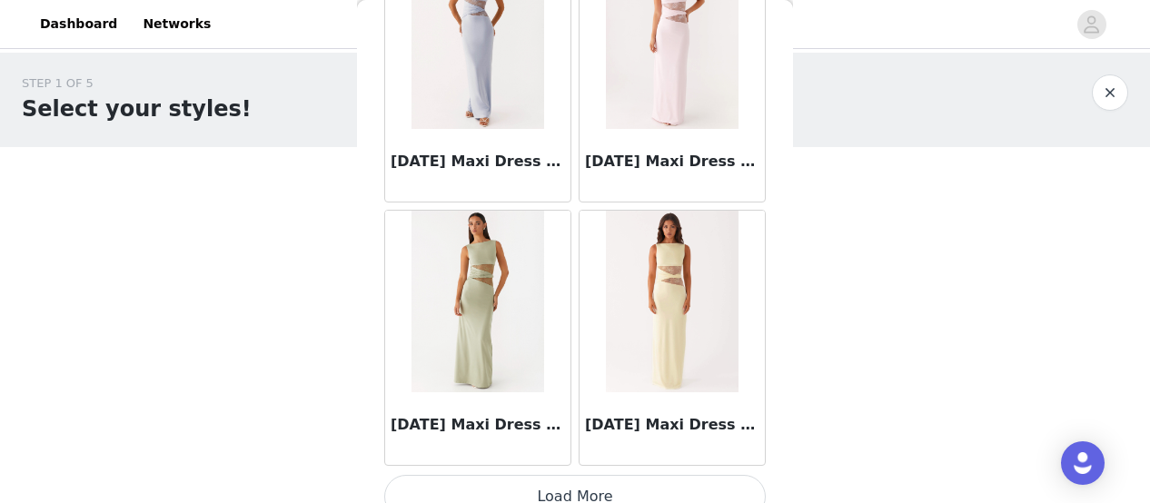
click at [594, 475] on button "Load More" at bounding box center [575, 497] width 382 height 44
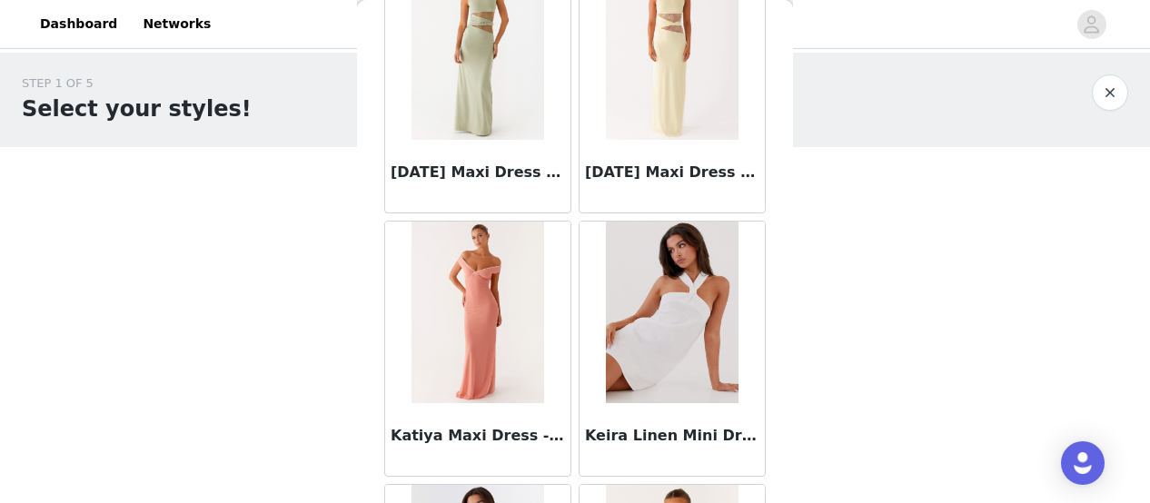
scroll to position [10422, 0]
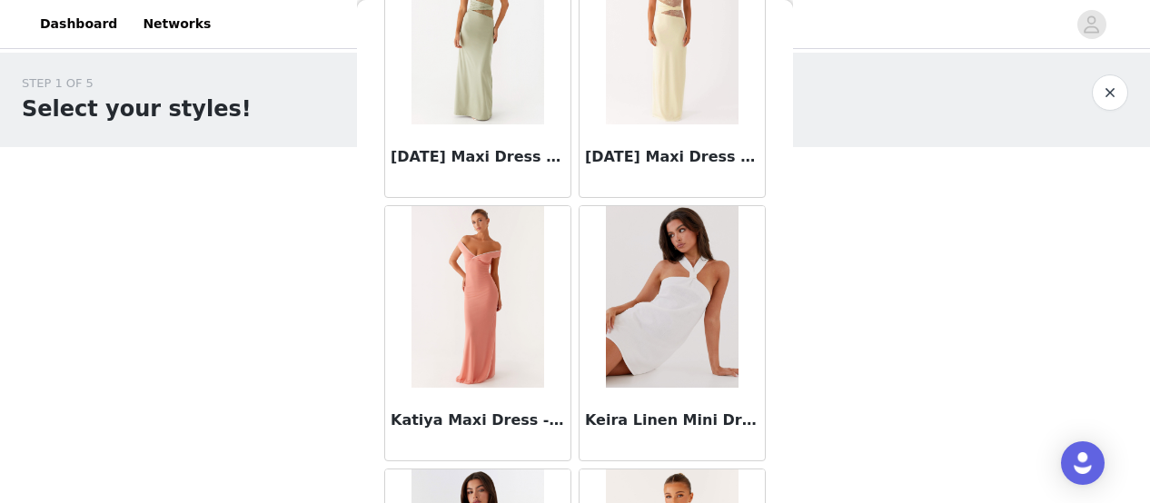
drag, startPoint x: 505, startPoint y: 273, endPoint x: 392, endPoint y: 397, distance: 167.2
click at [392, 410] on h3 "Katiya Maxi Dress - Peach" at bounding box center [478, 421] width 174 height 22
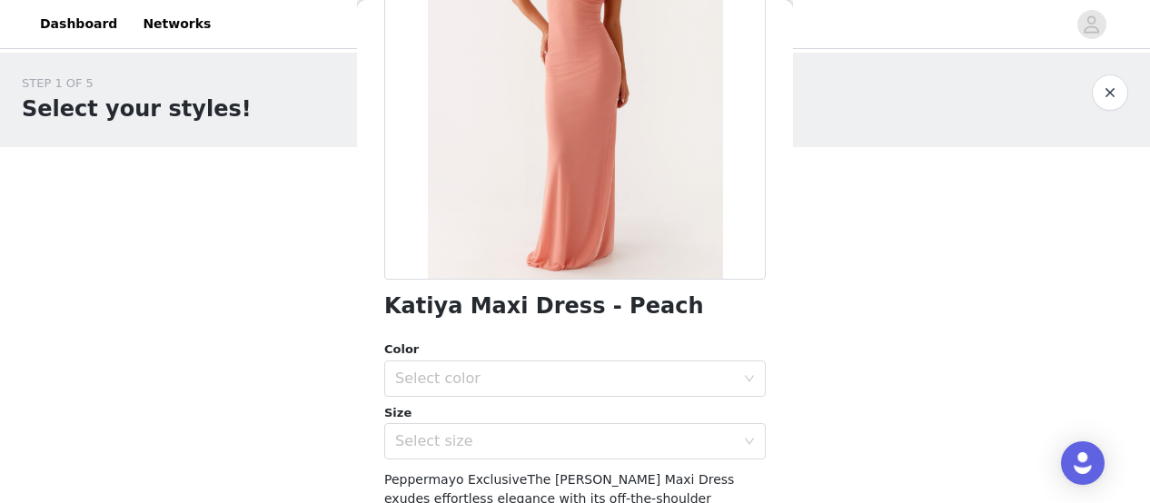
scroll to position [0, 0]
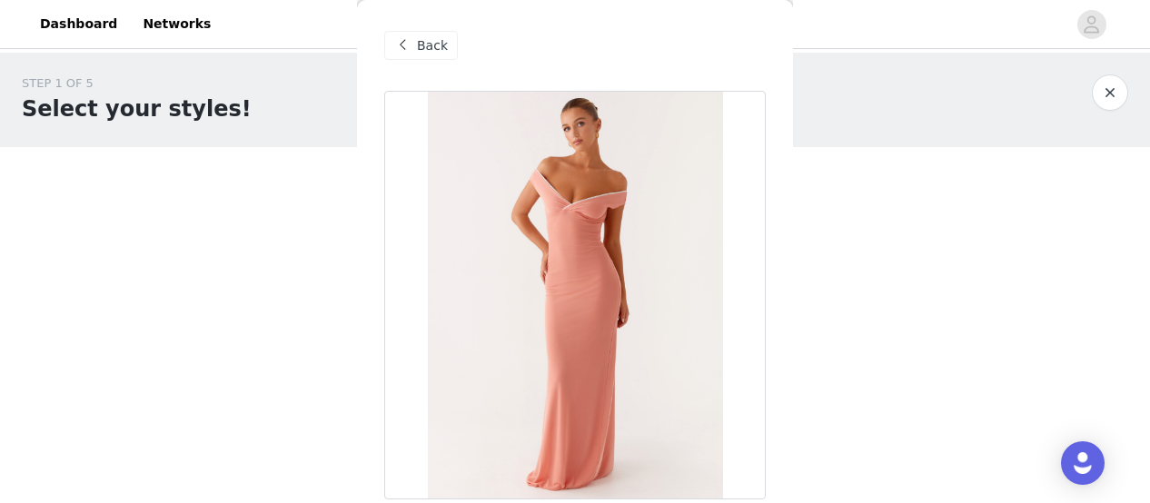
click at [408, 43] on span at bounding box center [402, 46] width 22 height 22
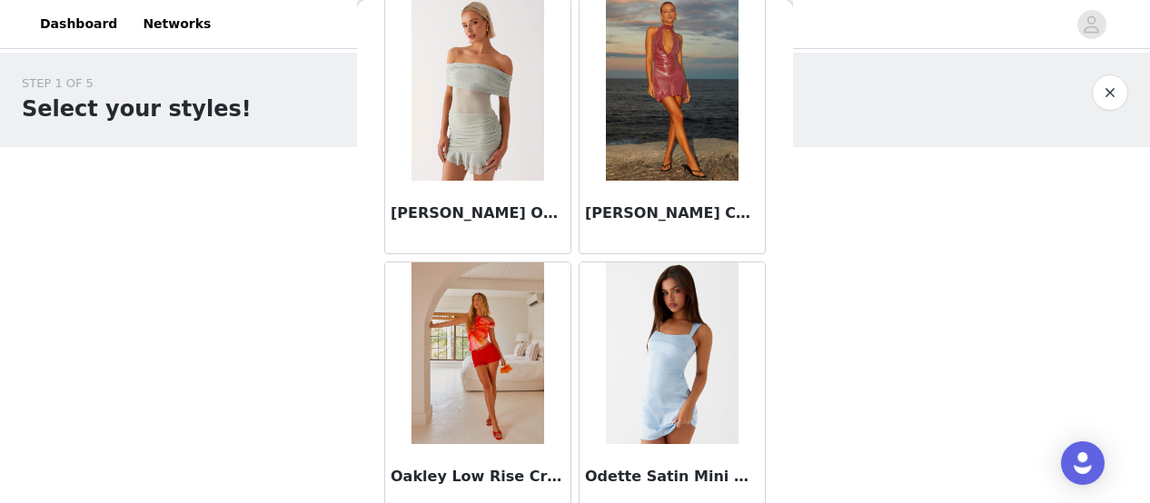
scroll to position [12782, 0]
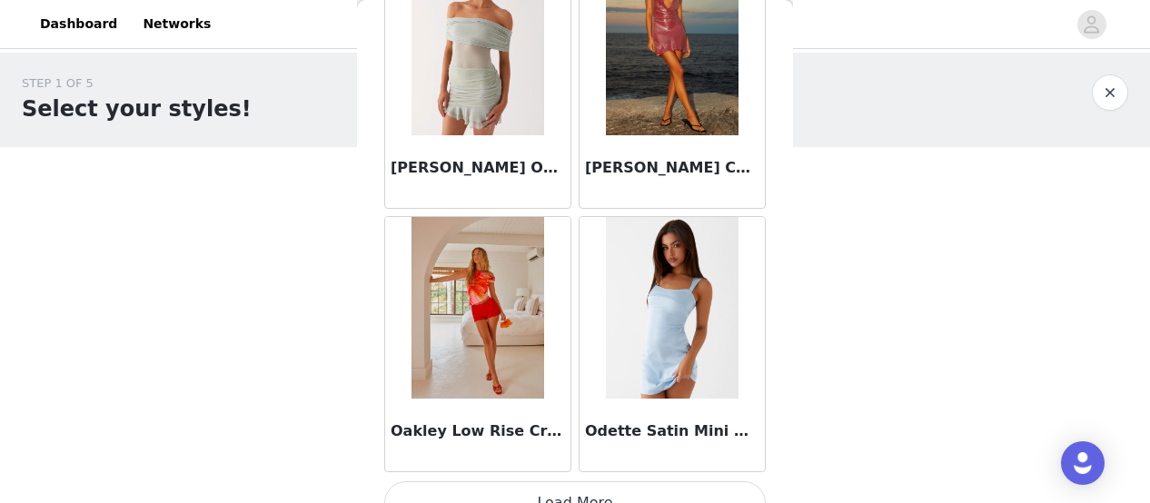
click at [502, 481] on button "Load More" at bounding box center [575, 503] width 382 height 44
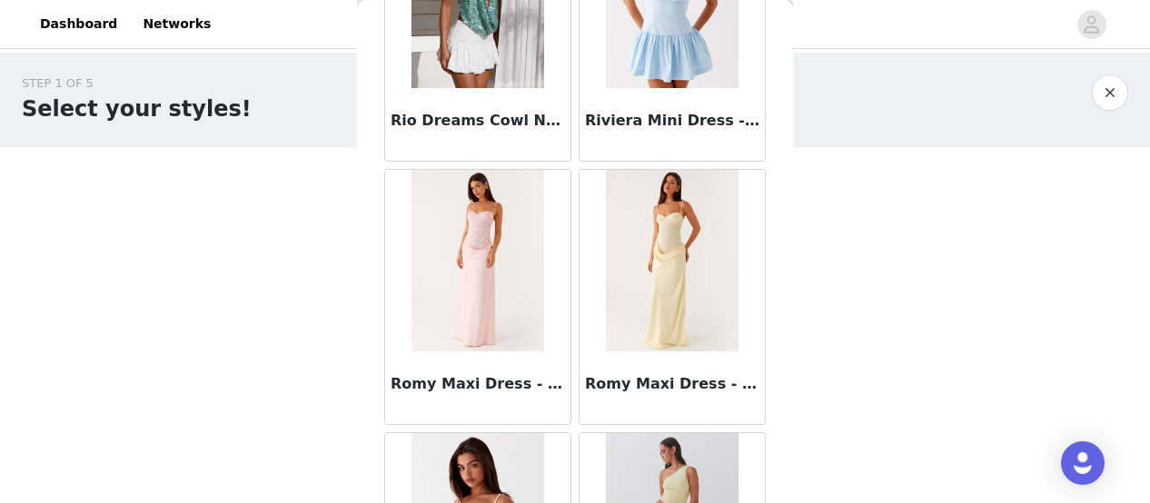
scroll to position [15198, 0]
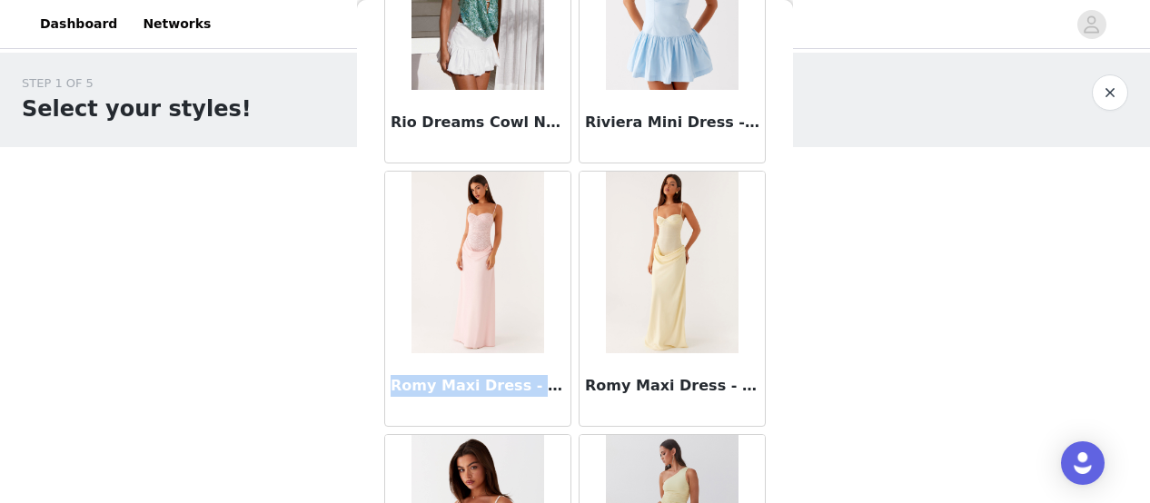
drag, startPoint x: 391, startPoint y: 351, endPoint x: 564, endPoint y: 354, distance: 172.6
click at [564, 354] on div "Romy Maxi Dress - Pink" at bounding box center [478, 298] width 194 height 263
copy h3 "Romy Maxi Dress - Pink"
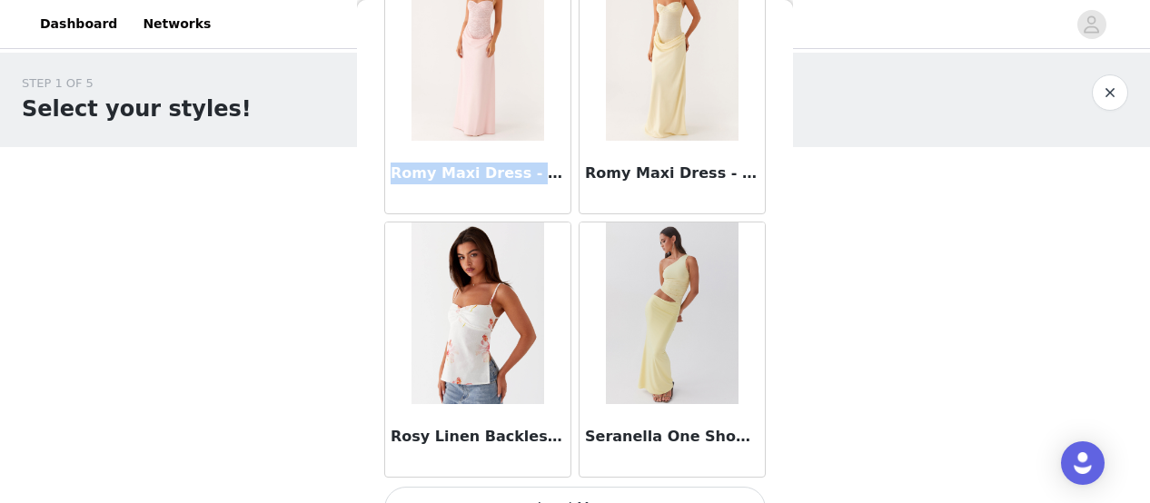
click at [535, 487] on button "Load More" at bounding box center [575, 509] width 382 height 44
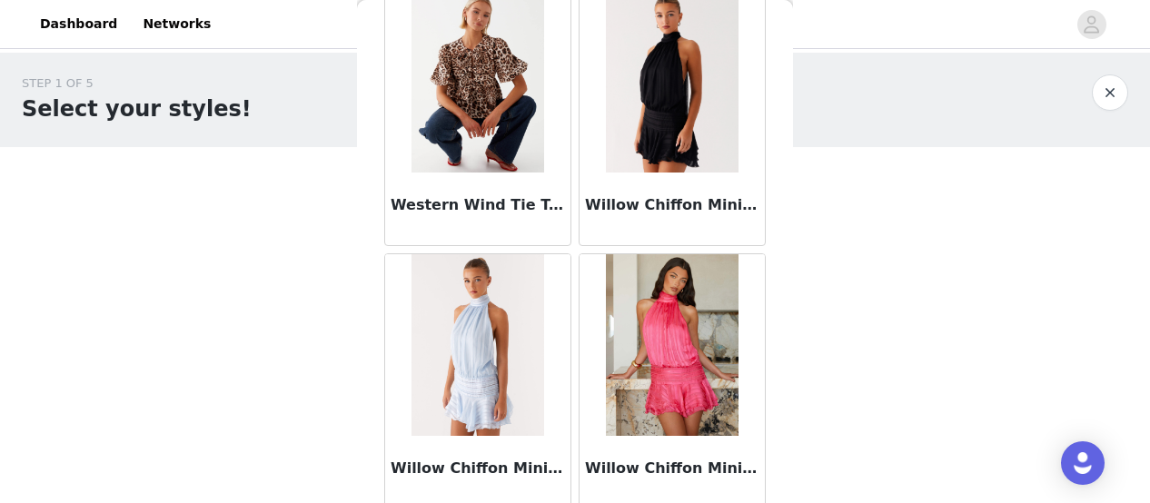
scroll to position [18039, 0]
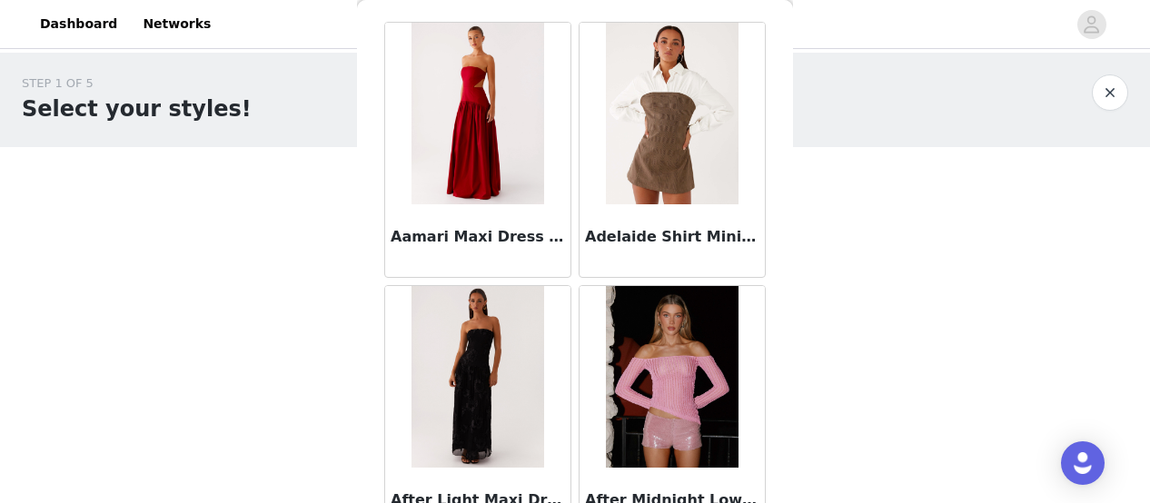
scroll to position [20, 0]
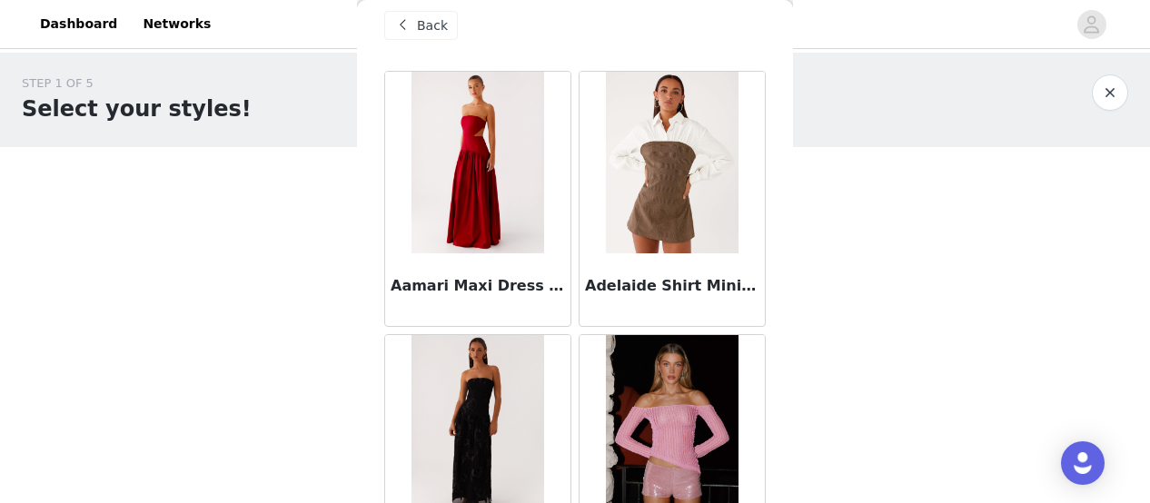
click at [419, 25] on span "Back" at bounding box center [432, 25] width 31 height 19
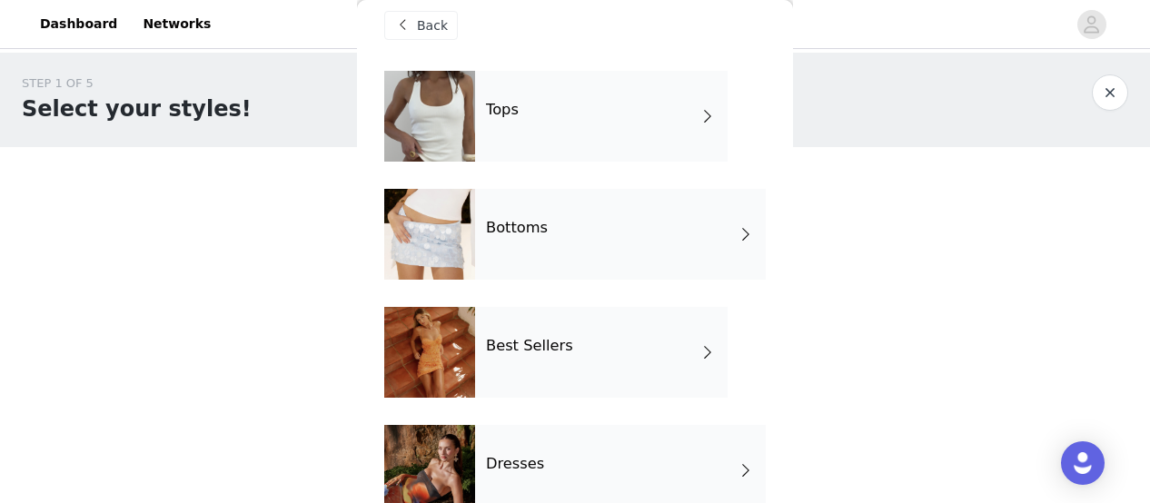
click at [512, 220] on h4 "Bottoms" at bounding box center [517, 228] width 62 height 16
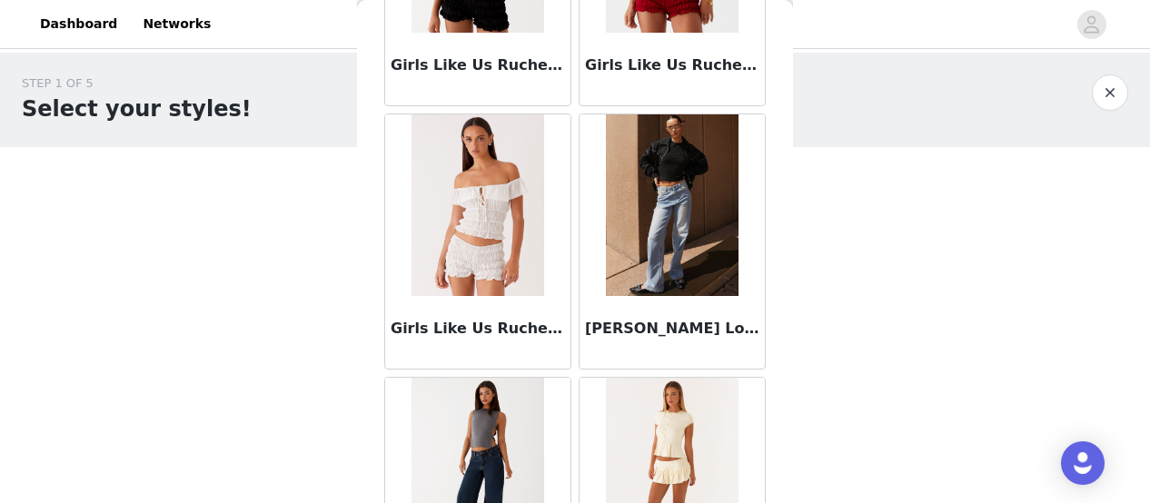
scroll to position [2270, 0]
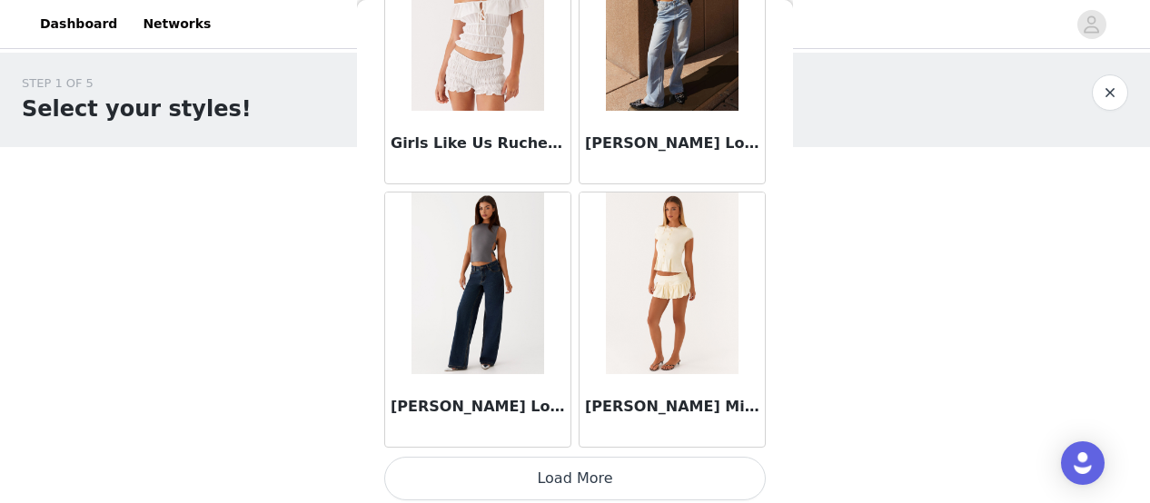
click at [517, 471] on button "Load More" at bounding box center [575, 479] width 382 height 44
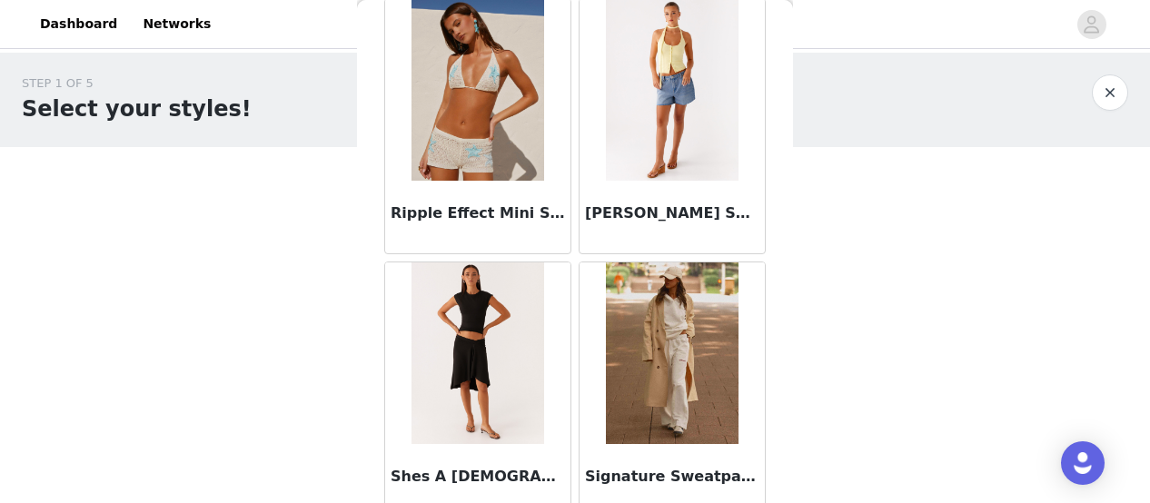
scroll to position [4898, 0]
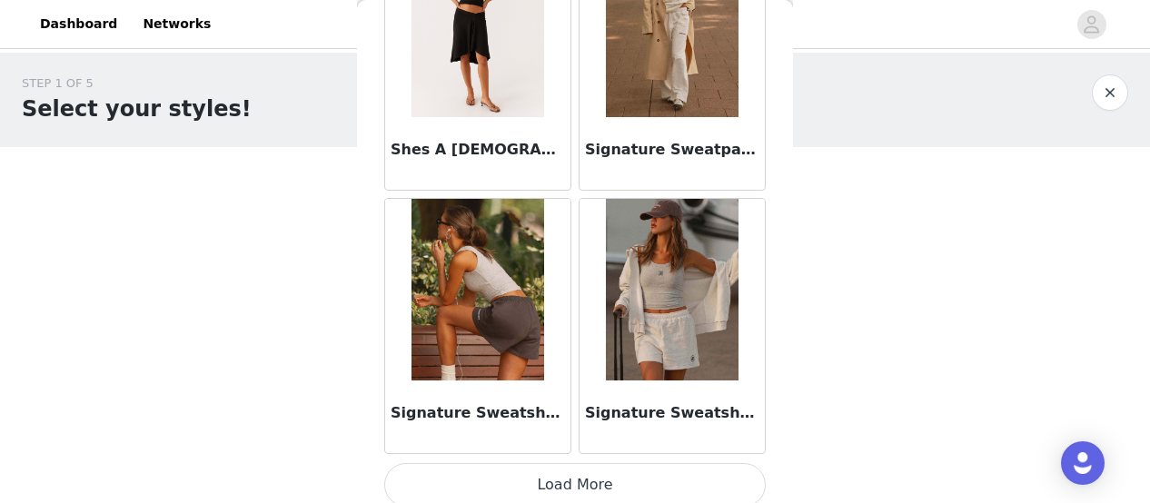
click at [584, 481] on button "Load More" at bounding box center [575, 485] width 382 height 44
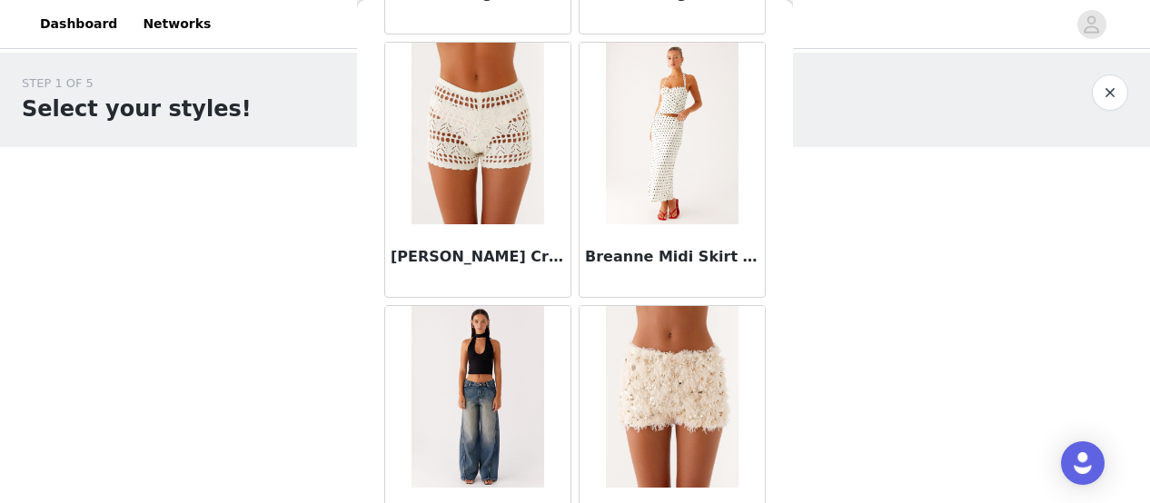
scroll to position [0, 0]
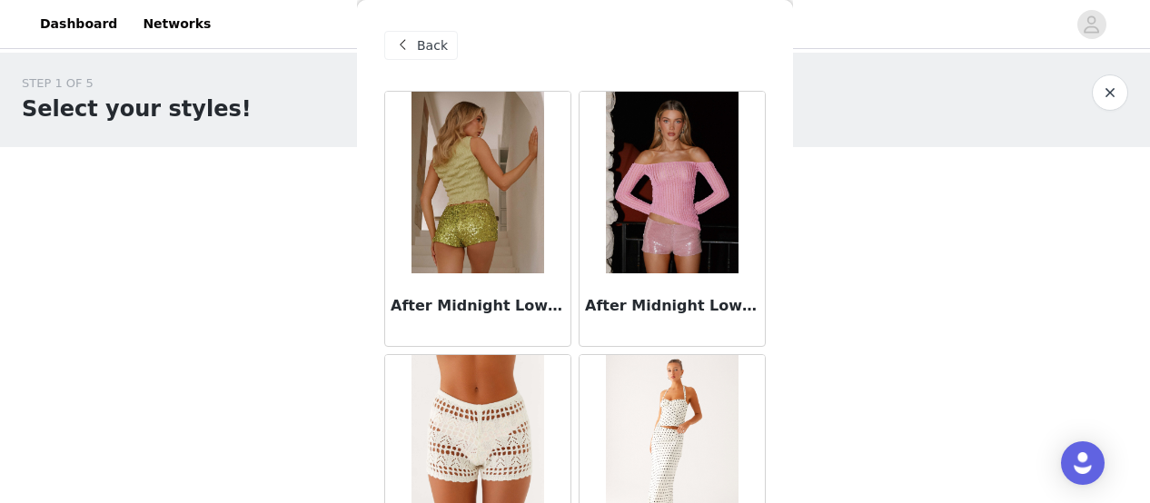
click at [406, 46] on span at bounding box center [402, 46] width 22 height 22
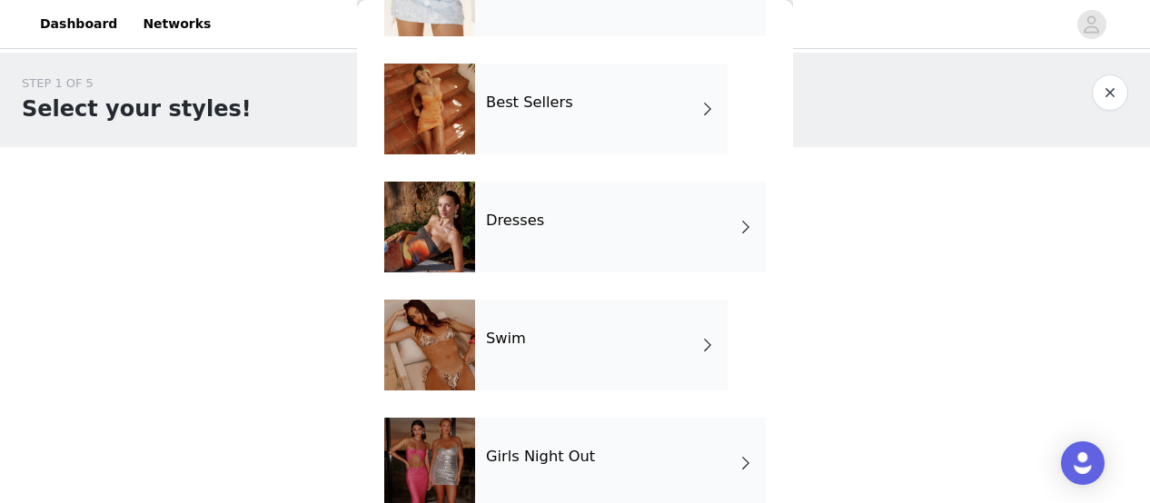
scroll to position [264, 0]
click at [571, 104] on div "Best Sellers" at bounding box center [601, 108] width 253 height 91
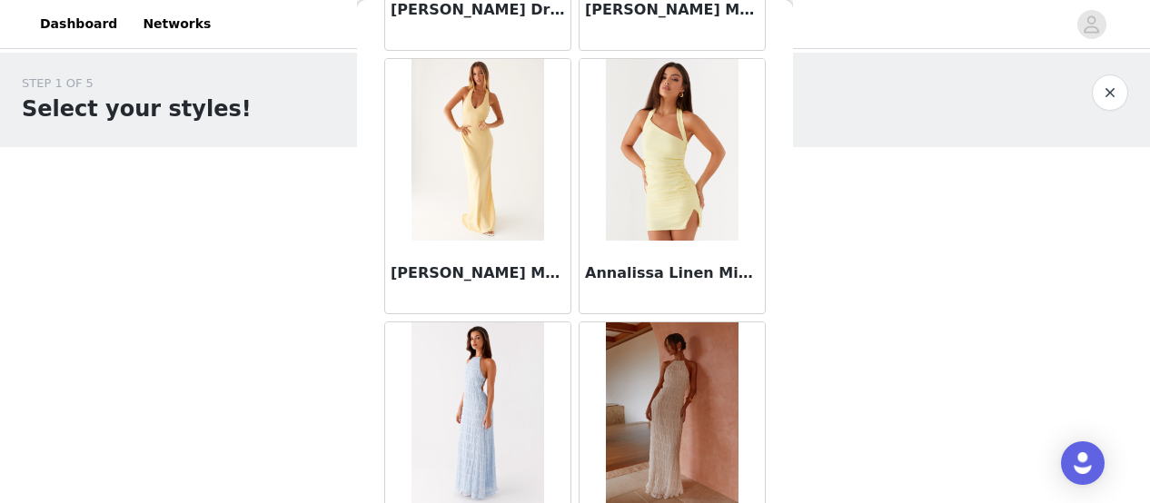
scroll to position [2270, 0]
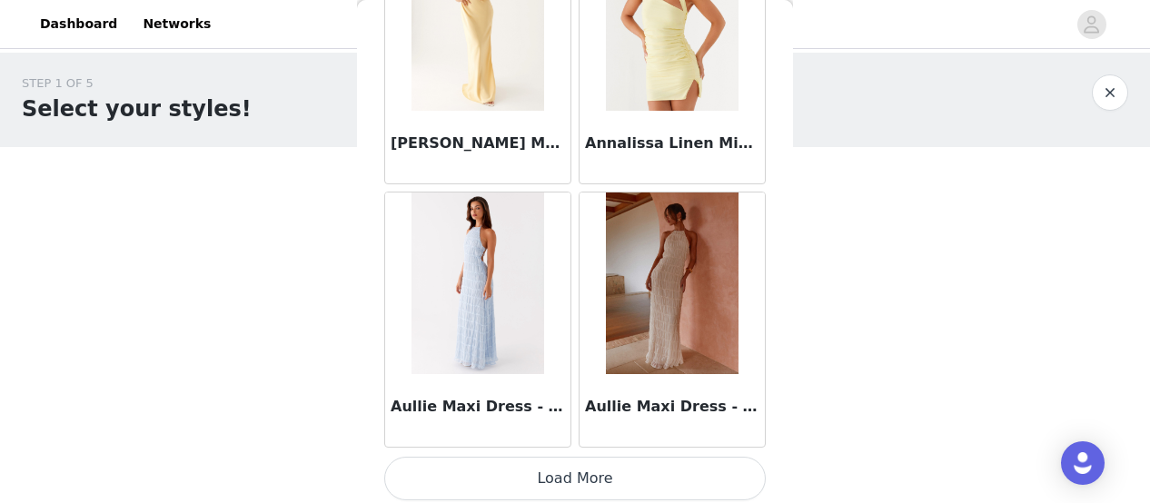
click at [552, 462] on button "Load More" at bounding box center [575, 479] width 382 height 44
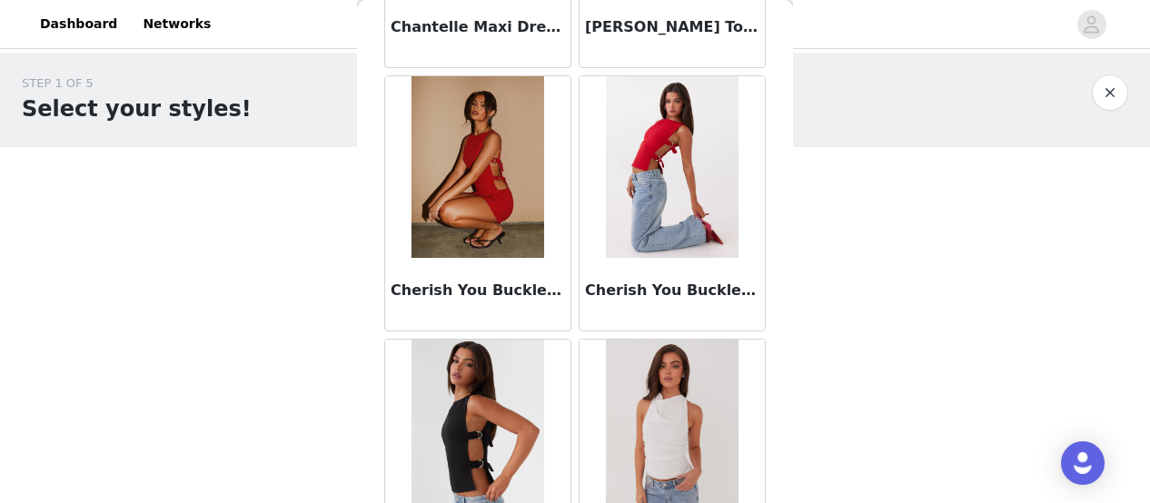
scroll to position [4898, 0]
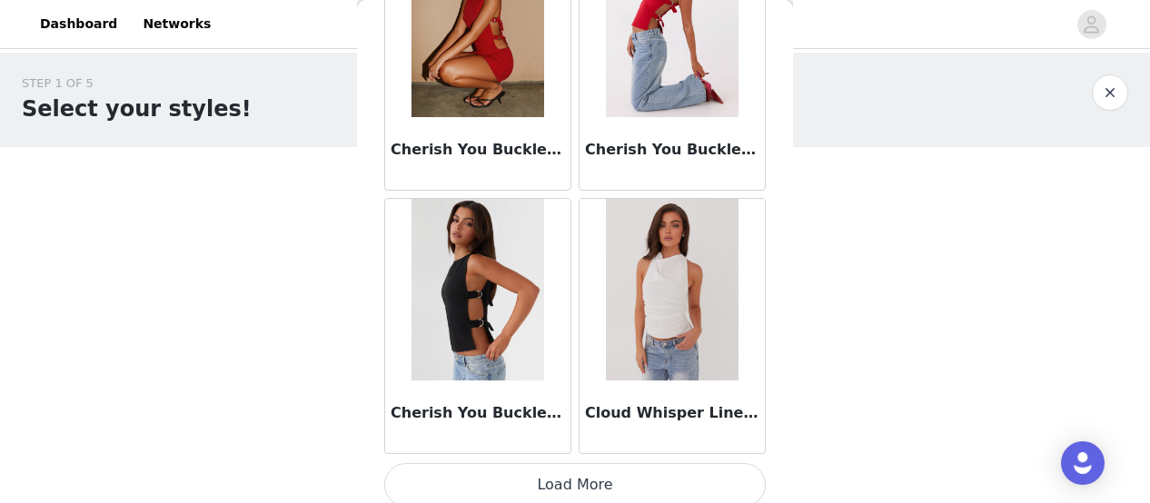
click at [590, 479] on button "Load More" at bounding box center [575, 485] width 382 height 44
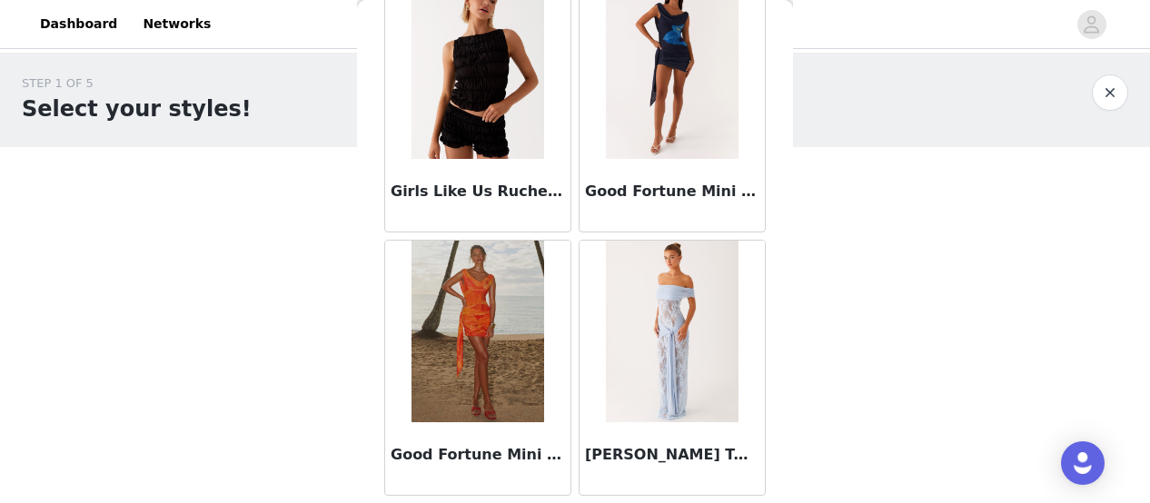
scroll to position [7526, 0]
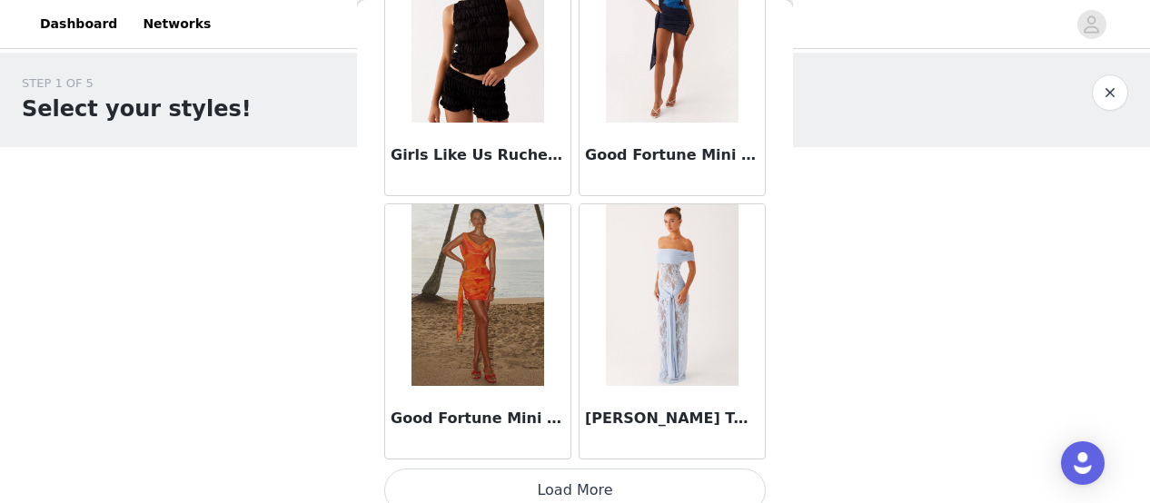
click at [599, 469] on button "Load More" at bounding box center [575, 491] width 382 height 44
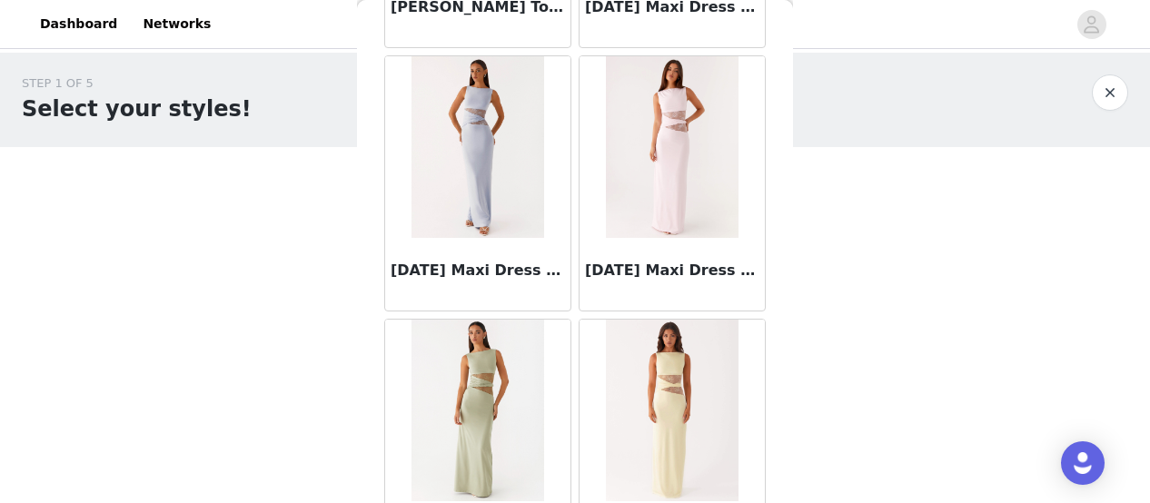
scroll to position [10154, 0]
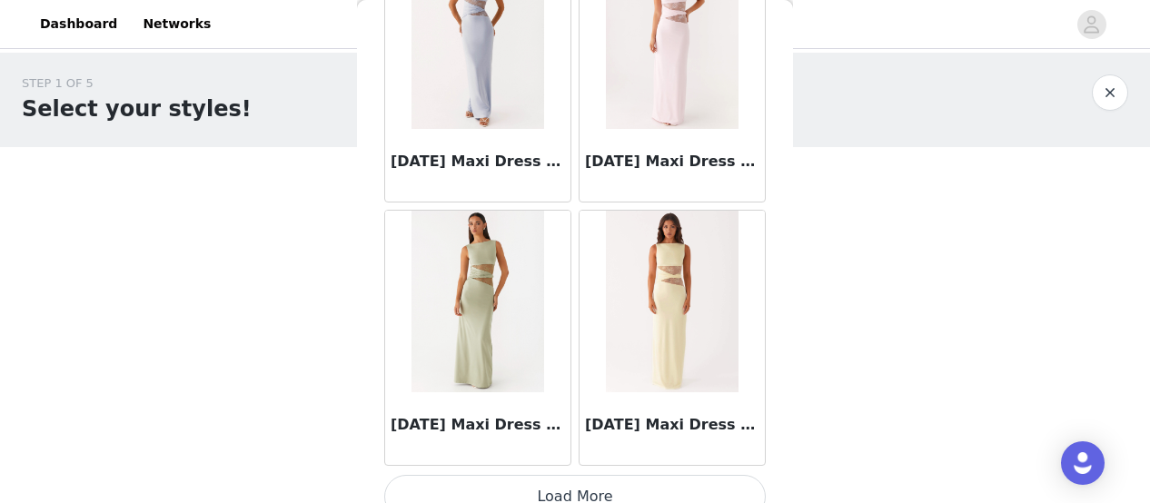
click at [598, 475] on button "Load More" at bounding box center [575, 497] width 382 height 44
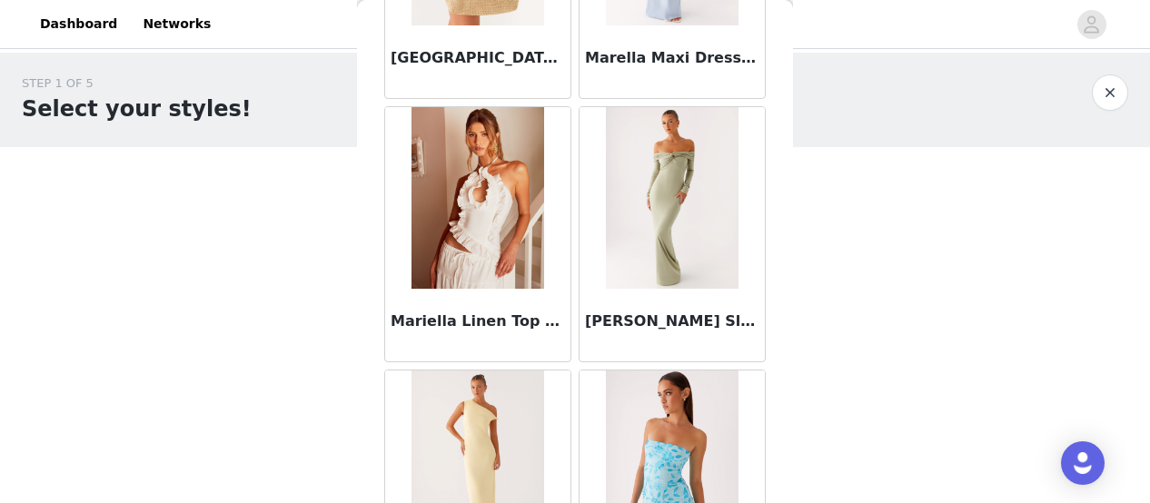
scroll to position [11840, 0]
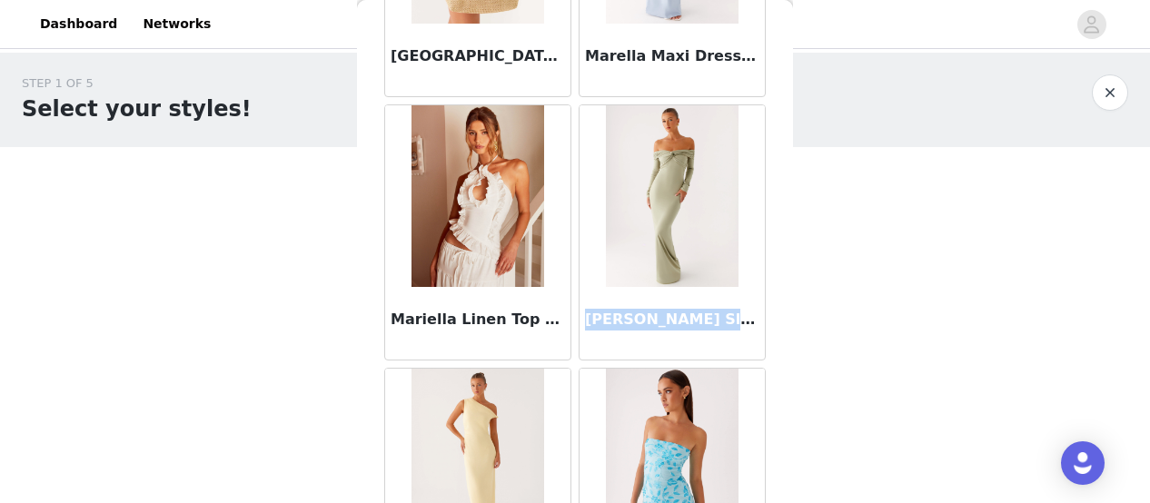
drag, startPoint x: 580, startPoint y: 292, endPoint x: 727, endPoint y: 289, distance: 147.2
click at [727, 309] on h3 "[PERSON_NAME] Sleeve Maxi Dress - Sage" at bounding box center [672, 320] width 174 height 22
copy h3 "[PERSON_NAME] Sleeve Ma"
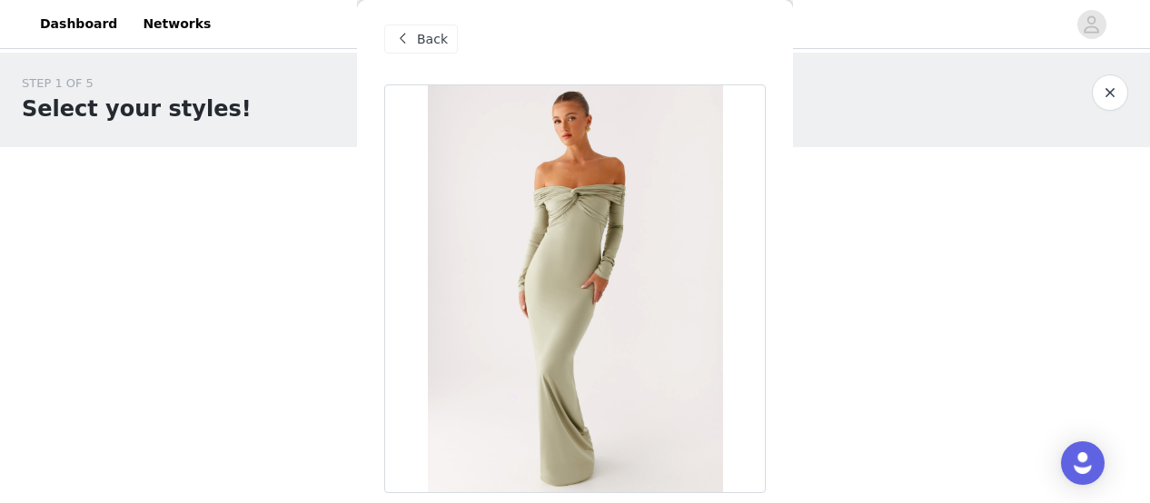
scroll to position [0, 0]
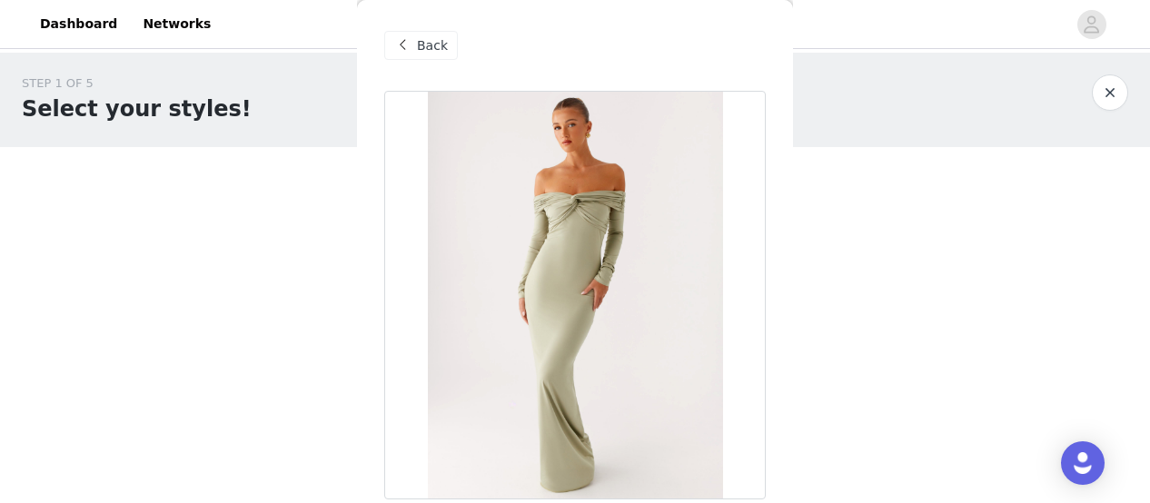
click at [411, 45] on span at bounding box center [402, 46] width 22 height 22
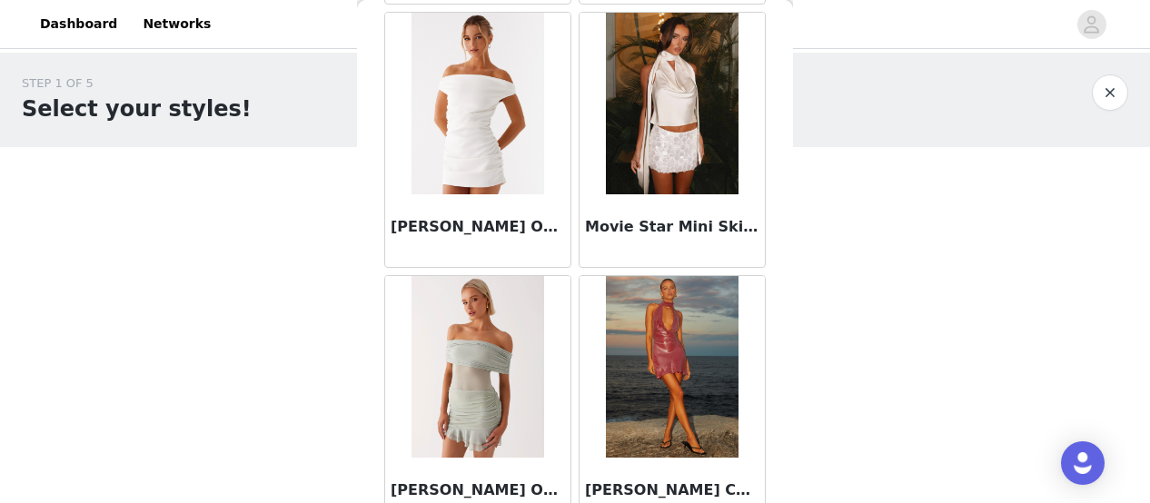
scroll to position [12782, 0]
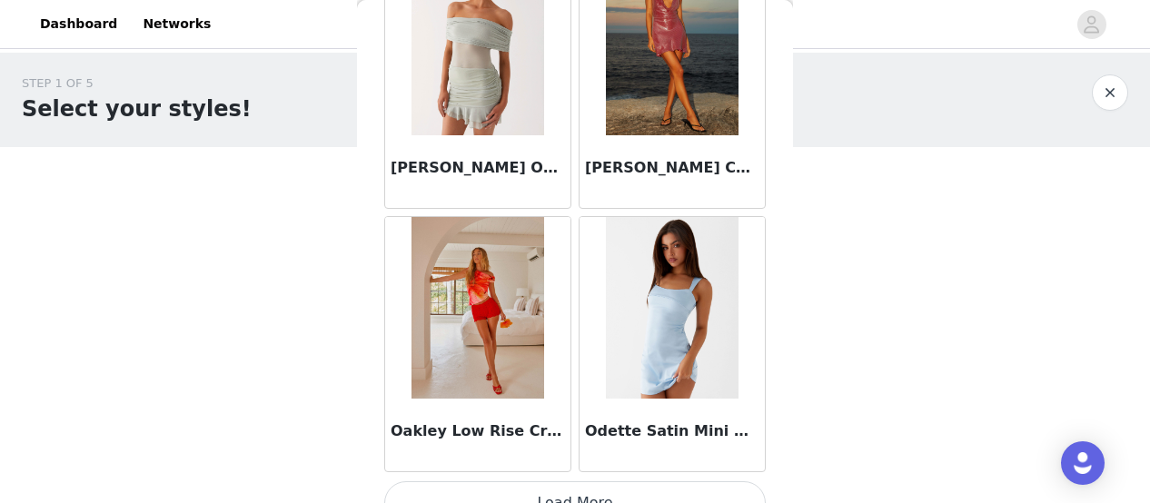
click at [534, 481] on button "Load More" at bounding box center [575, 503] width 382 height 44
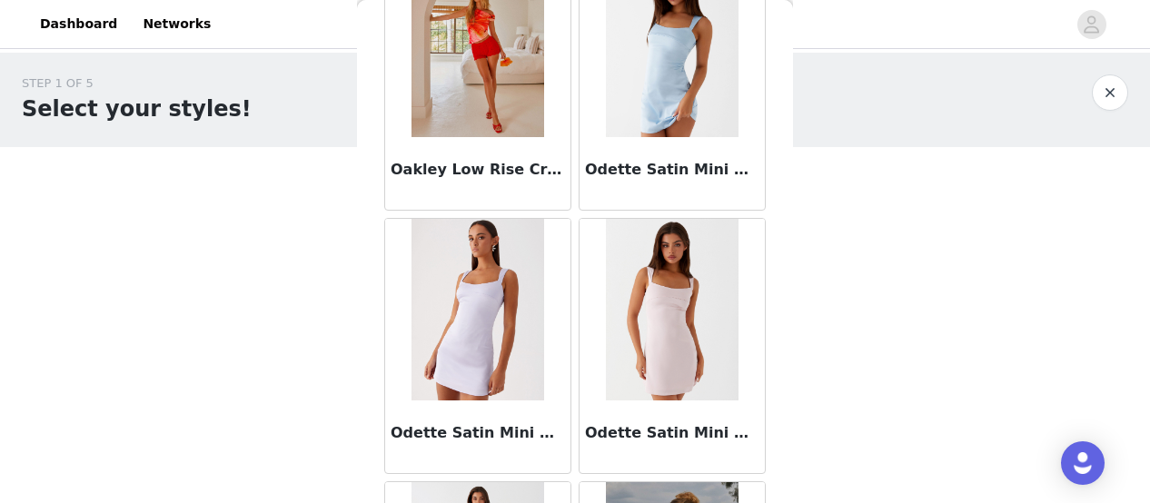
scroll to position [13046, 0]
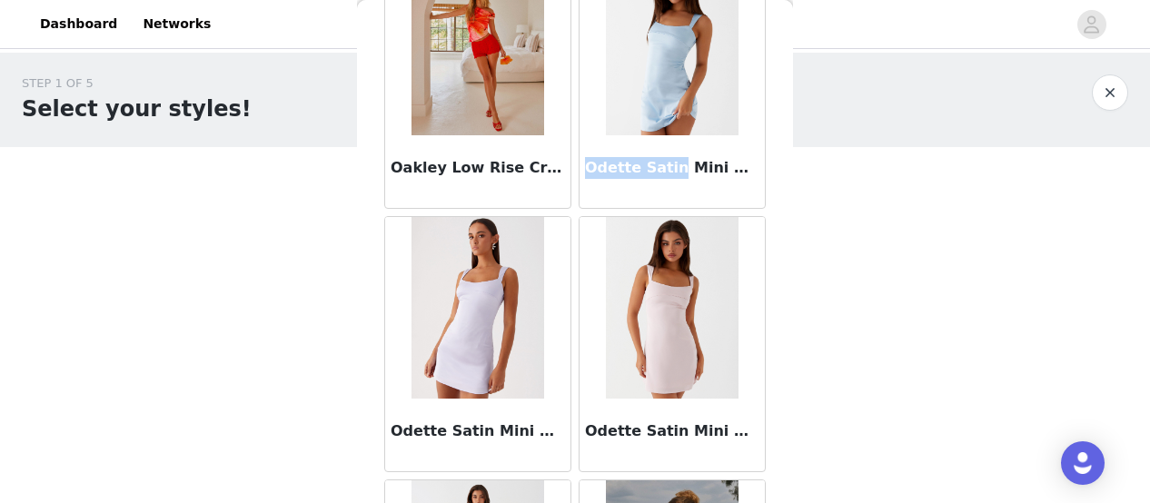
drag, startPoint x: 580, startPoint y: 137, endPoint x: 660, endPoint y: 139, distance: 80.9
click at [660, 157] on h3 "Odette Satin Mini Dress - Blue" at bounding box center [672, 168] width 174 height 22
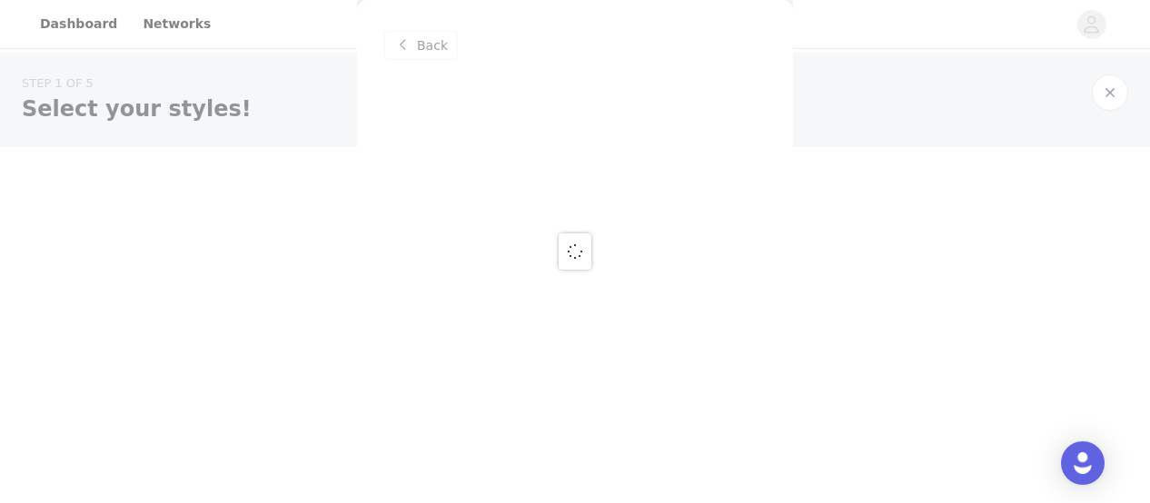
scroll to position [0, 0]
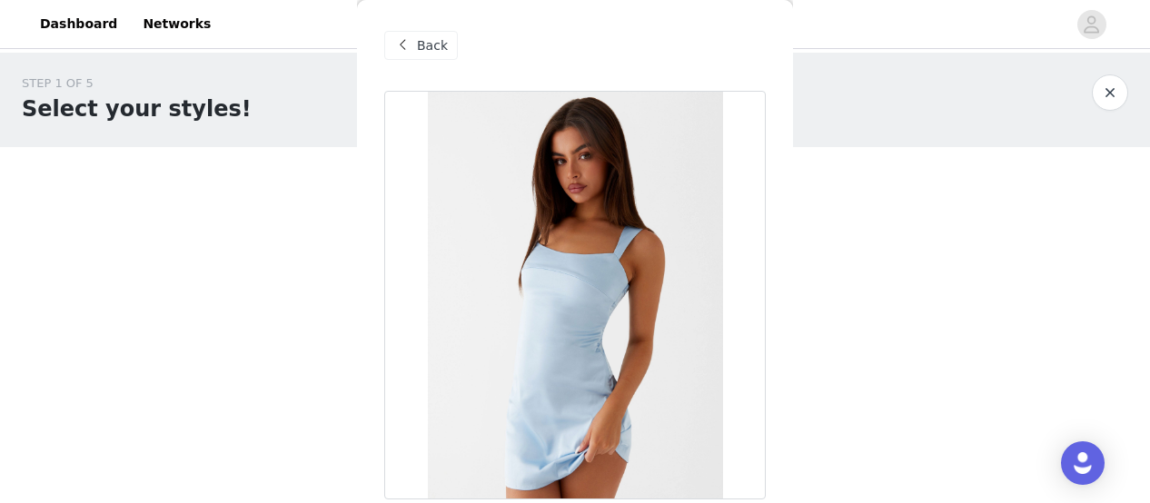
copy h3 "[PERSON_NAME]"
click at [413, 53] on div "Back" at bounding box center [421, 45] width 74 height 29
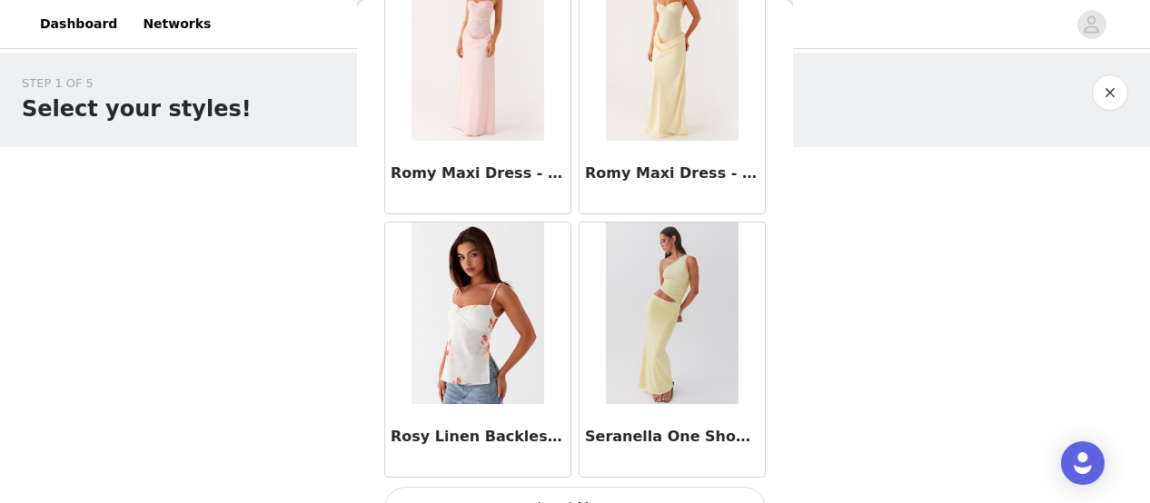
click at [531, 487] on button "Load More" at bounding box center [575, 509] width 382 height 44
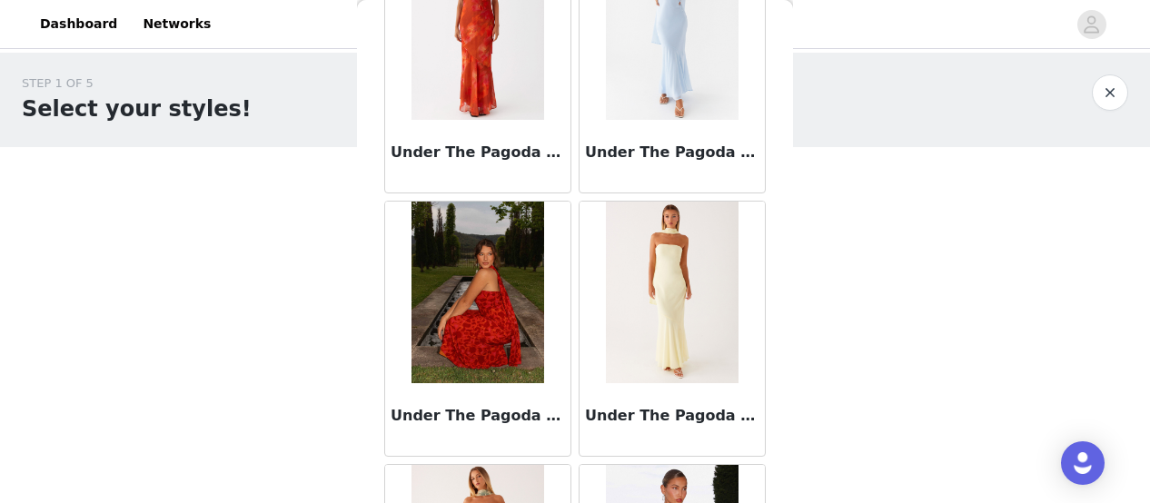
scroll to position [16891, 0]
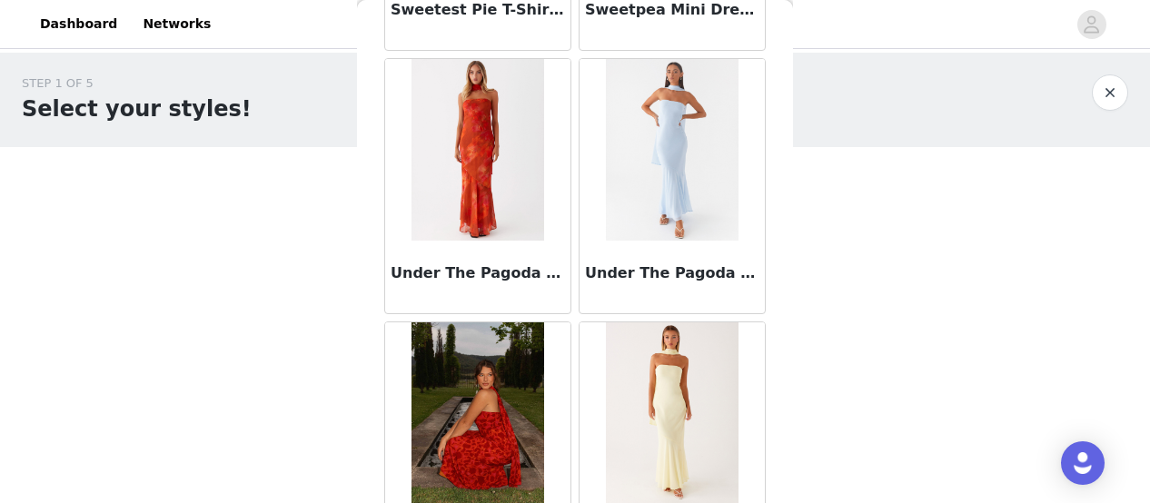
click at [913, 161] on div "STEP 1 OF 5 Select your styles! Please note that the sizes are in EU Sizes 0/3 …" at bounding box center [575, 197] width 1150 height 288
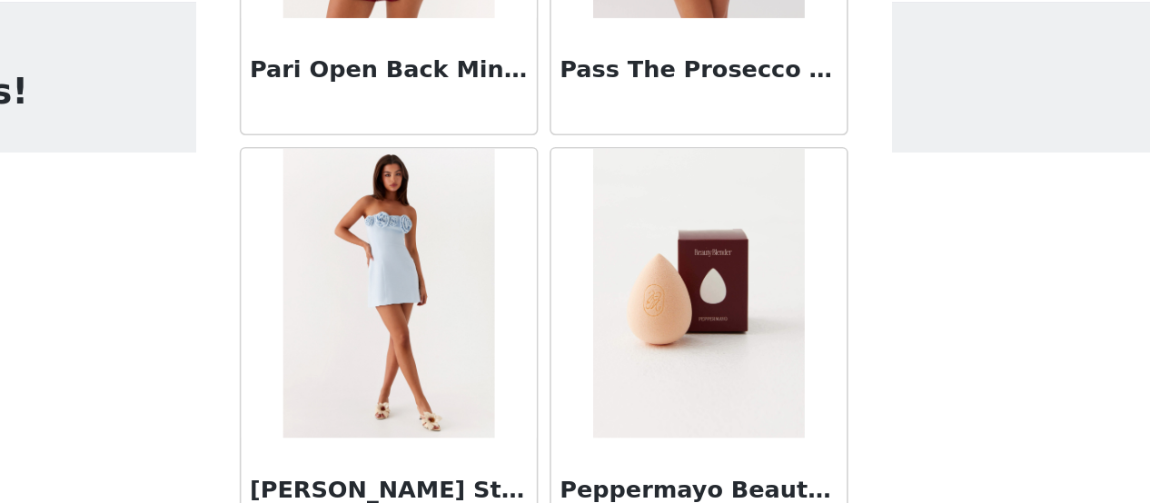
scroll to position [13941, 0]
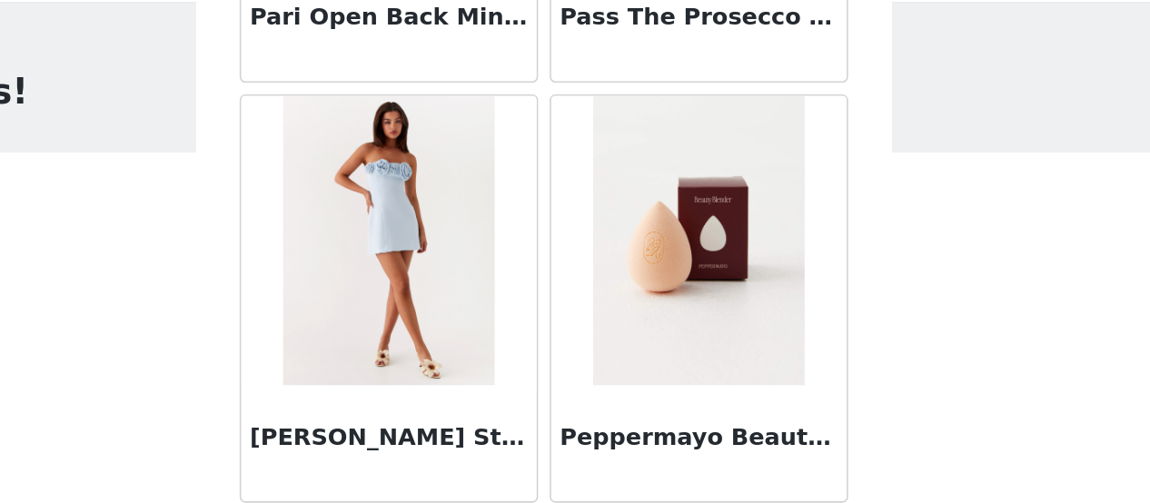
click at [494, 179] on img at bounding box center [477, 203] width 132 height 182
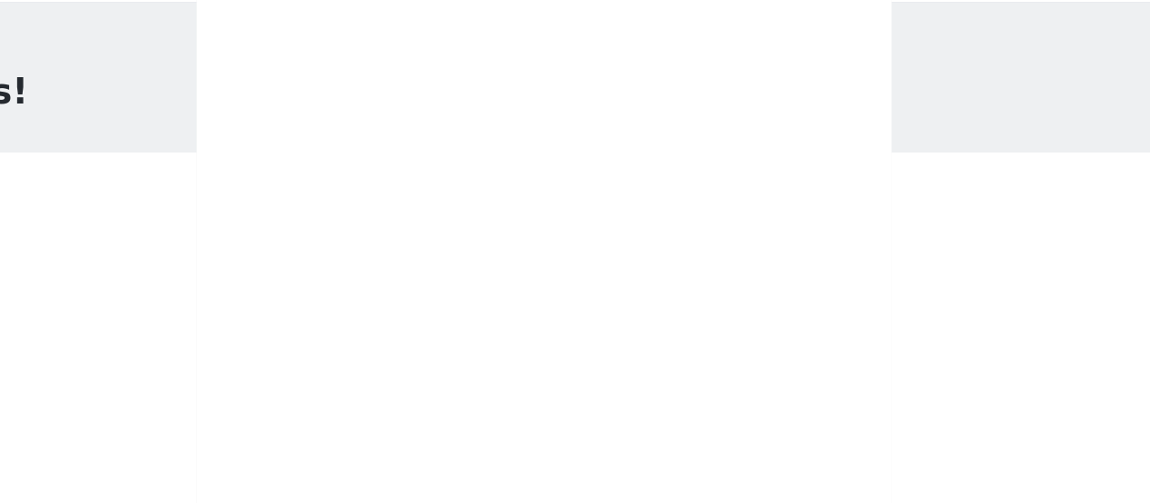
scroll to position [0, 0]
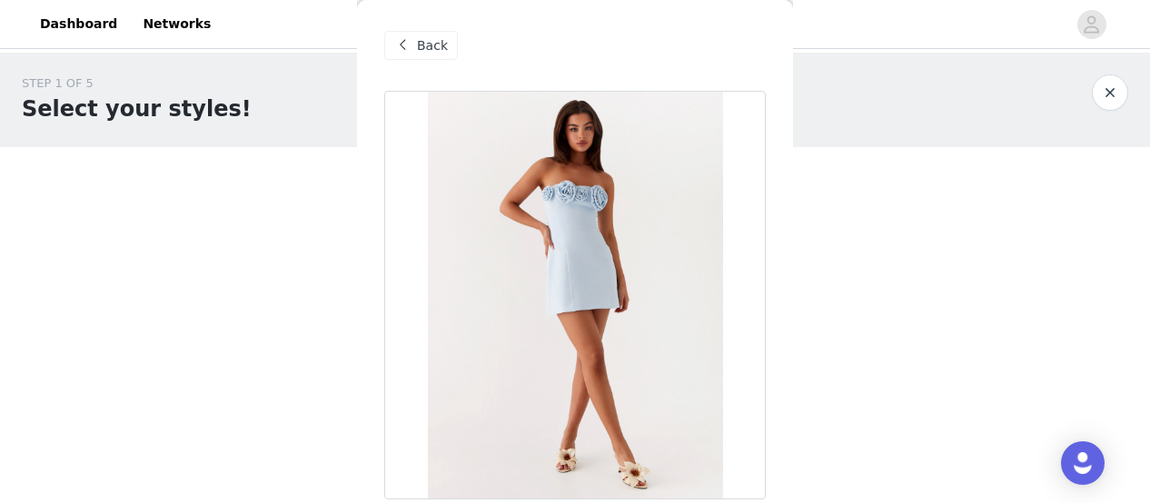
drag, startPoint x: 494, startPoint y: 179, endPoint x: 354, endPoint y: 253, distance: 158.5
click at [354, 253] on div "STEP 1 OF 5 Select your styles! Please note that the sizes are in EU Sizes 0/3 …" at bounding box center [575, 197] width 1150 height 288
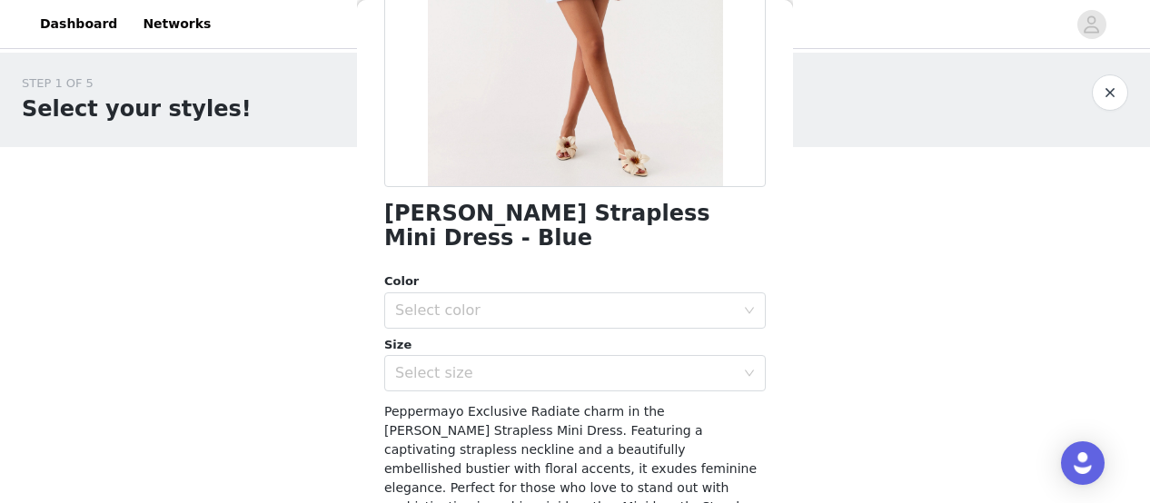
scroll to position [331, 0]
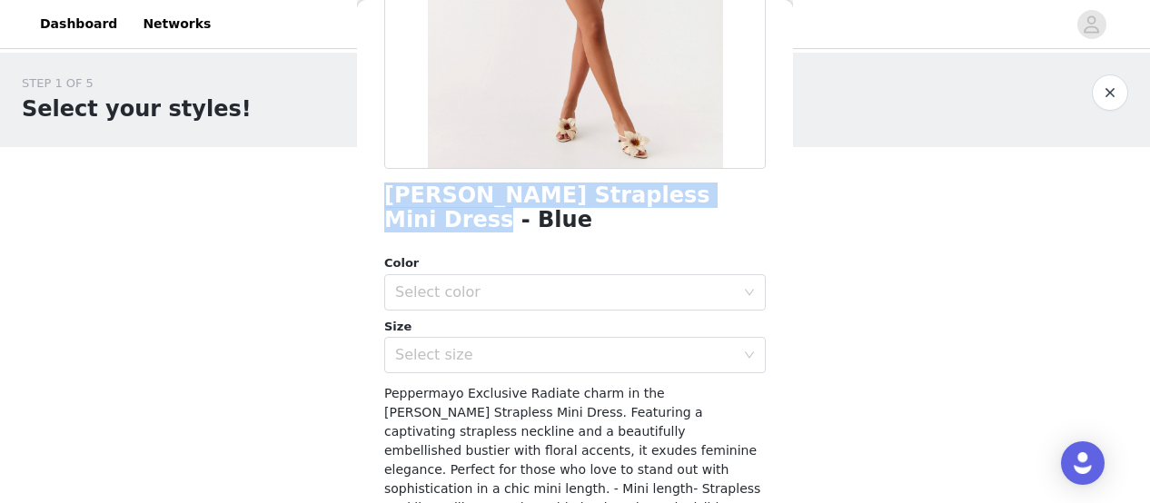
drag, startPoint x: 716, startPoint y: 202, endPoint x: 387, endPoint y: 188, distance: 329.1
click at [387, 188] on div "[PERSON_NAME] Strapless Mini Dress - Blue" at bounding box center [575, 207] width 382 height 49
copy h1 "[PERSON_NAME] Strapless Mini Dress - Blue"
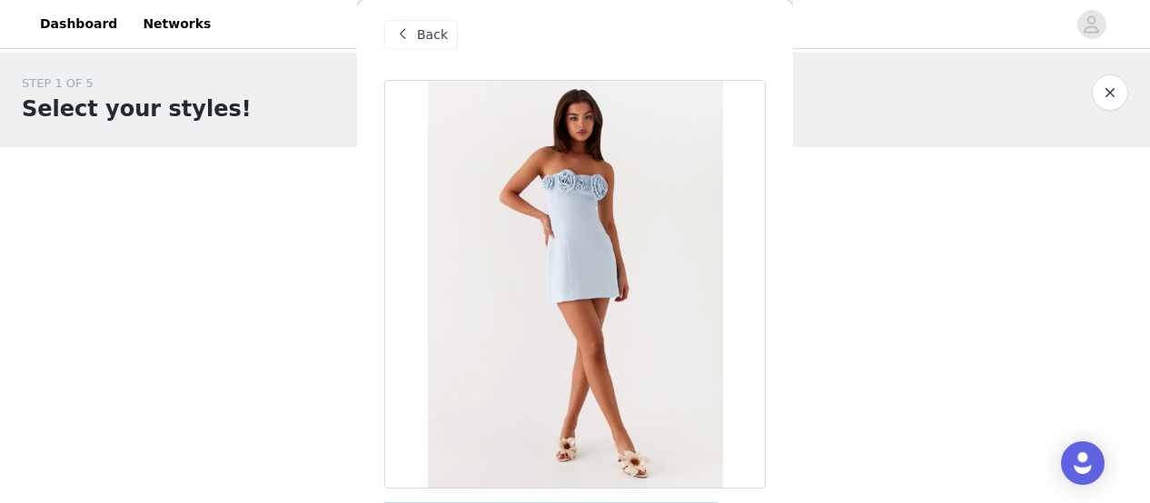
scroll to position [0, 0]
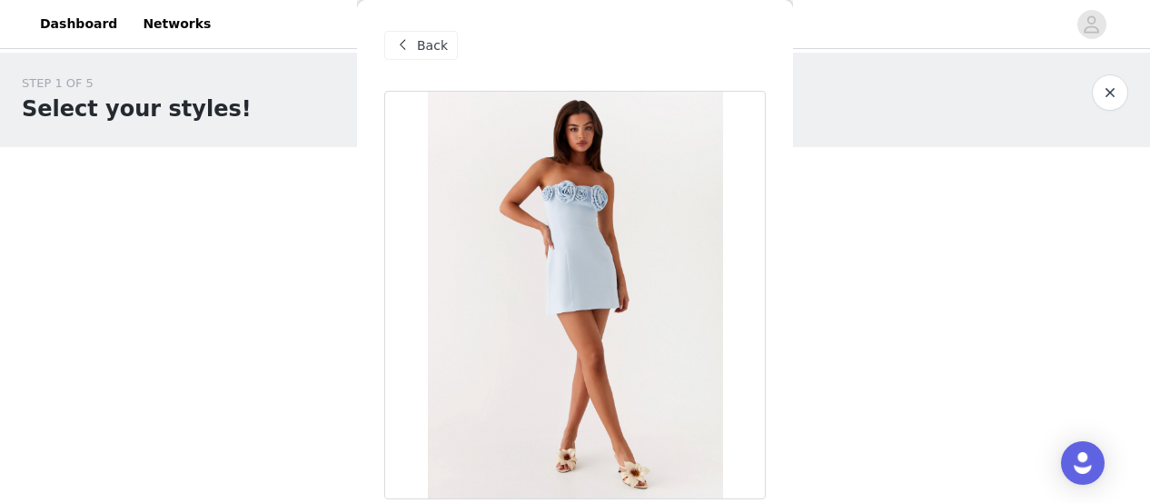
click at [410, 37] on span at bounding box center [402, 46] width 22 height 22
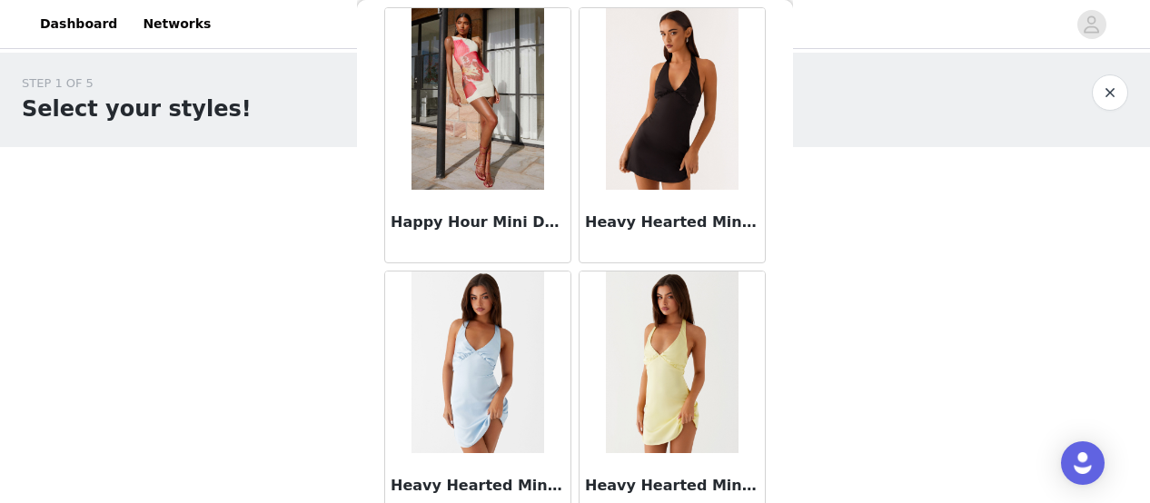
scroll to position [8070, 0]
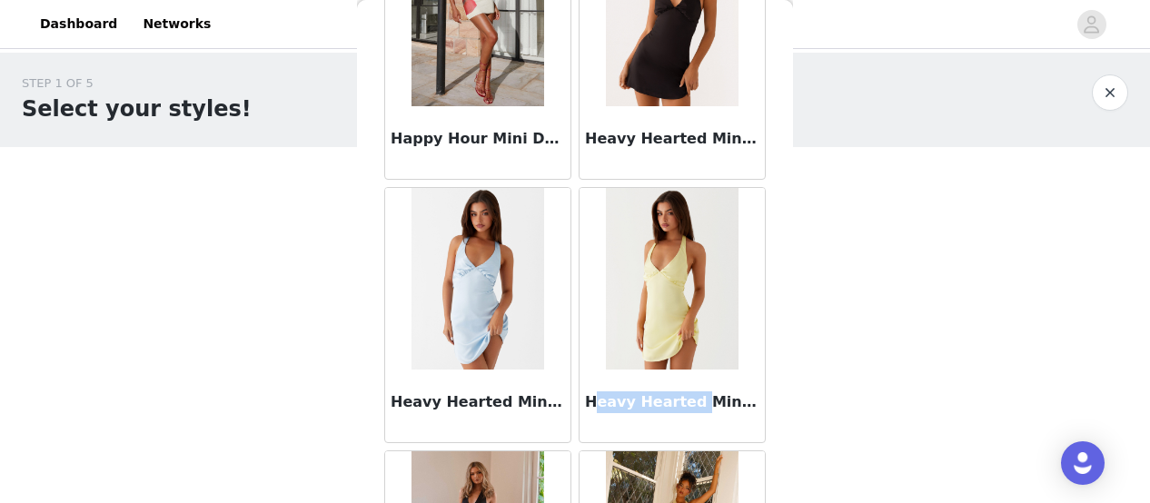
drag, startPoint x: 585, startPoint y: 386, endPoint x: 679, endPoint y: 386, distance: 93.6
click at [679, 391] on h3 "Heavy Hearted Mini Dress - Yellow" at bounding box center [672, 402] width 174 height 22
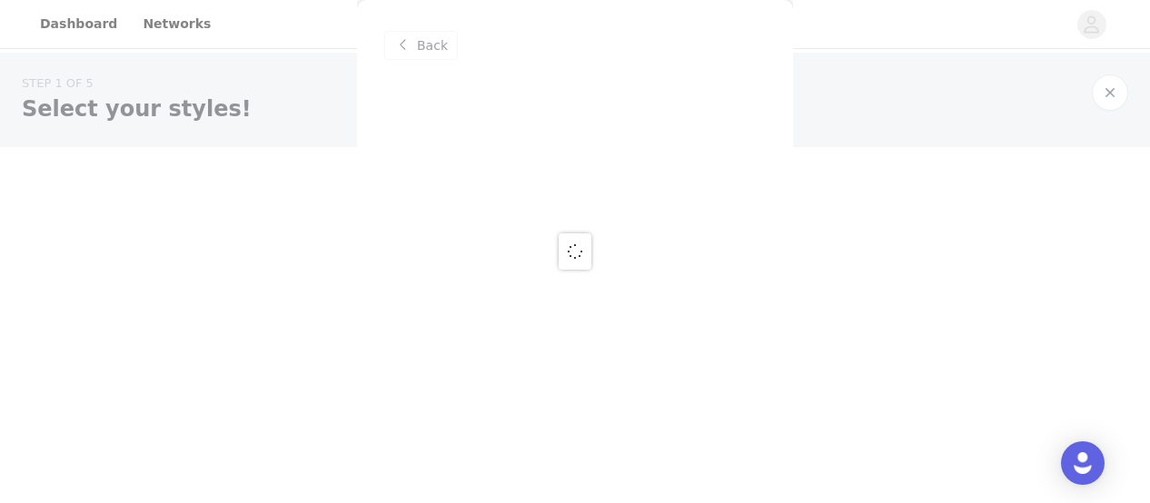
scroll to position [0, 0]
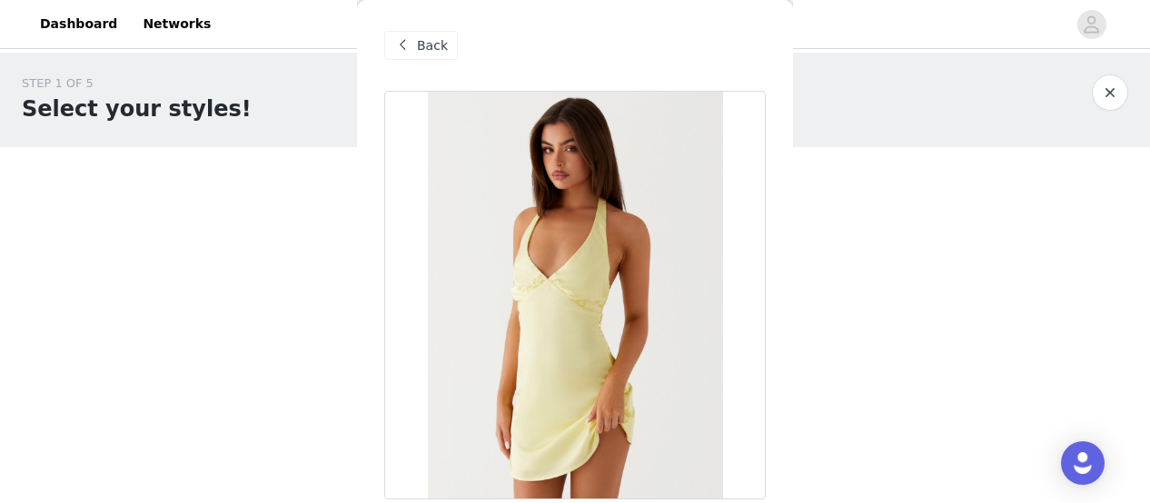
click at [396, 48] on span at bounding box center [402, 46] width 22 height 22
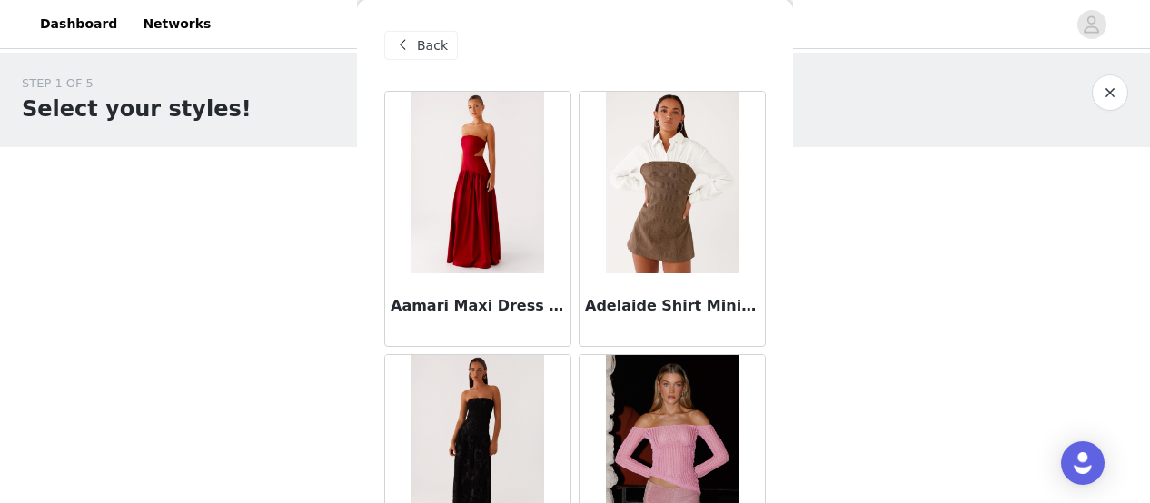
click at [434, 36] on span "Back" at bounding box center [432, 45] width 31 height 19
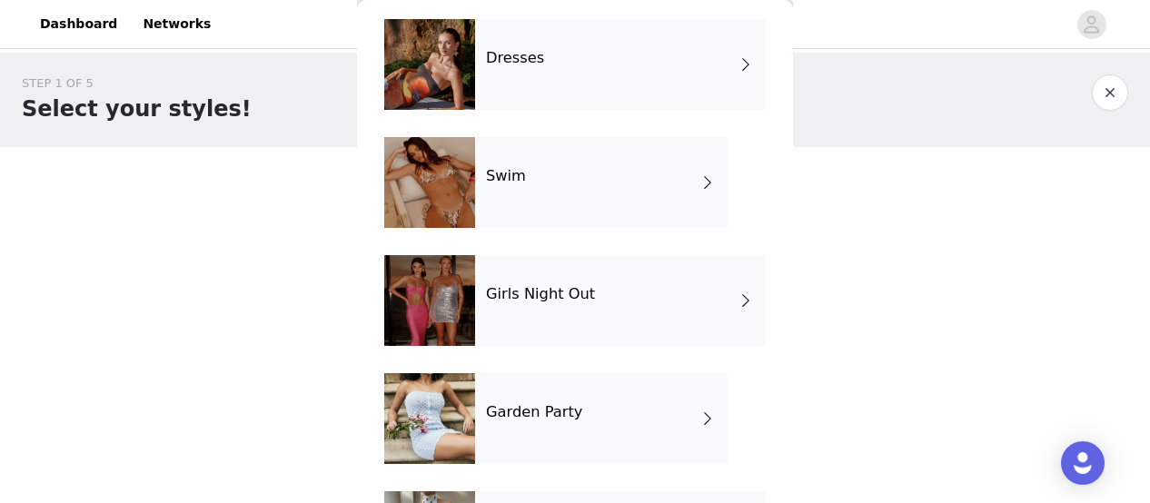
scroll to position [532, 0]
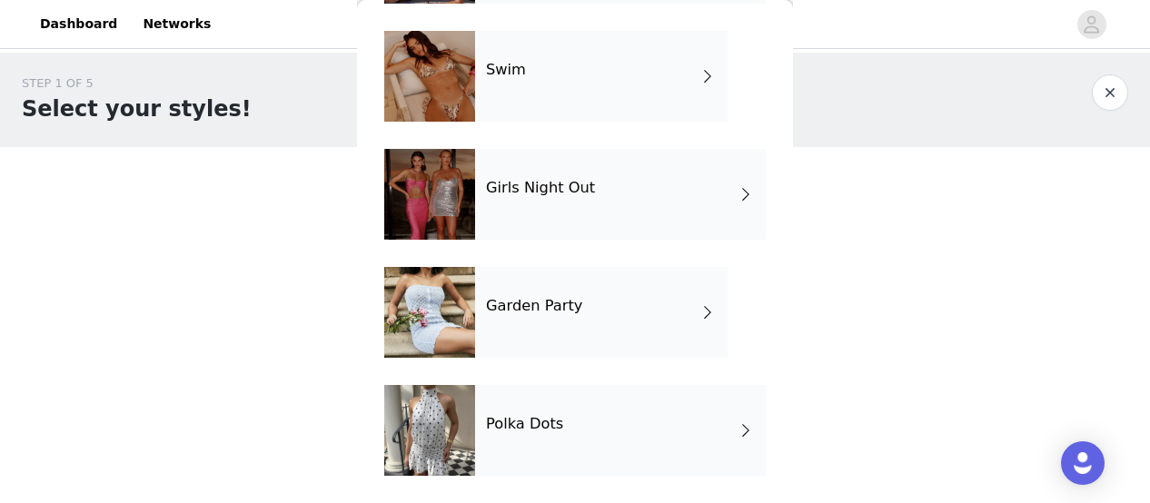
click at [535, 328] on div "Garden Party" at bounding box center [601, 312] width 253 height 91
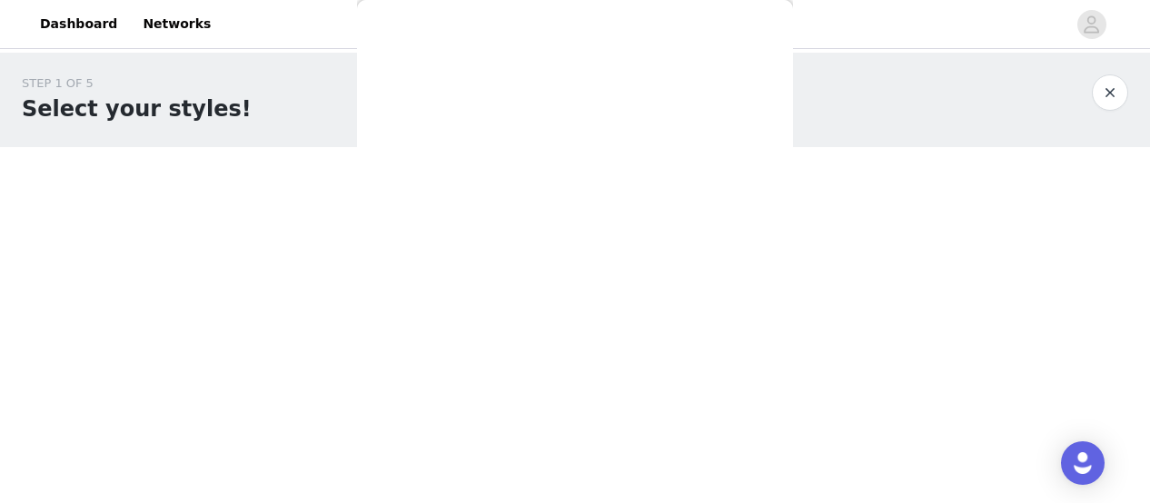
scroll to position [0, 0]
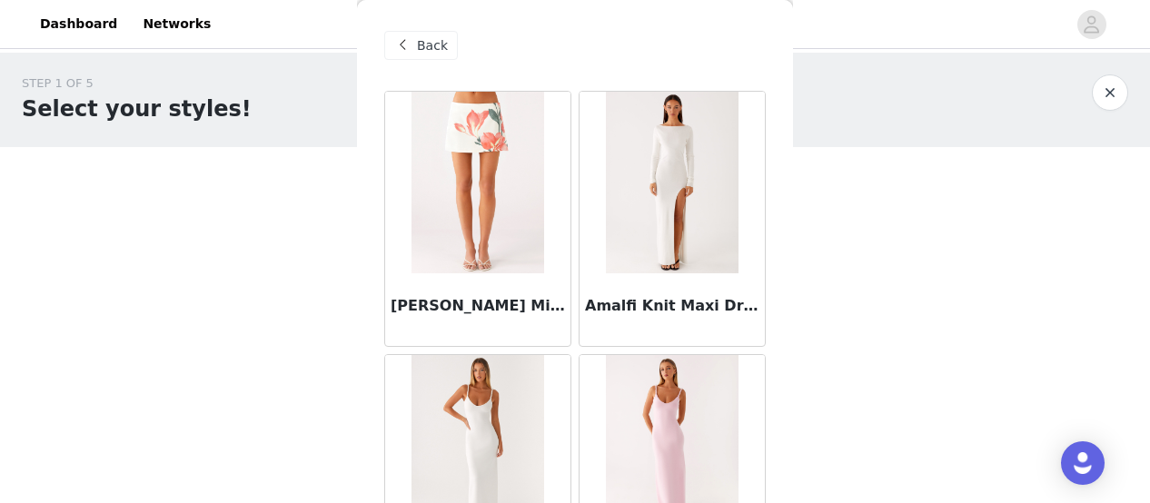
click at [410, 42] on span at bounding box center [402, 46] width 22 height 22
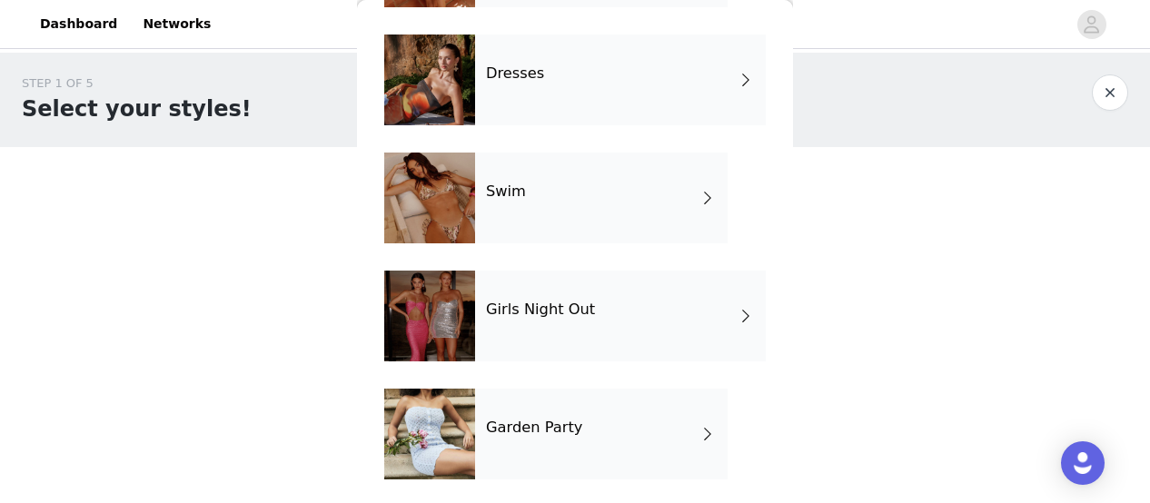
scroll to position [532, 0]
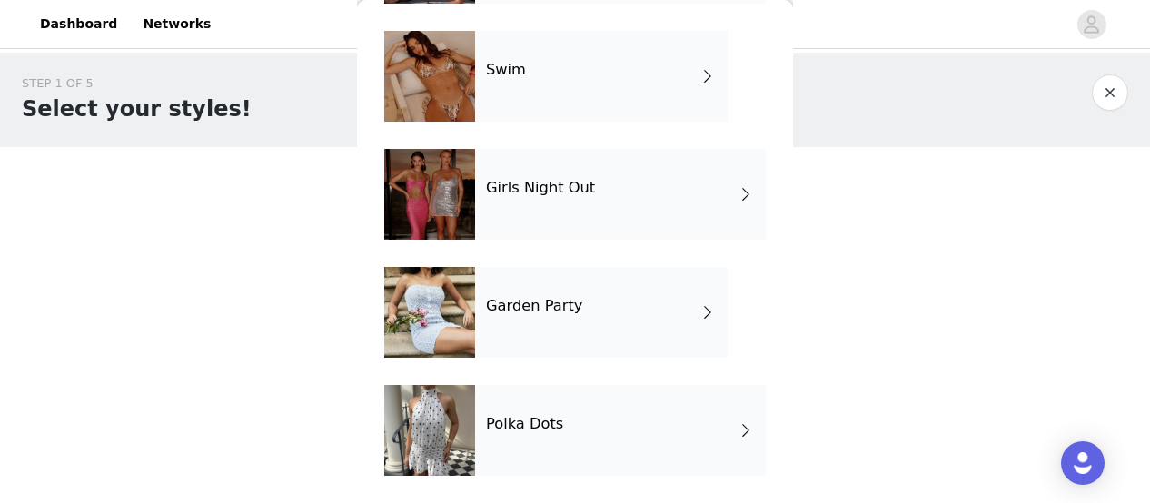
click at [478, 417] on div "Polka Dots" at bounding box center [620, 430] width 291 height 91
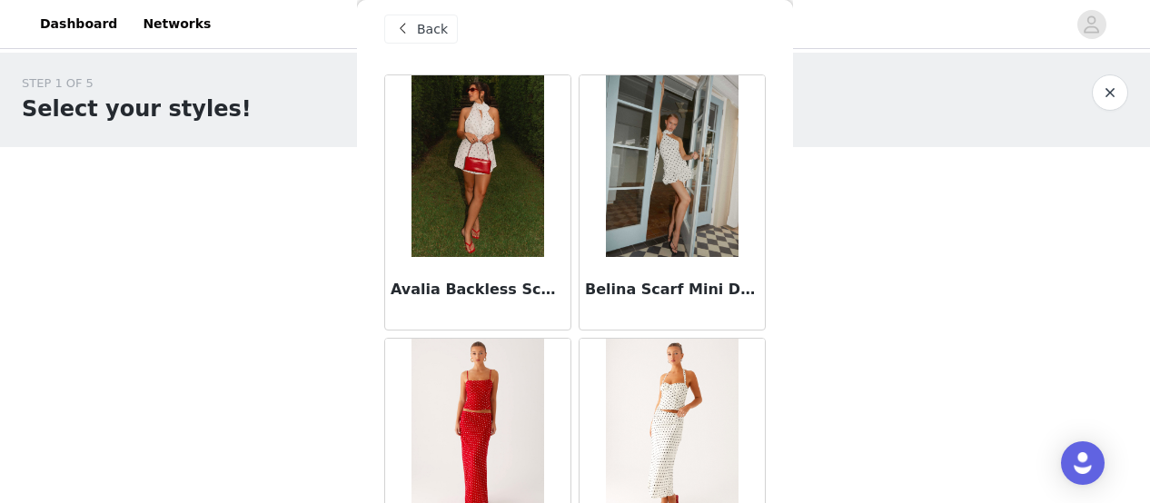
scroll to position [0, 0]
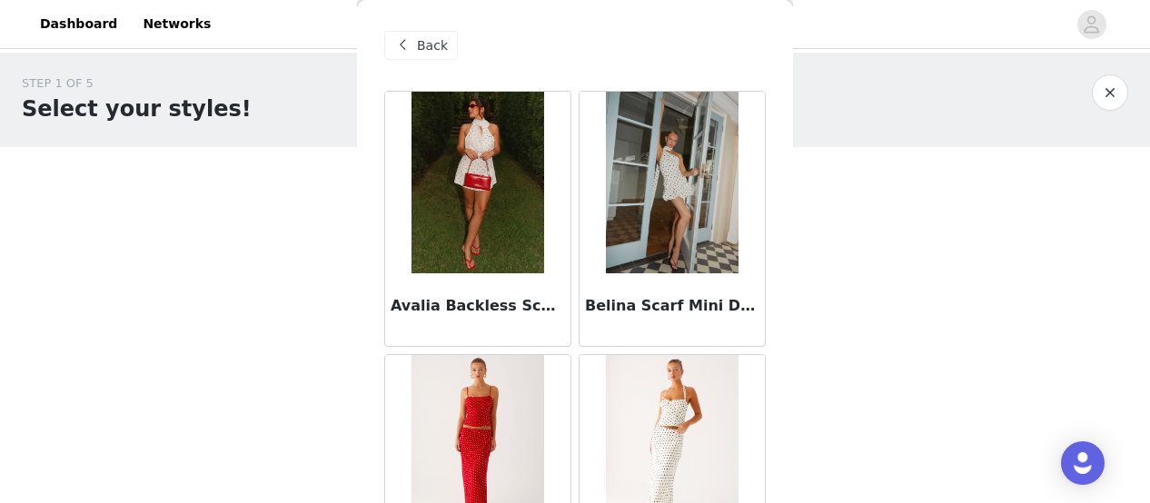
click at [418, 52] on span "Back" at bounding box center [432, 45] width 31 height 19
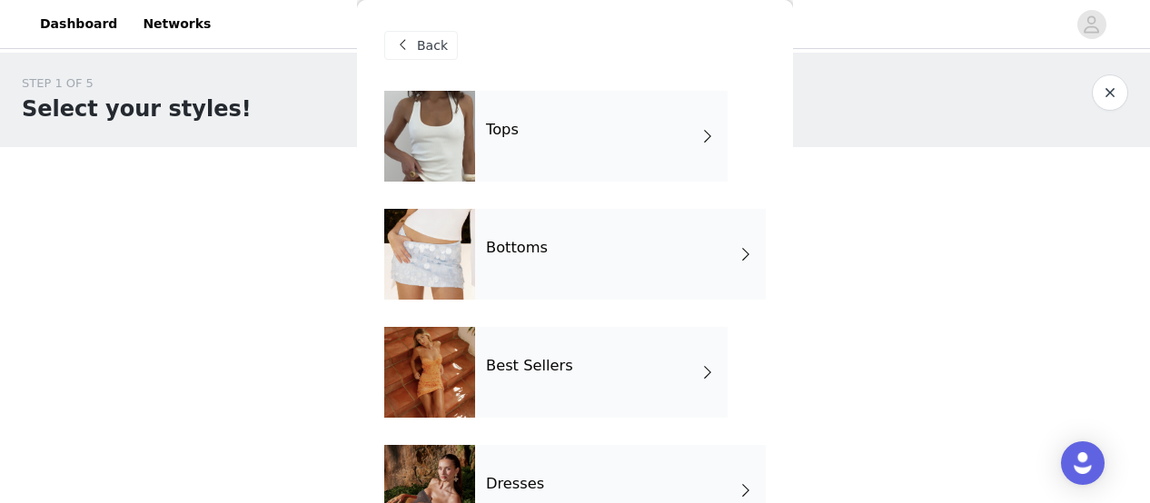
scroll to position [532, 0]
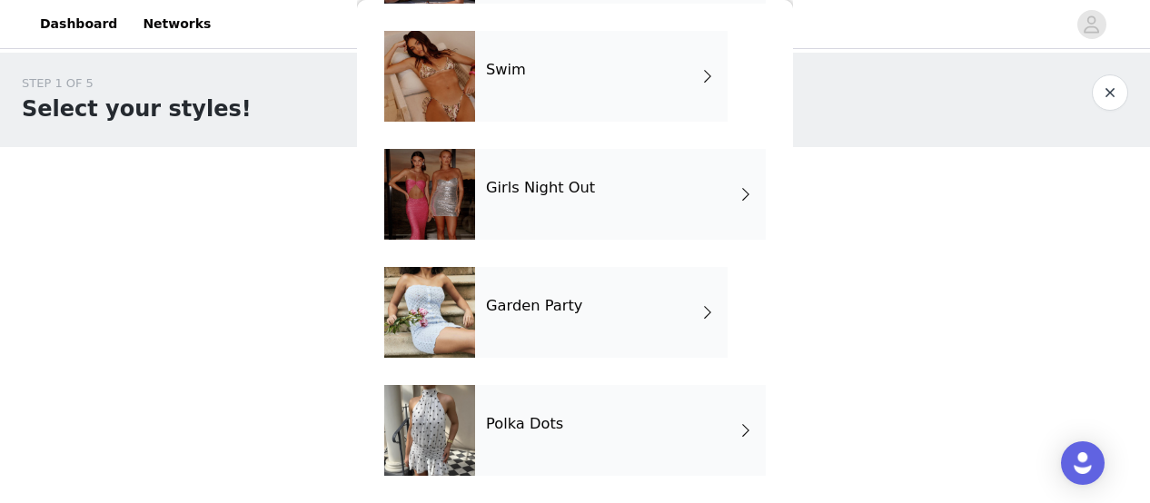
click at [550, 220] on div "Girls Night Out" at bounding box center [620, 194] width 291 height 91
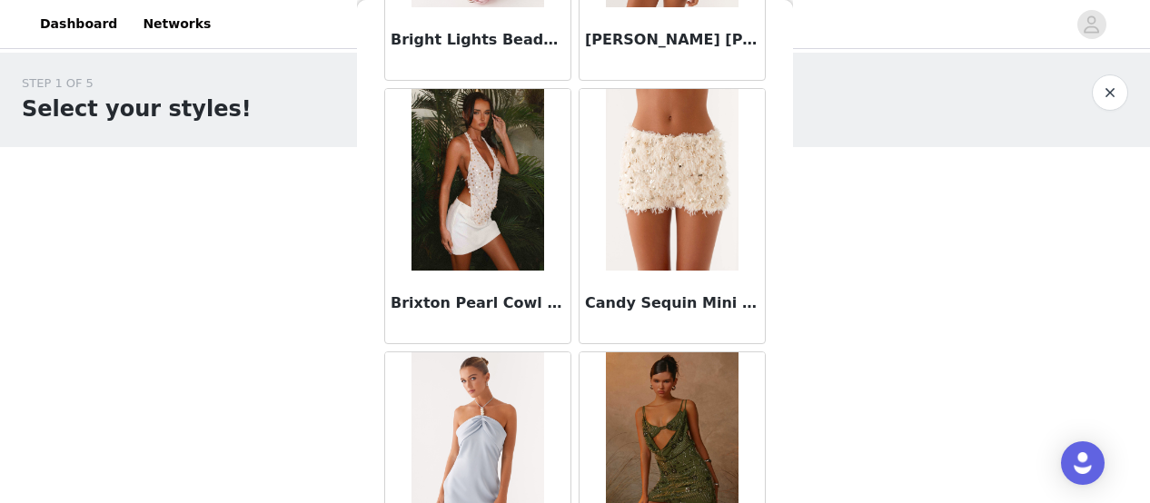
scroll to position [2270, 0]
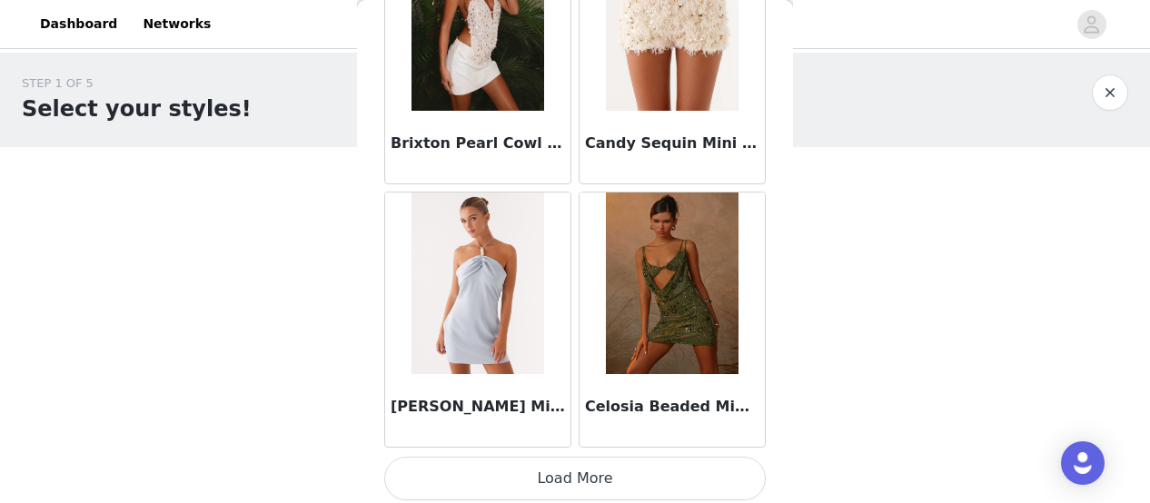
click at [550, 466] on button "Load More" at bounding box center [575, 479] width 382 height 44
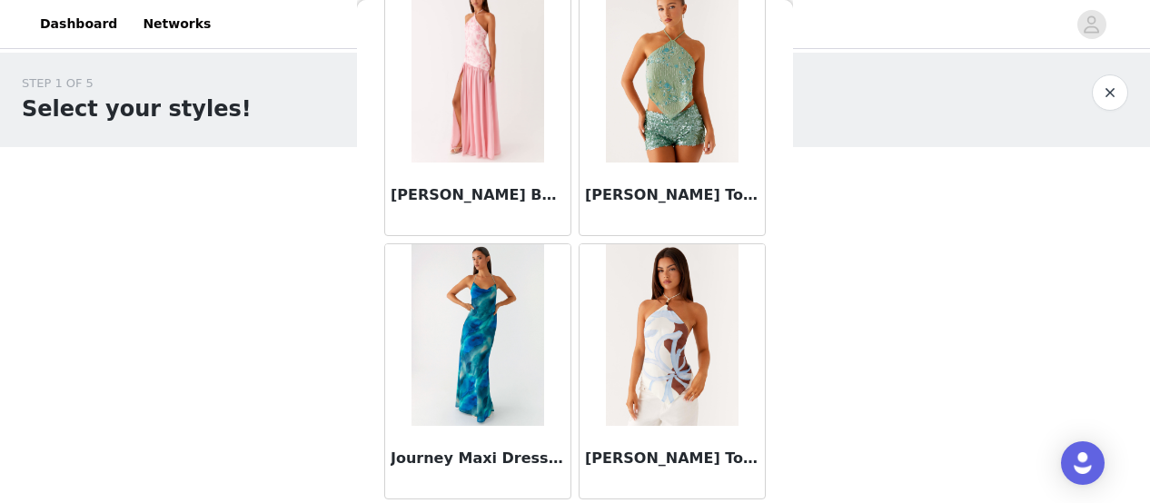
scroll to position [4898, 0]
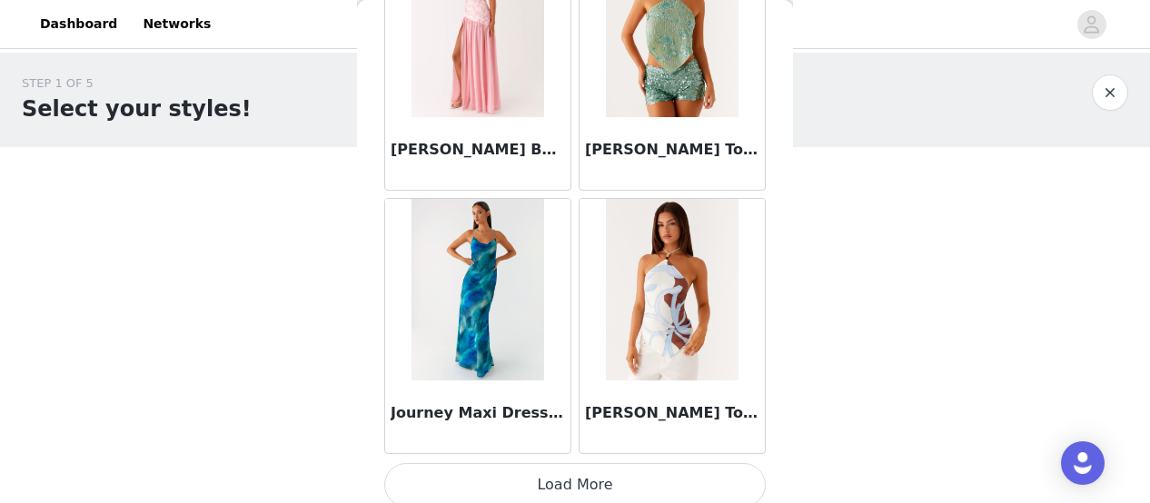
click at [580, 471] on button "Load More" at bounding box center [575, 485] width 382 height 44
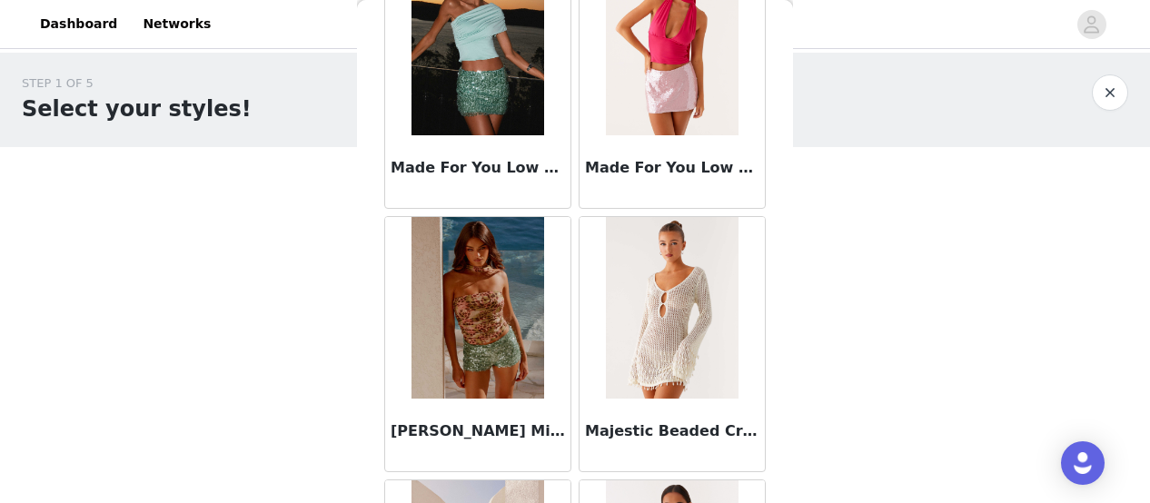
scroll to position [7526, 0]
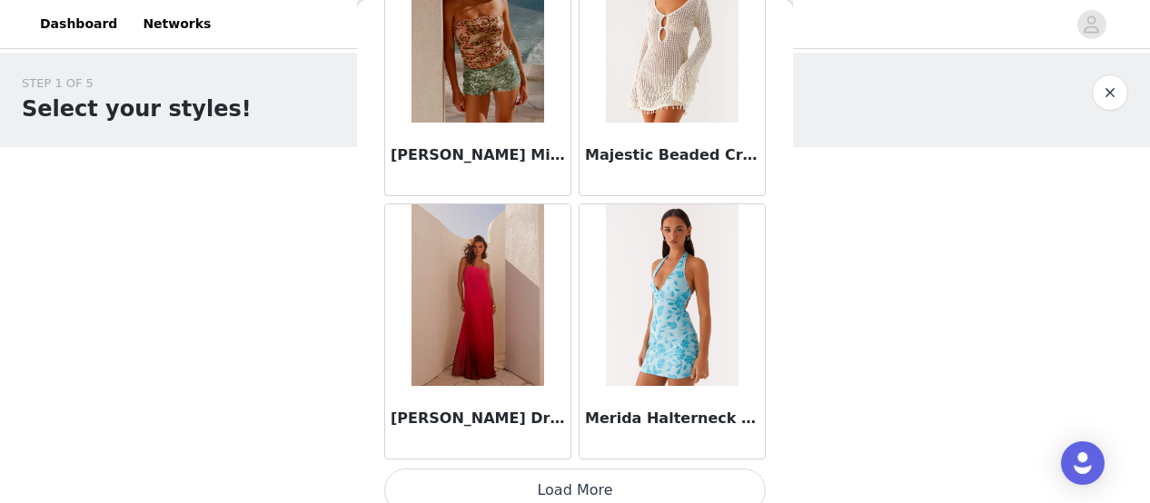
click at [596, 477] on button "Load More" at bounding box center [575, 491] width 382 height 44
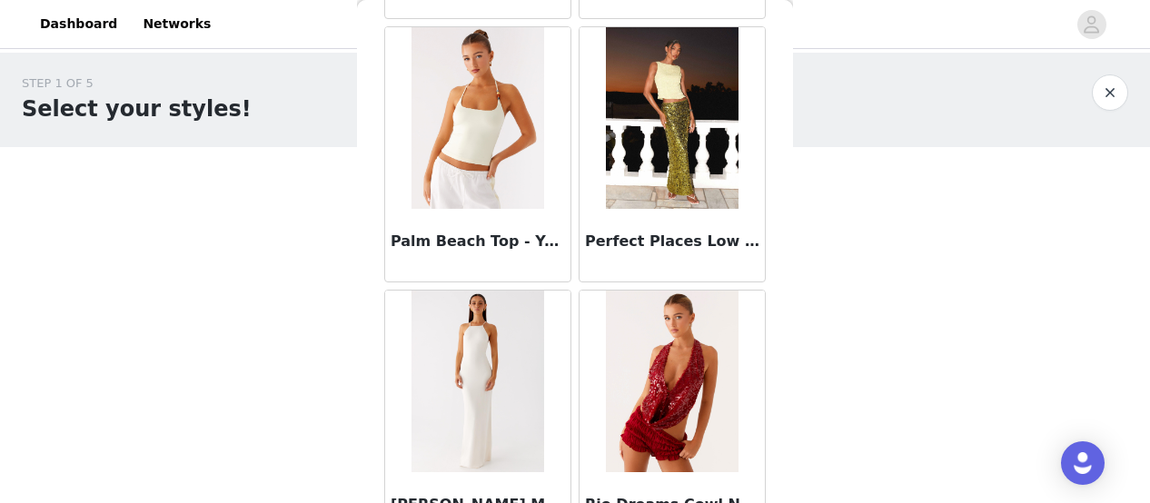
scroll to position [10154, 0]
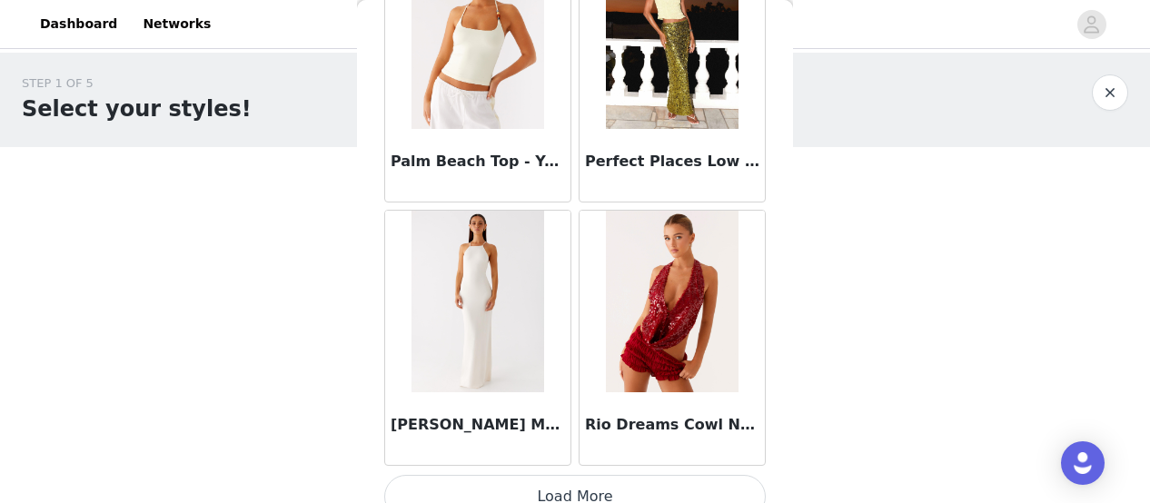
click at [600, 475] on button "Load More" at bounding box center [575, 497] width 382 height 44
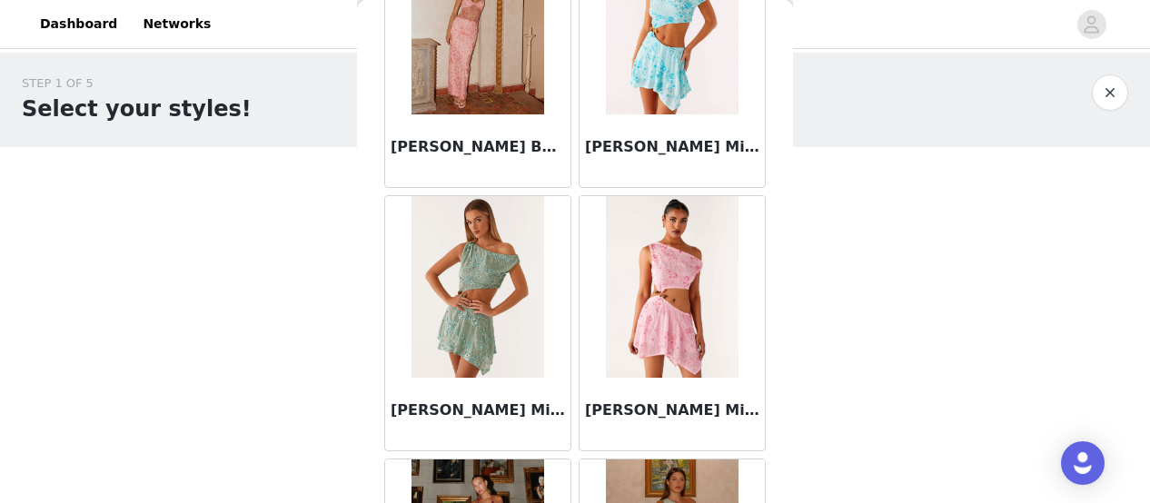
scroll to position [0, 0]
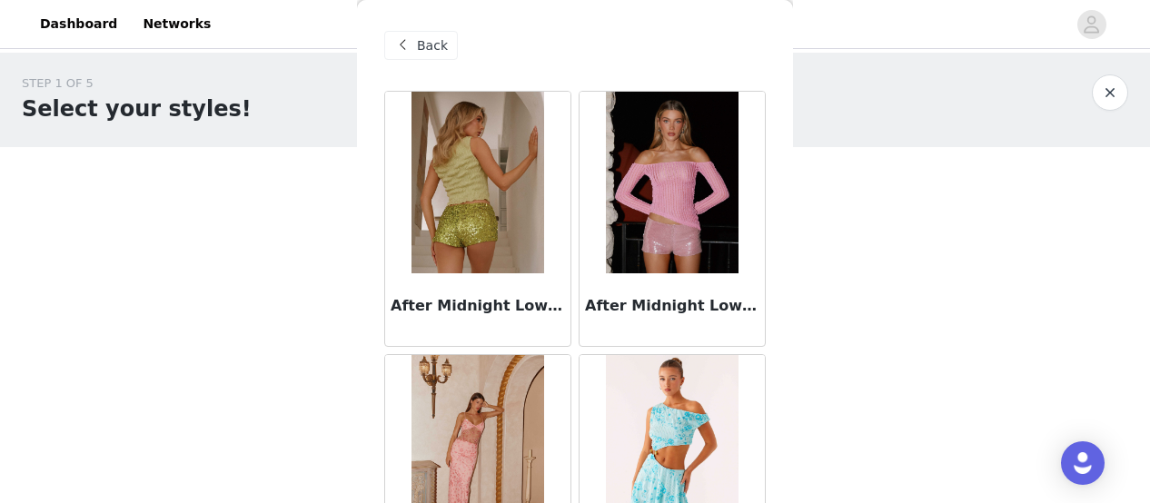
click at [434, 54] on span "Back" at bounding box center [432, 45] width 31 height 19
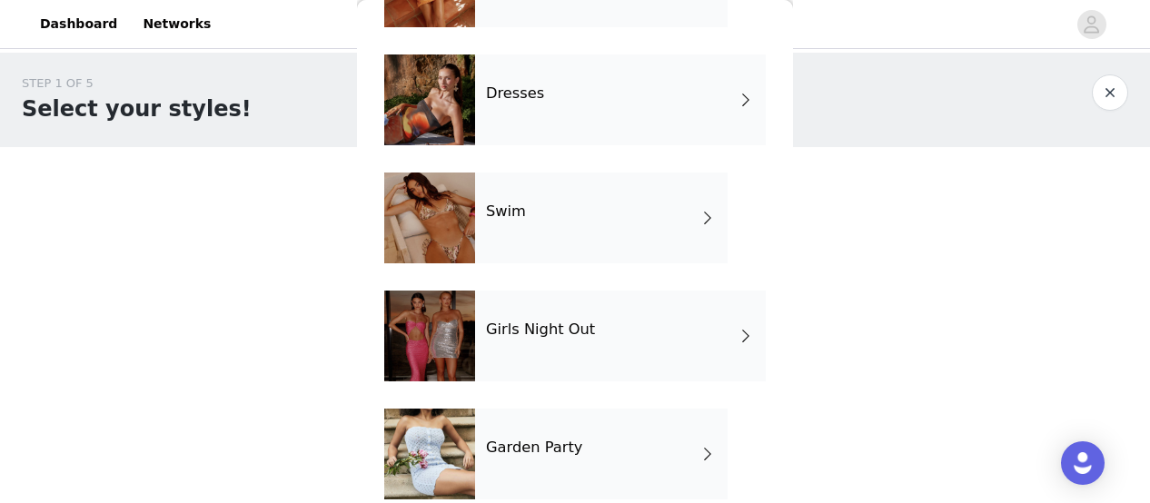
scroll to position [532, 0]
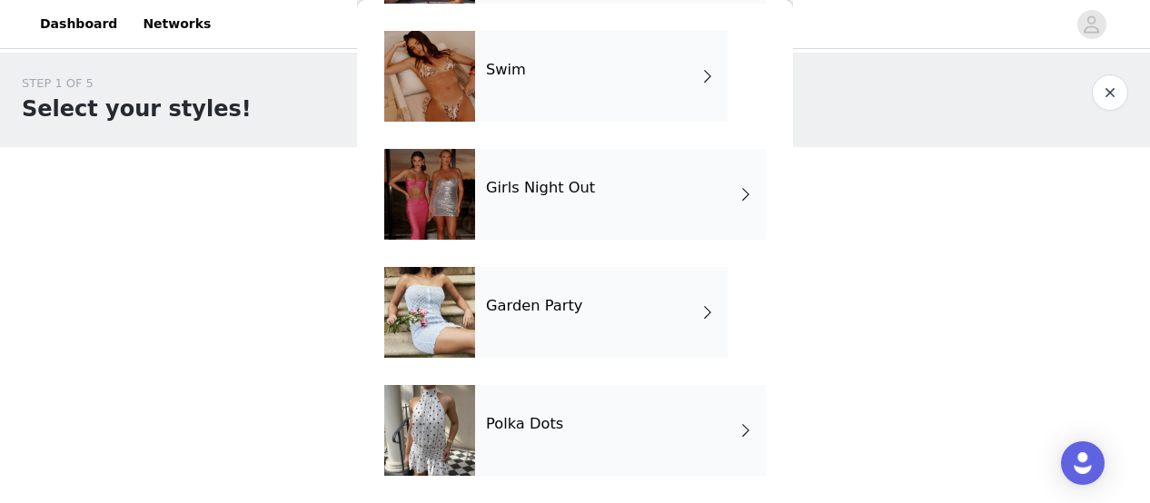
click at [501, 304] on h4 "Garden Party" at bounding box center [534, 306] width 96 height 16
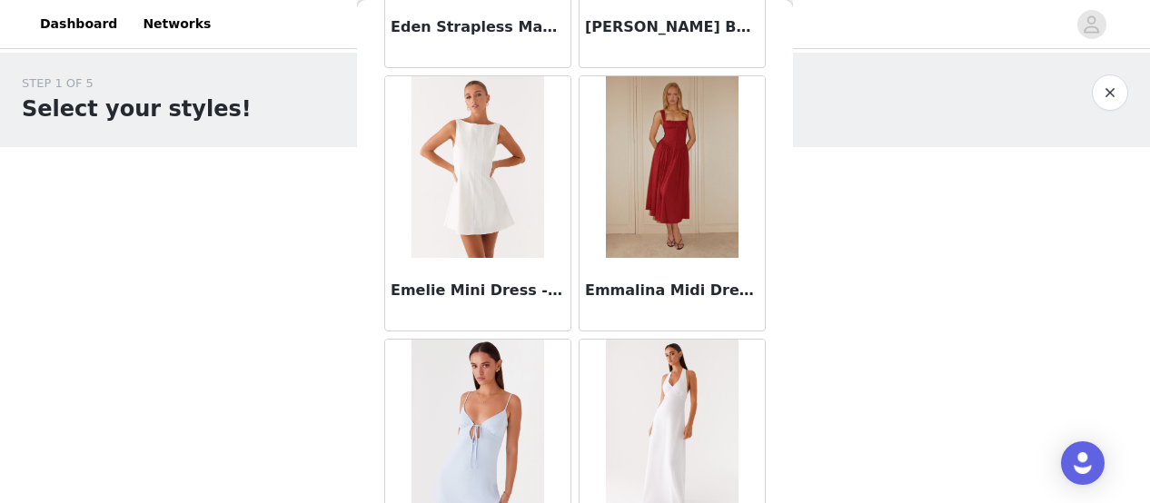
scroll to position [2270, 0]
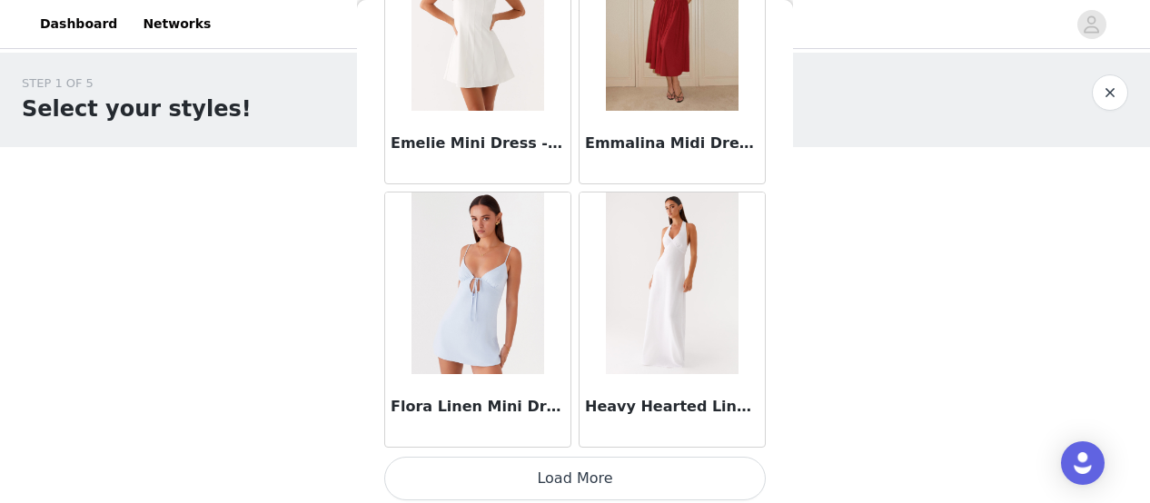
click at [520, 470] on button "Load More" at bounding box center [575, 479] width 382 height 44
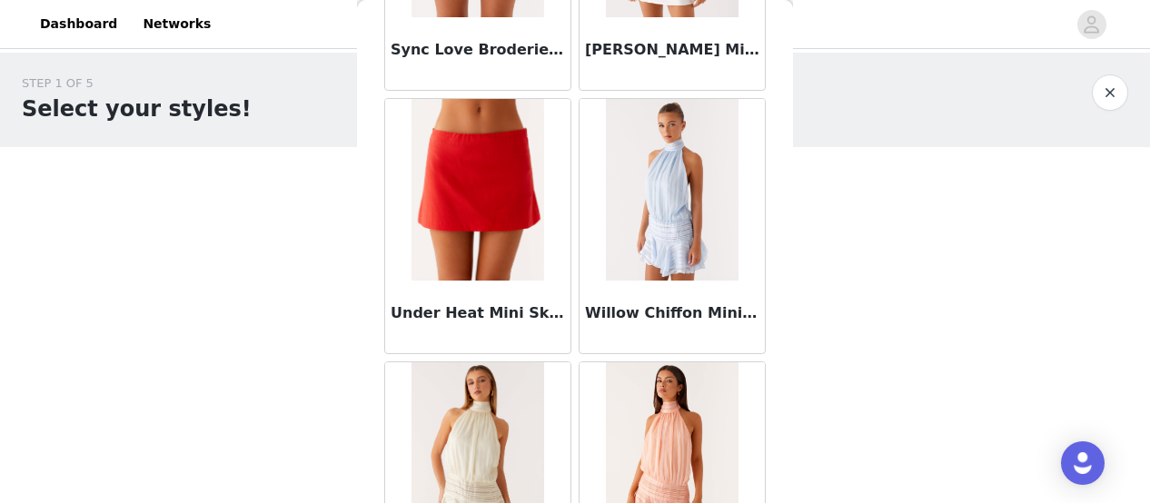
scroll to position [4840, 0]
